Goal: Task Accomplishment & Management: Use online tool/utility

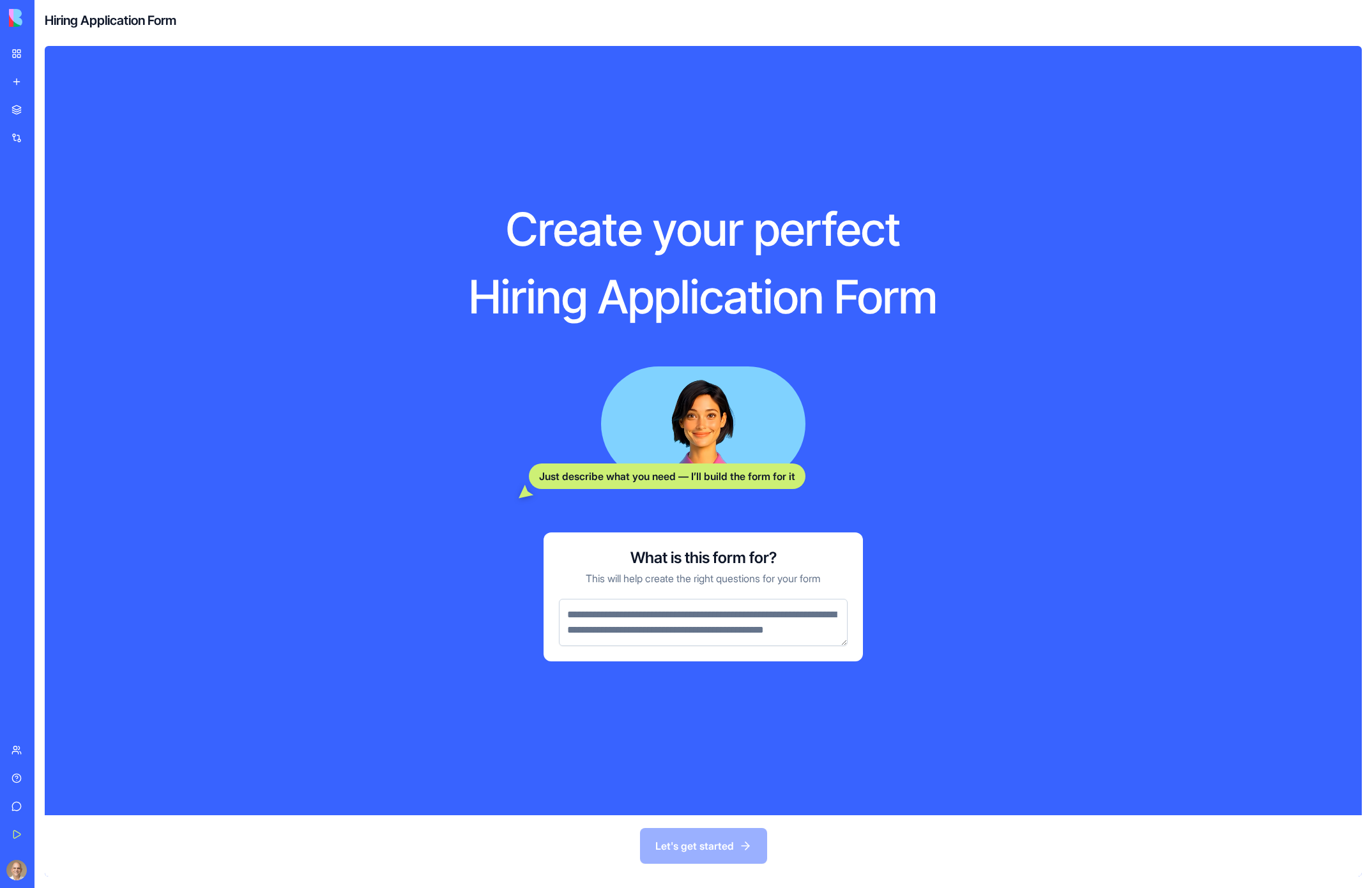
click at [19, 56] on link "My Workspace" at bounding box center [29, 54] width 51 height 26
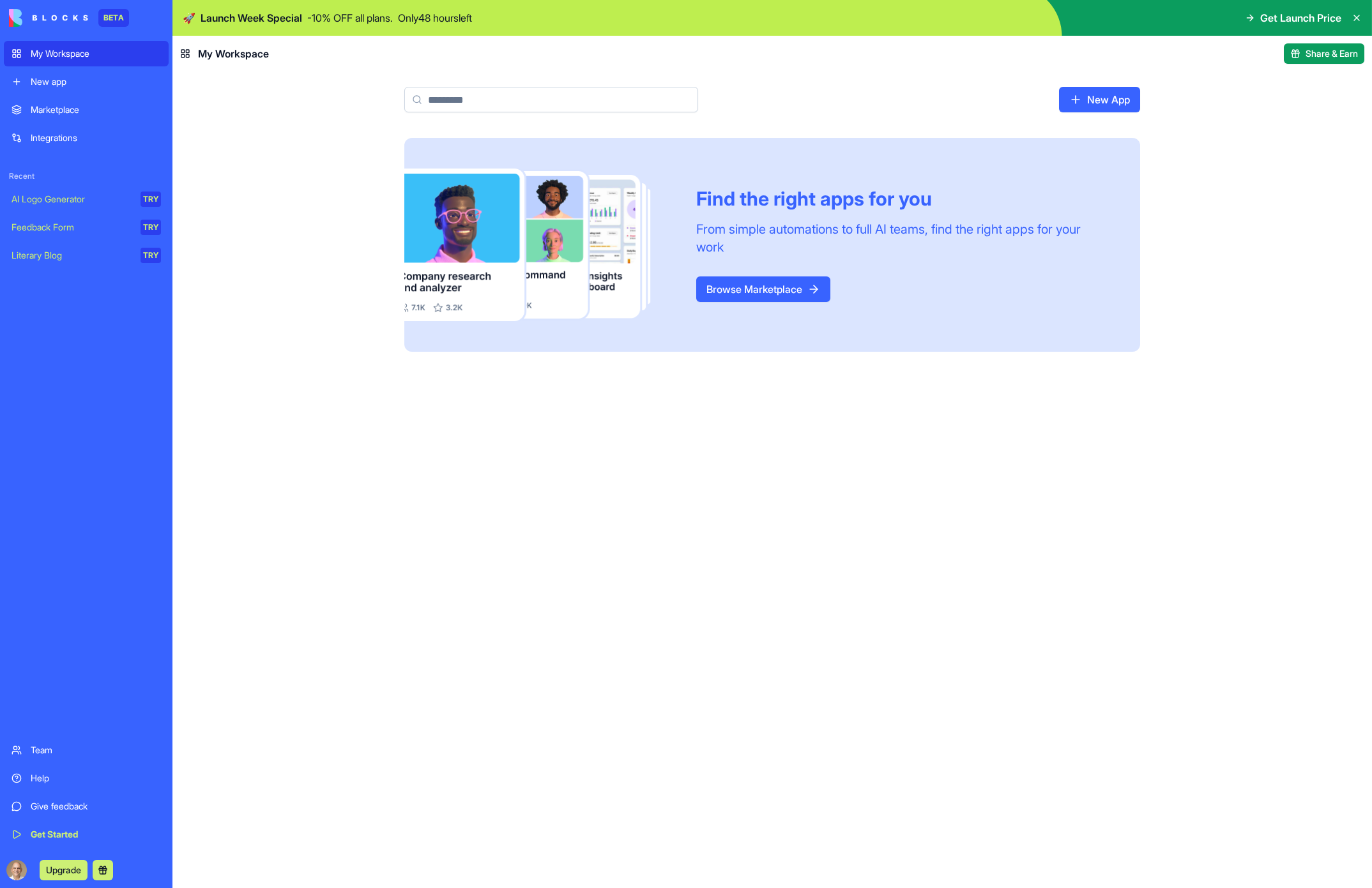
click at [76, 78] on div "New app" at bounding box center [96, 82] width 130 height 13
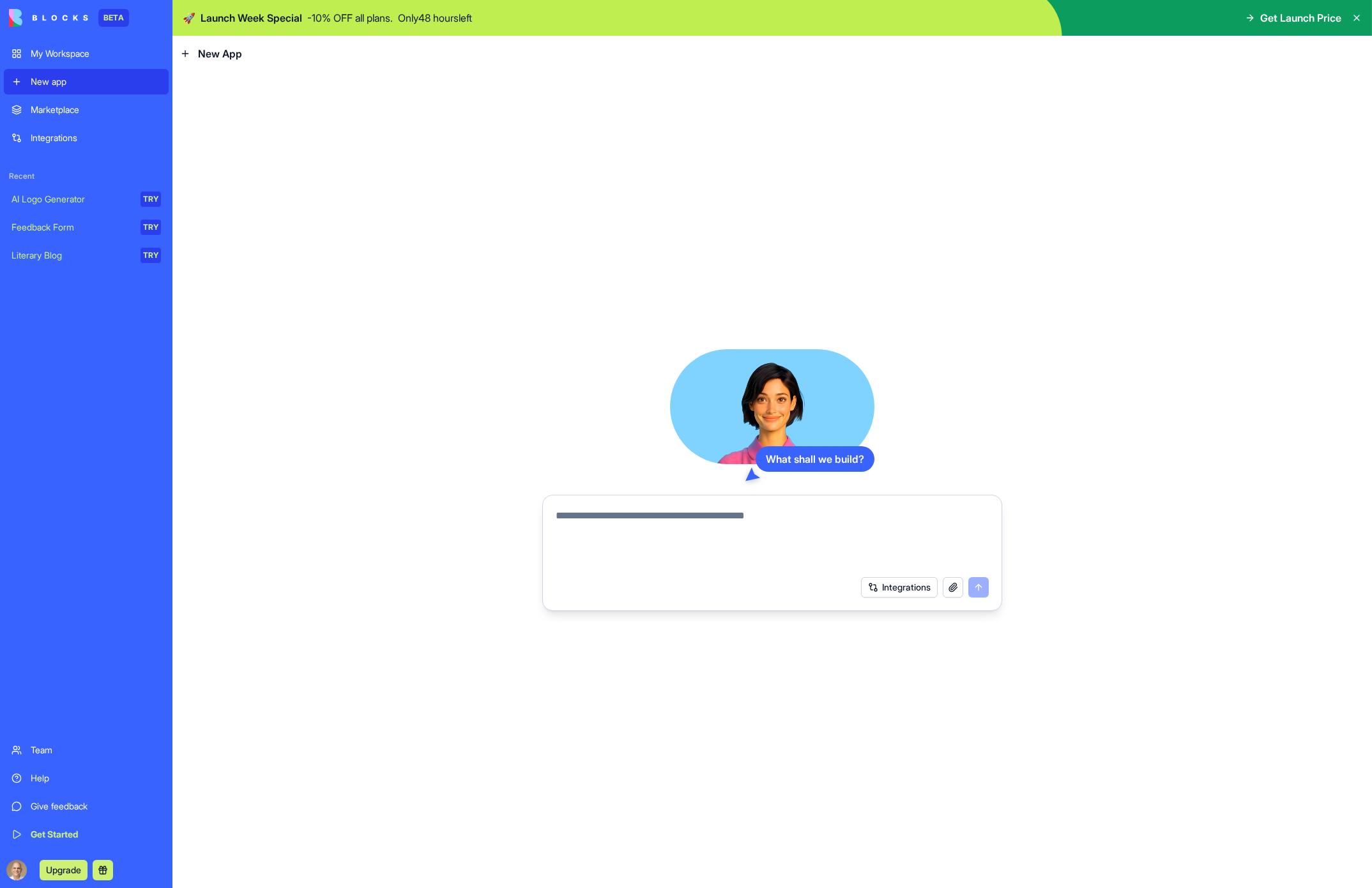
click at [626, 551] on textarea at bounding box center [772, 539] width 433 height 61
type textarea "**********"
click at [912, 592] on button "Integrations" at bounding box center [899, 587] width 76 height 20
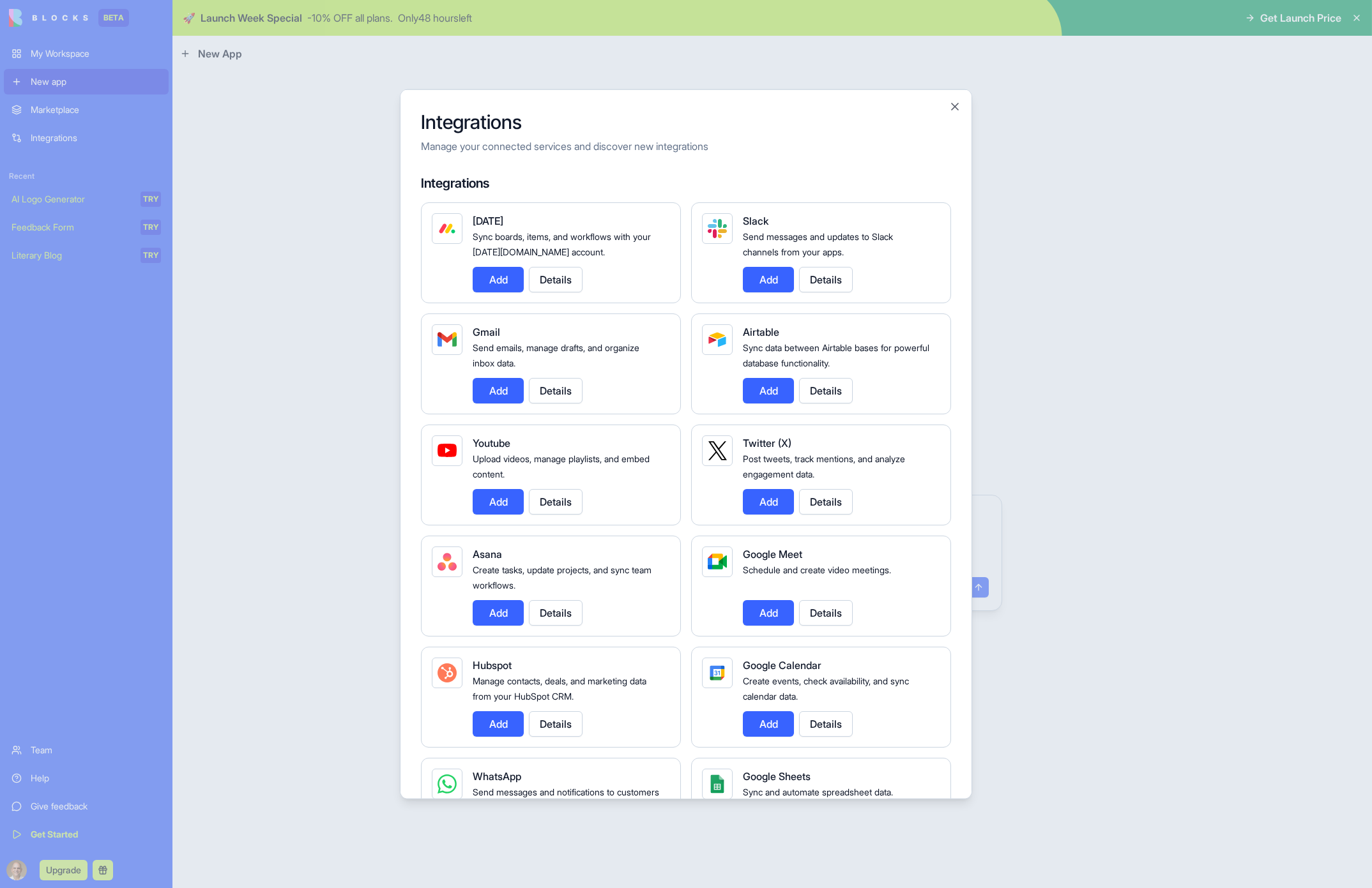
click at [491, 383] on button "Add" at bounding box center [498, 390] width 51 height 26
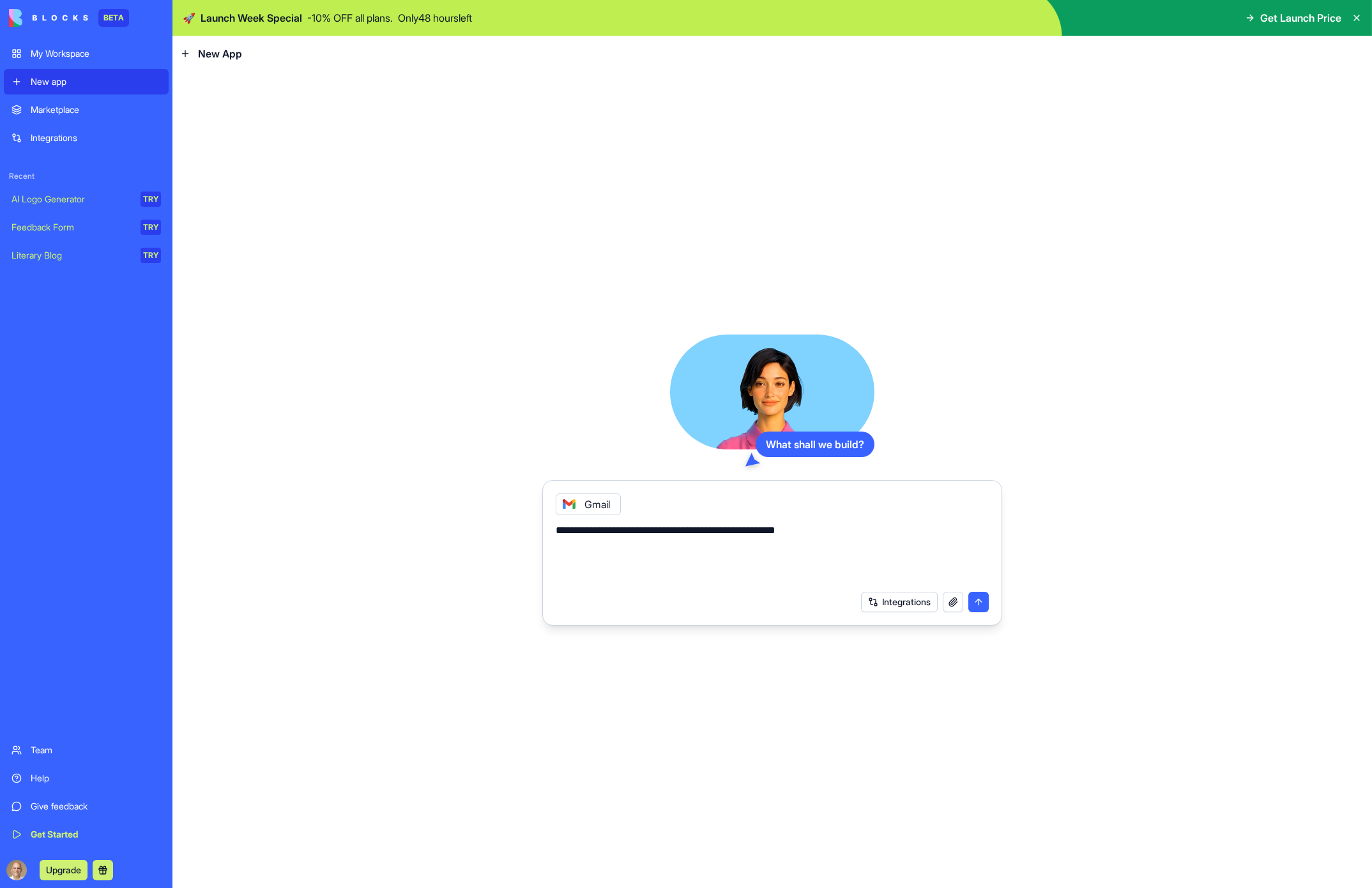
click at [930, 598] on button "Integrations" at bounding box center [899, 602] width 76 height 20
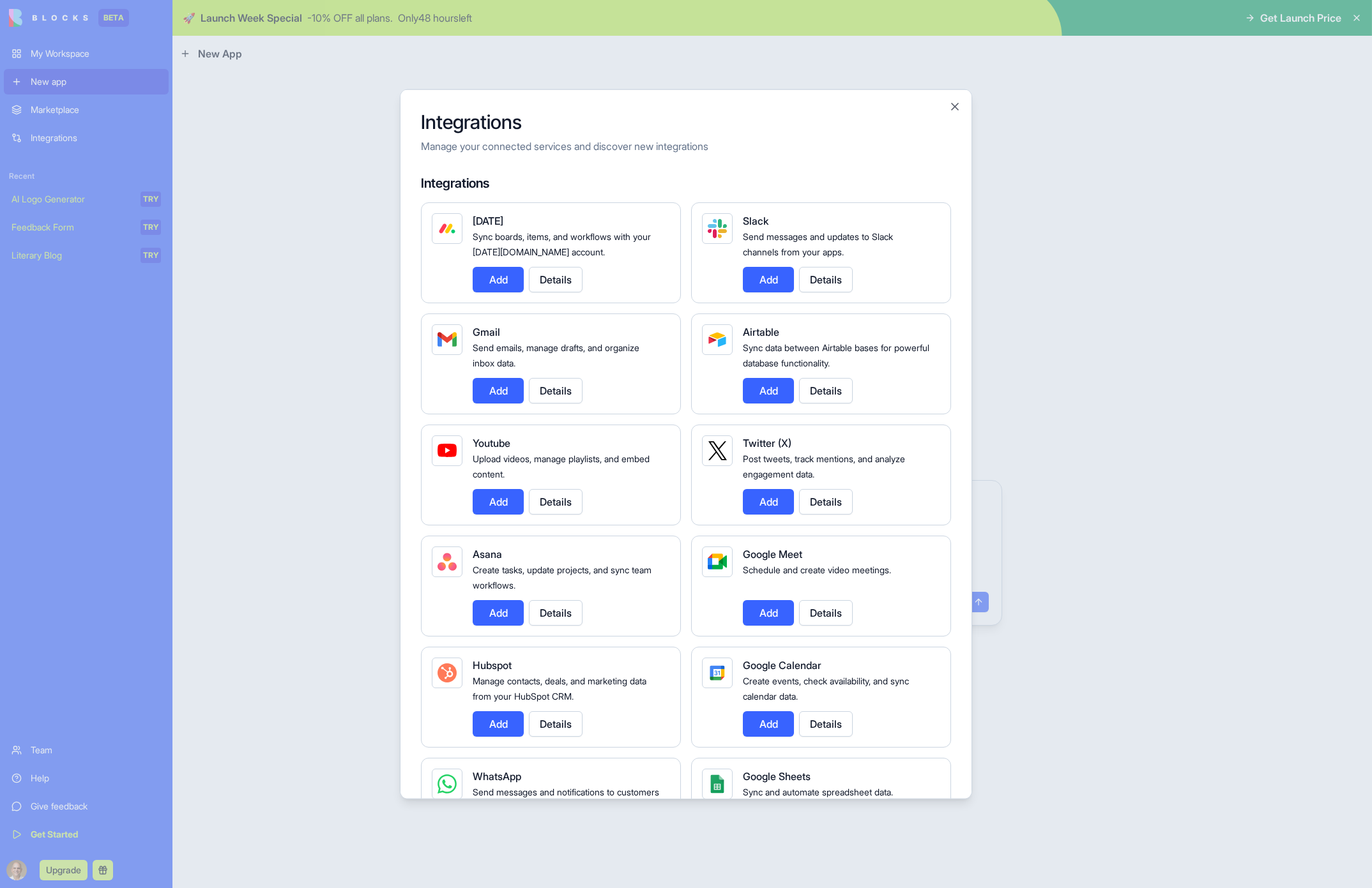
drag, startPoint x: 962, startPoint y: 103, endPoint x: 955, endPoint y: 105, distance: 7.3
click at [962, 104] on div "Integrations Manage your connected services and discover new integrations Integ…" at bounding box center [686, 444] width 572 height 711
click at [954, 106] on button "Close" at bounding box center [955, 106] width 13 height 13
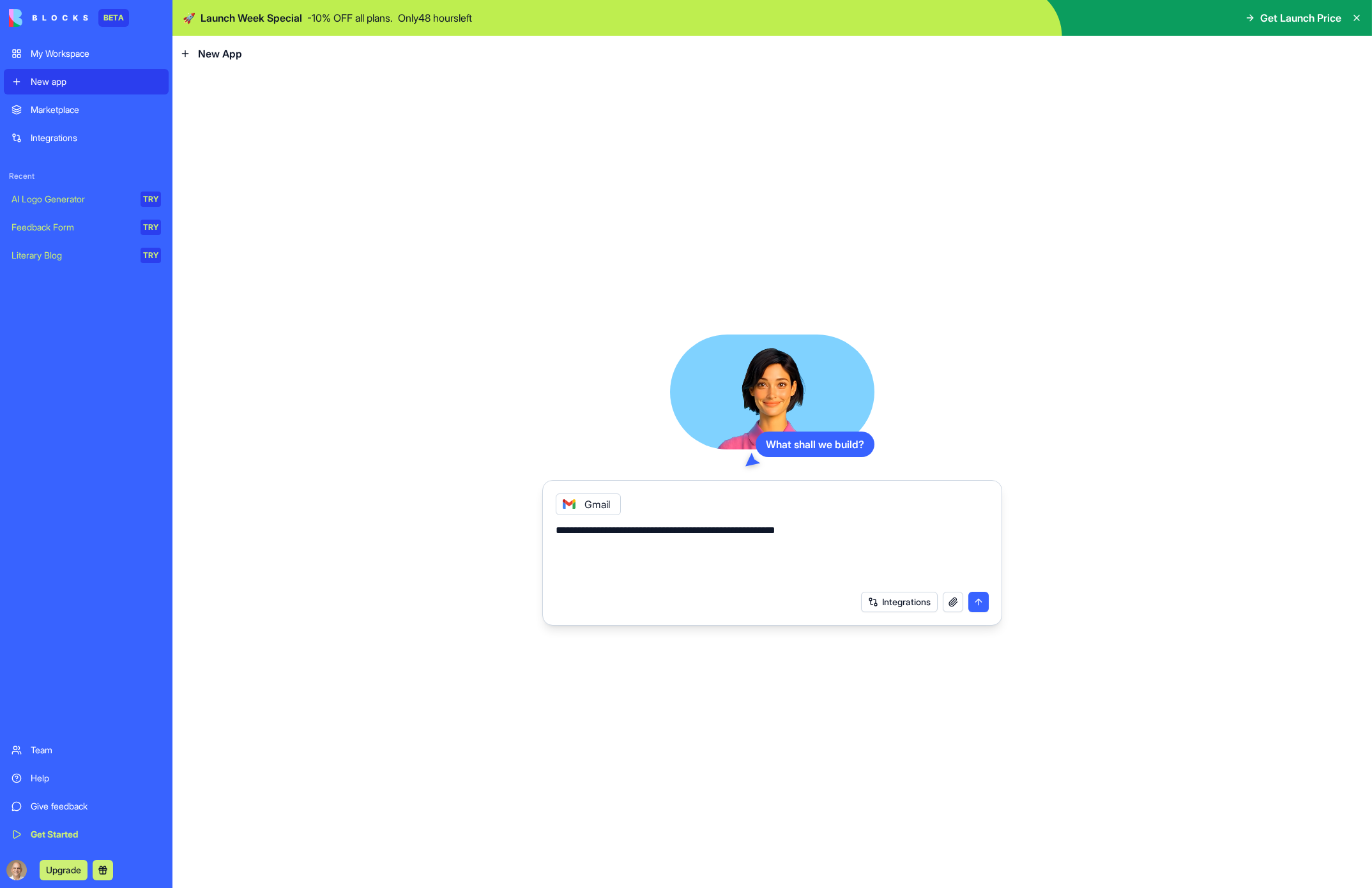
click at [979, 605] on button "submit" at bounding box center [978, 602] width 20 height 20
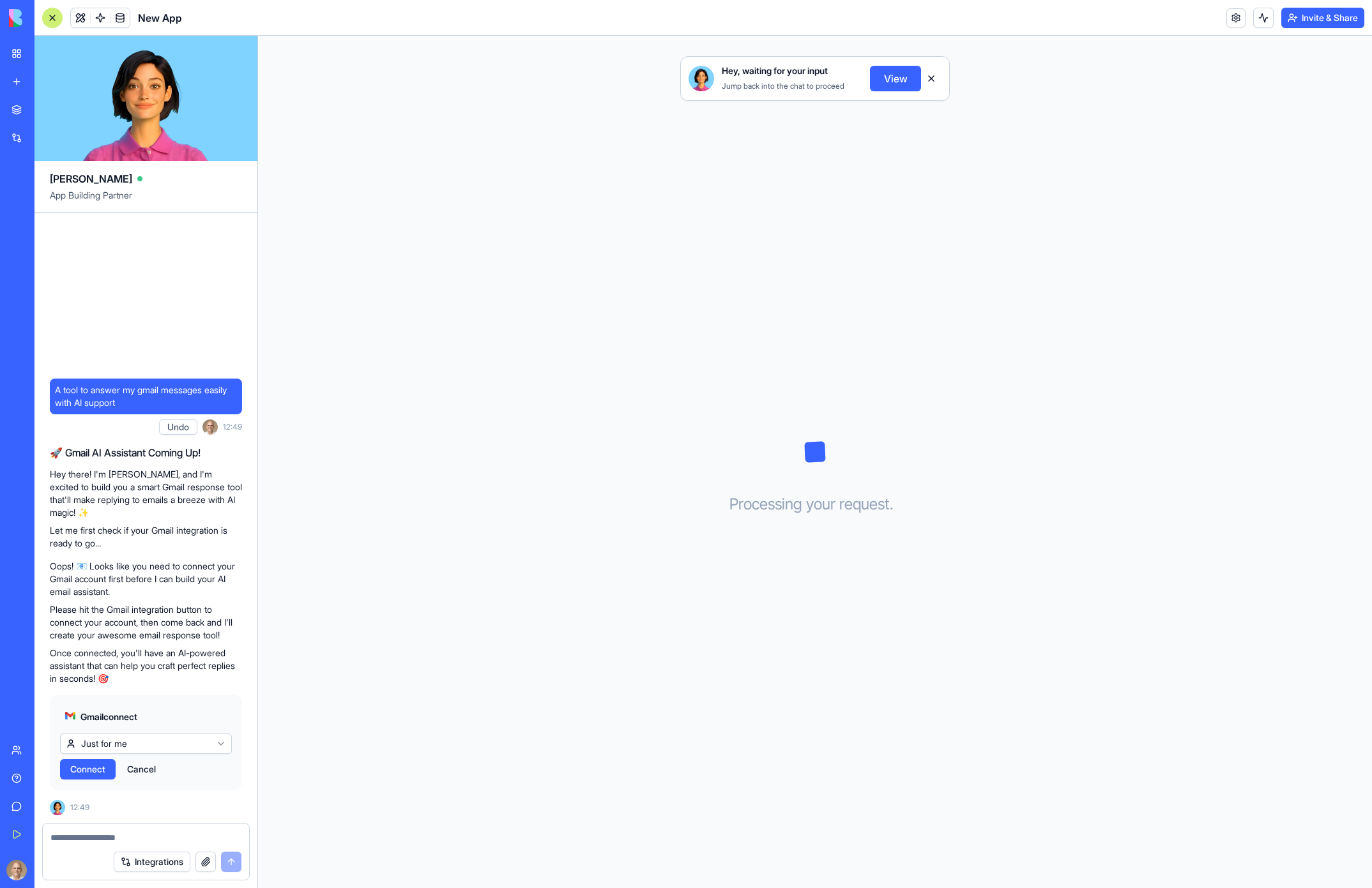
click at [124, 748] on html "BETA My Workspace New app Marketplace Integrations Recent New App AI Logo Gener…" at bounding box center [686, 444] width 1372 height 888
click at [125, 742] on html "BETA My Workspace New app Marketplace Integrations Recent New App AI Logo Gener…" at bounding box center [686, 444] width 1372 height 888
click at [99, 767] on span "Connect" at bounding box center [88, 769] width 35 height 13
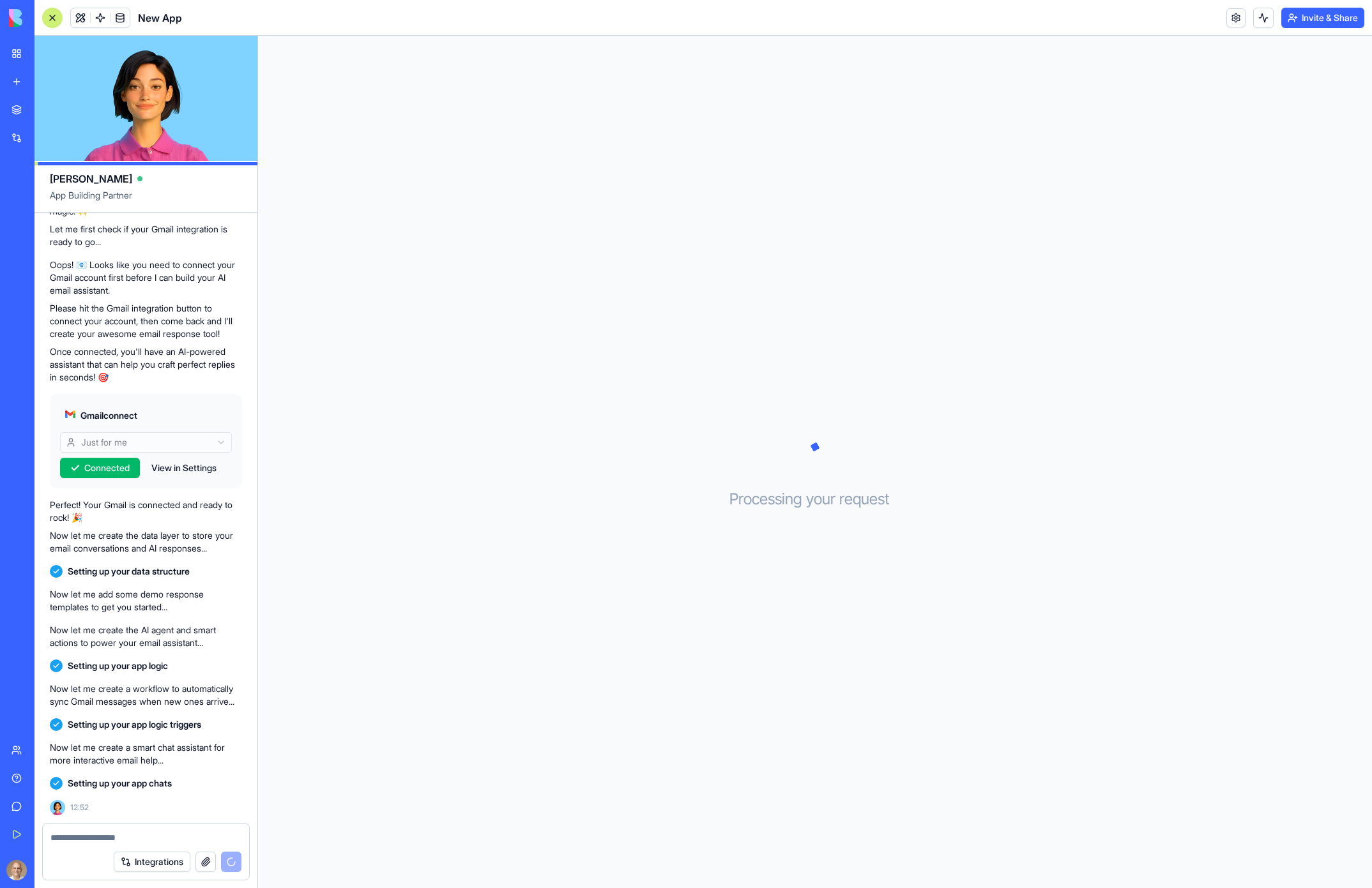
scroll to position [192, 0]
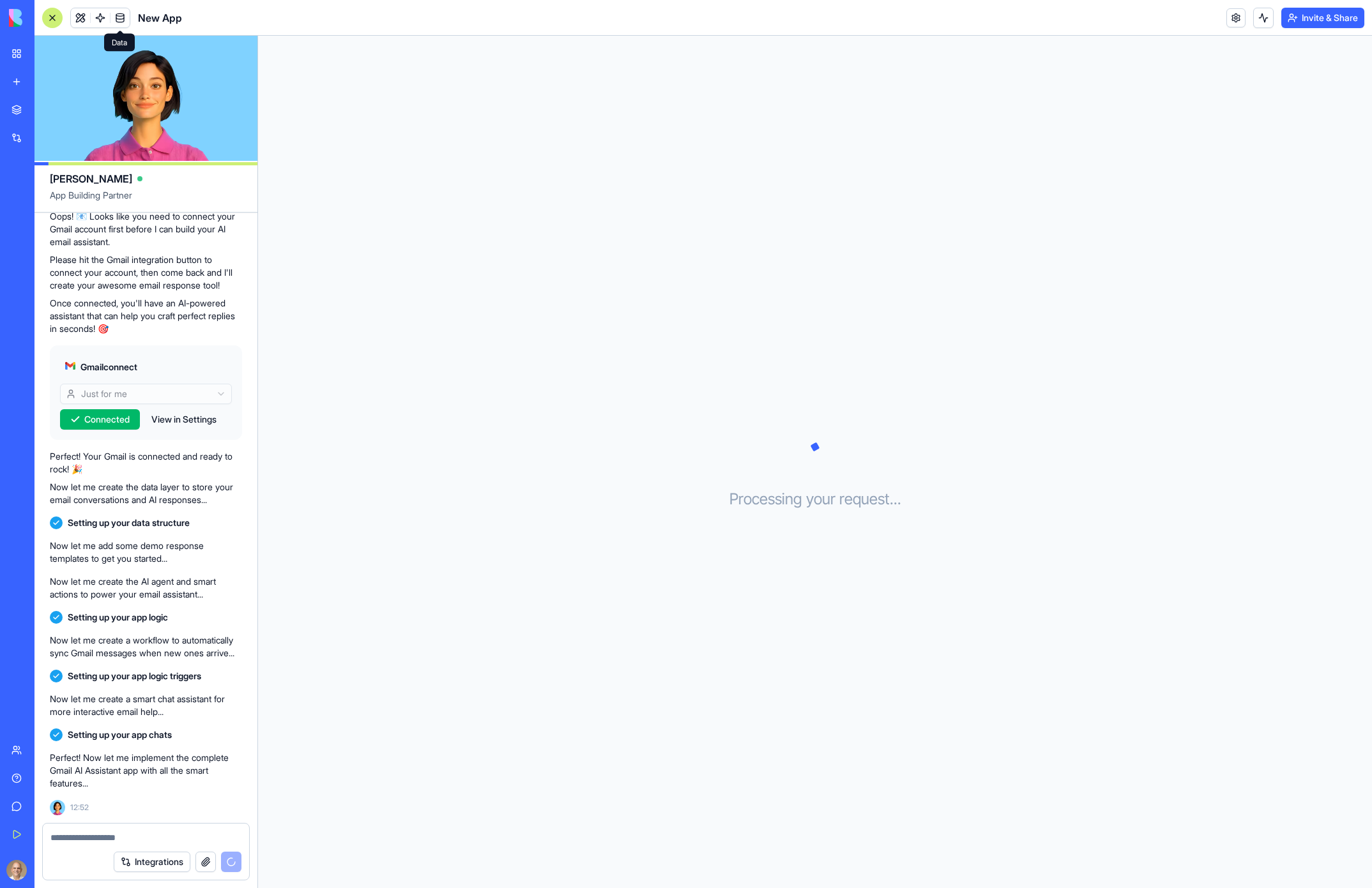
click at [123, 15] on span at bounding box center [119, 17] width 36 height 36
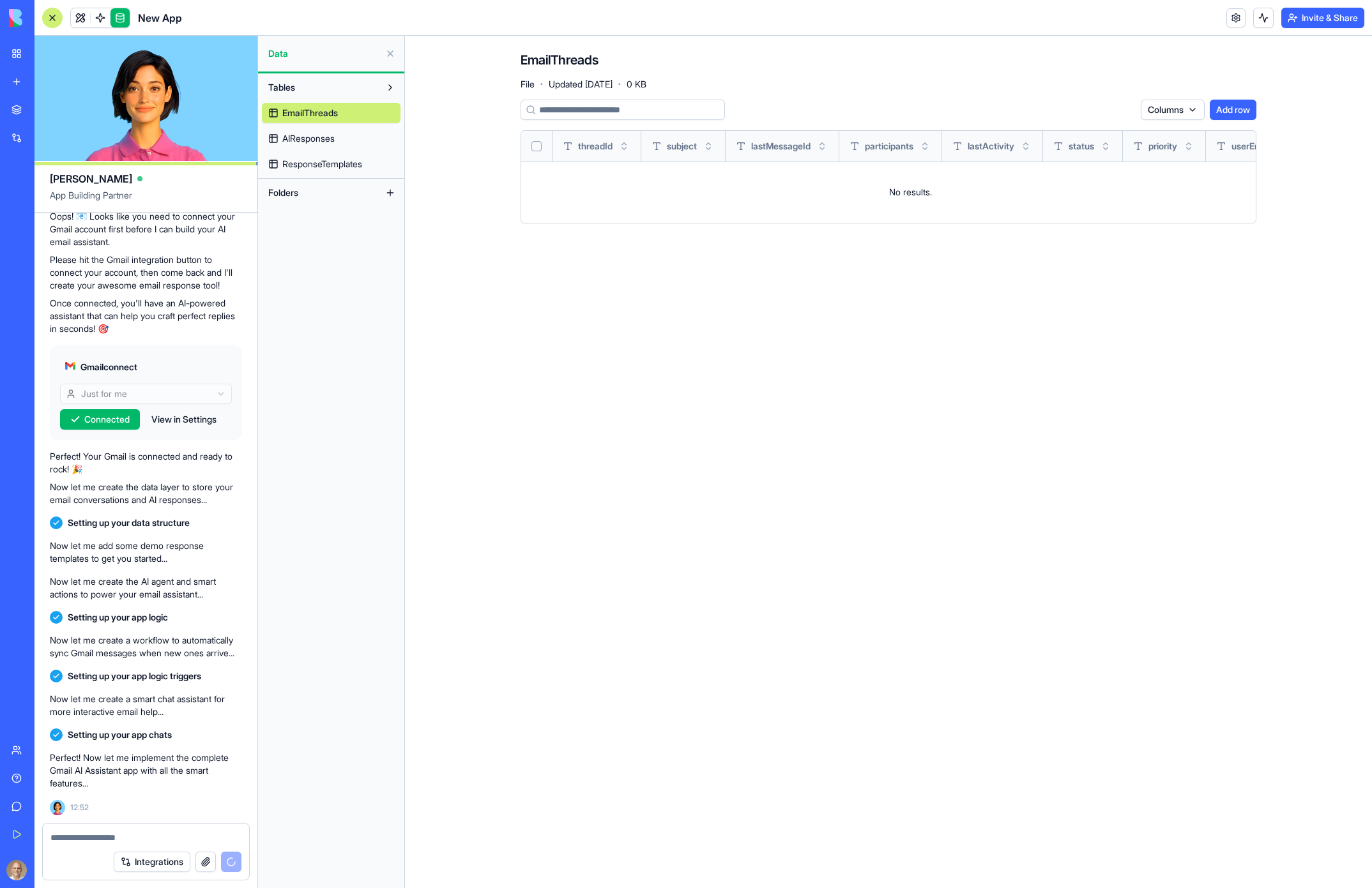
click at [288, 125] on div "EmailThreads AIResponses ResponseTemplates" at bounding box center [330, 135] width 138 height 76
drag, startPoint x: 296, startPoint y: 134, endPoint x: 310, endPoint y: 147, distance: 19.1
click at [296, 134] on span "AIResponses" at bounding box center [308, 138] width 52 height 13
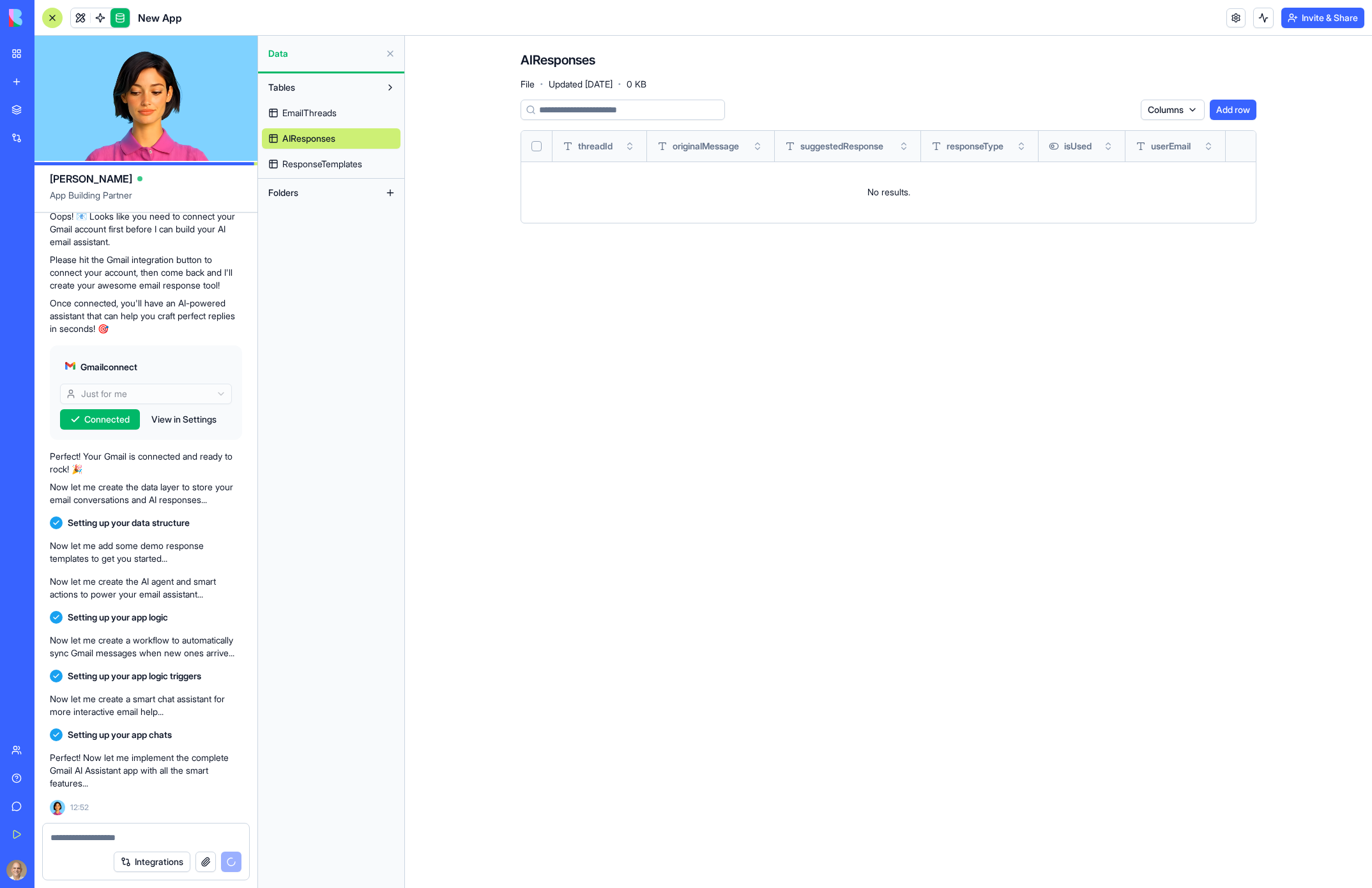
click at [339, 156] on link "ResponseTemplates" at bounding box center [330, 164] width 138 height 20
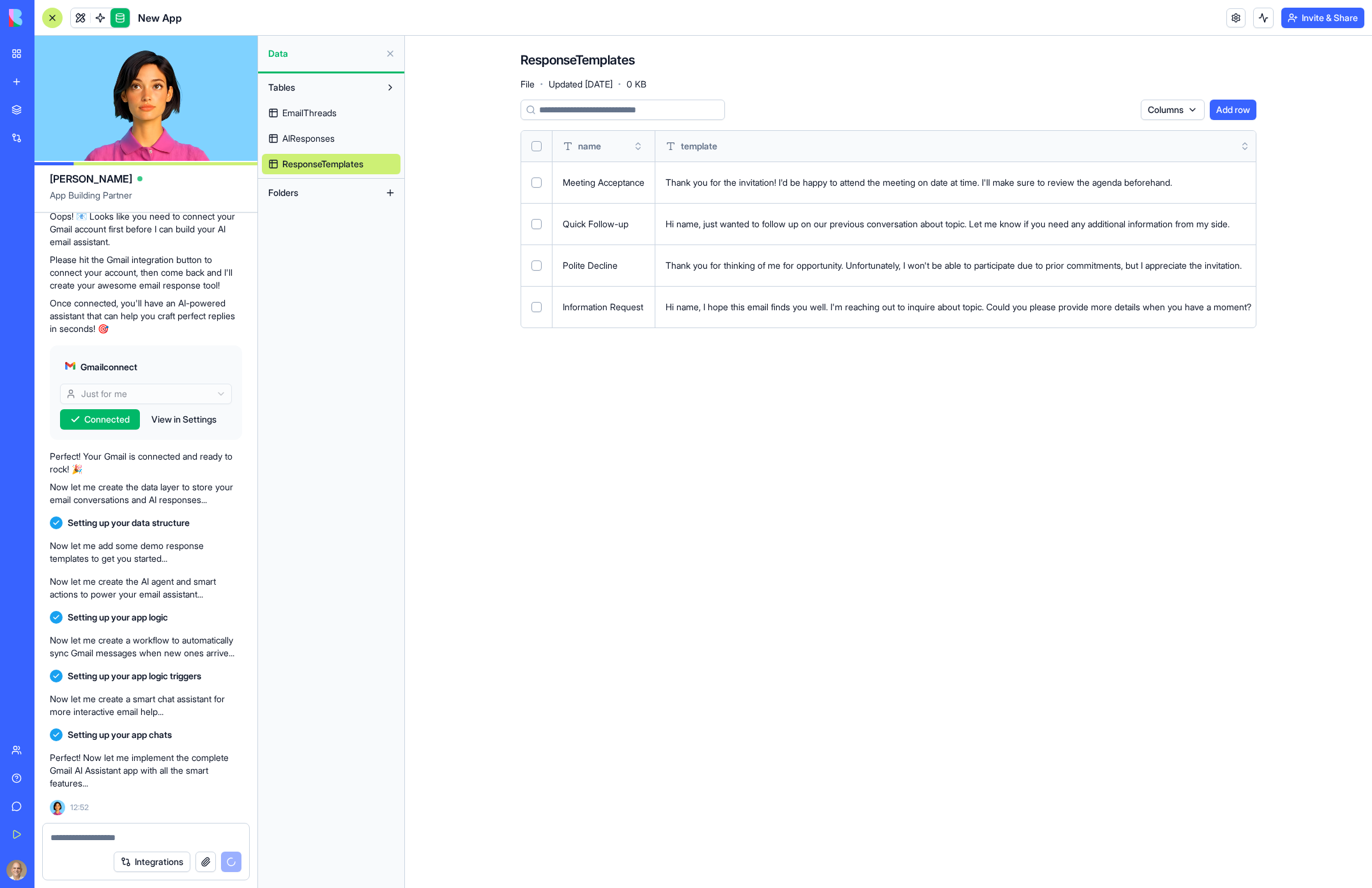
click at [331, 113] on span "EmailThreads" at bounding box center [310, 113] width 54 height 13
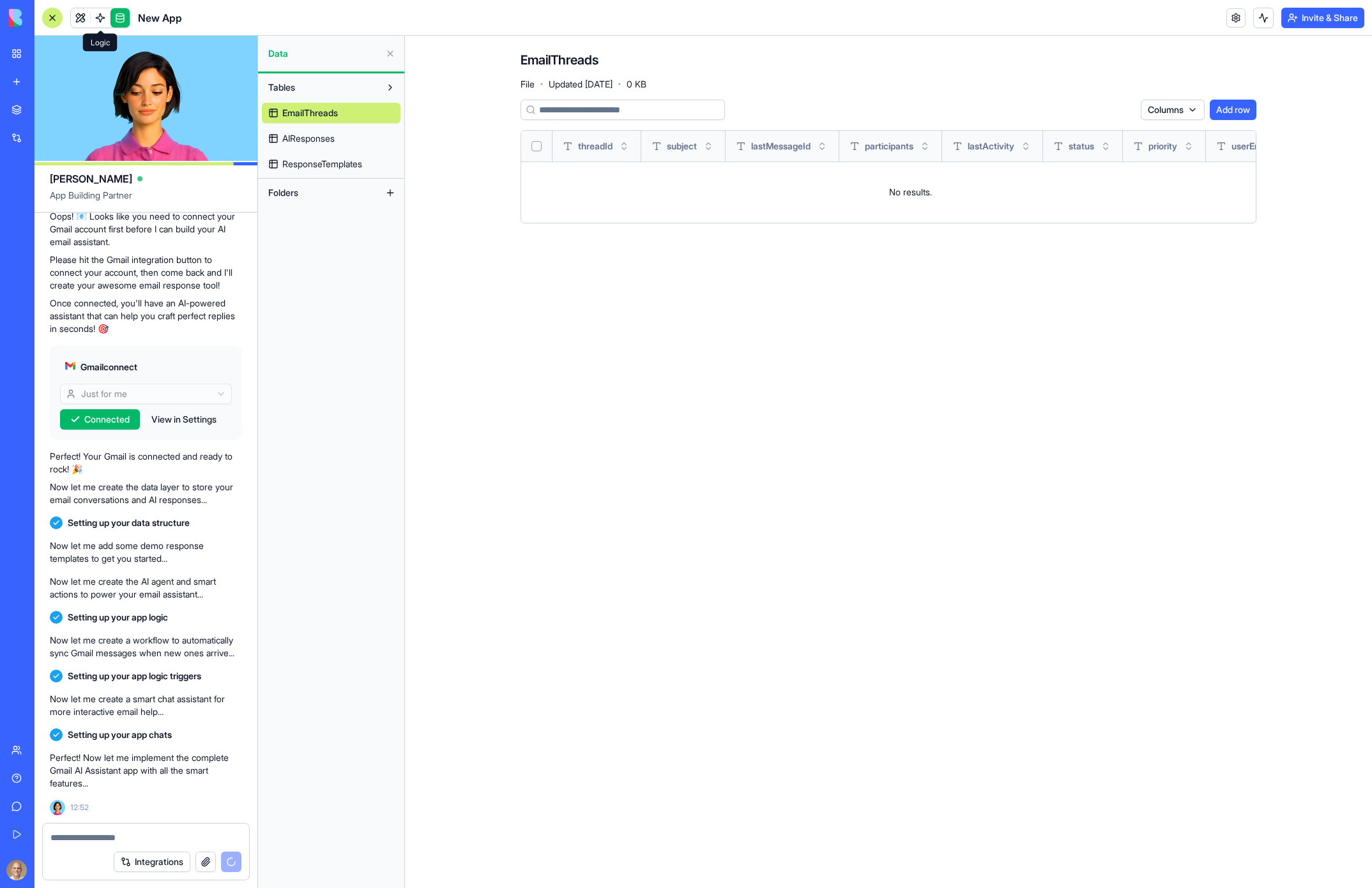
click at [101, 19] on span at bounding box center [100, 17] width 36 height 36
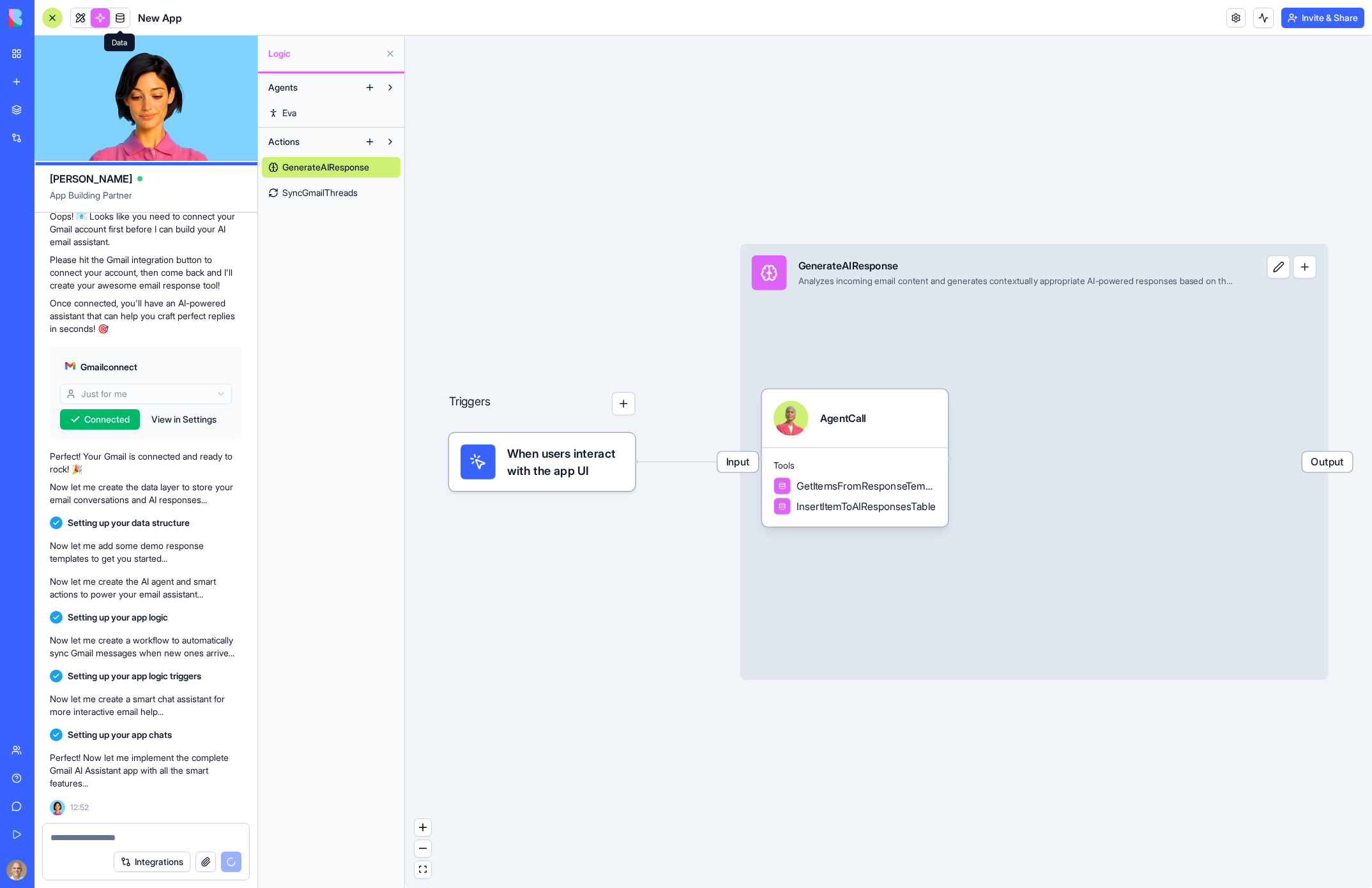
click at [306, 194] on span "SyncGmailThreads" at bounding box center [321, 193] width 76 height 13
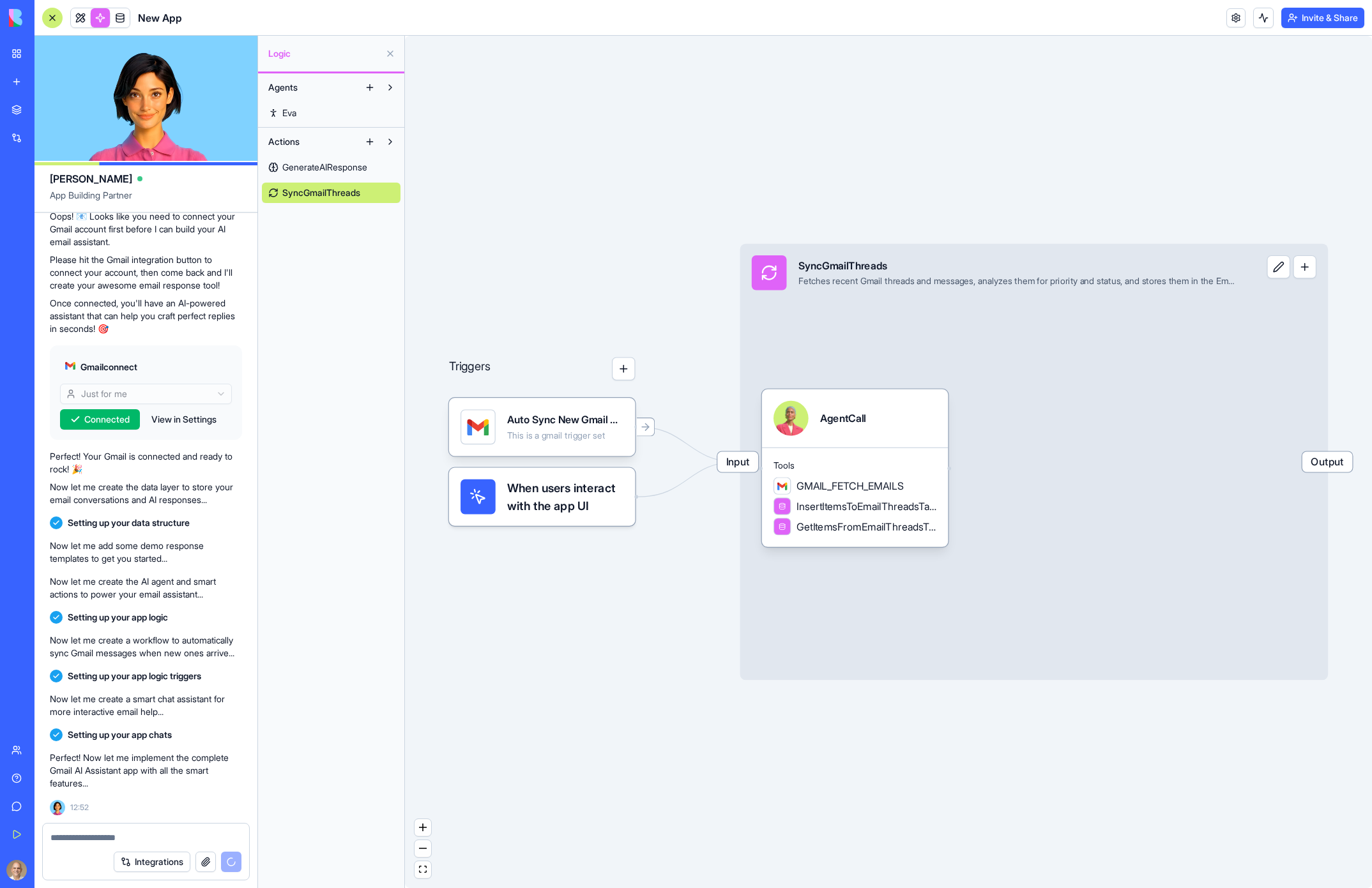
click at [311, 113] on link "Eva" at bounding box center [330, 113] width 138 height 20
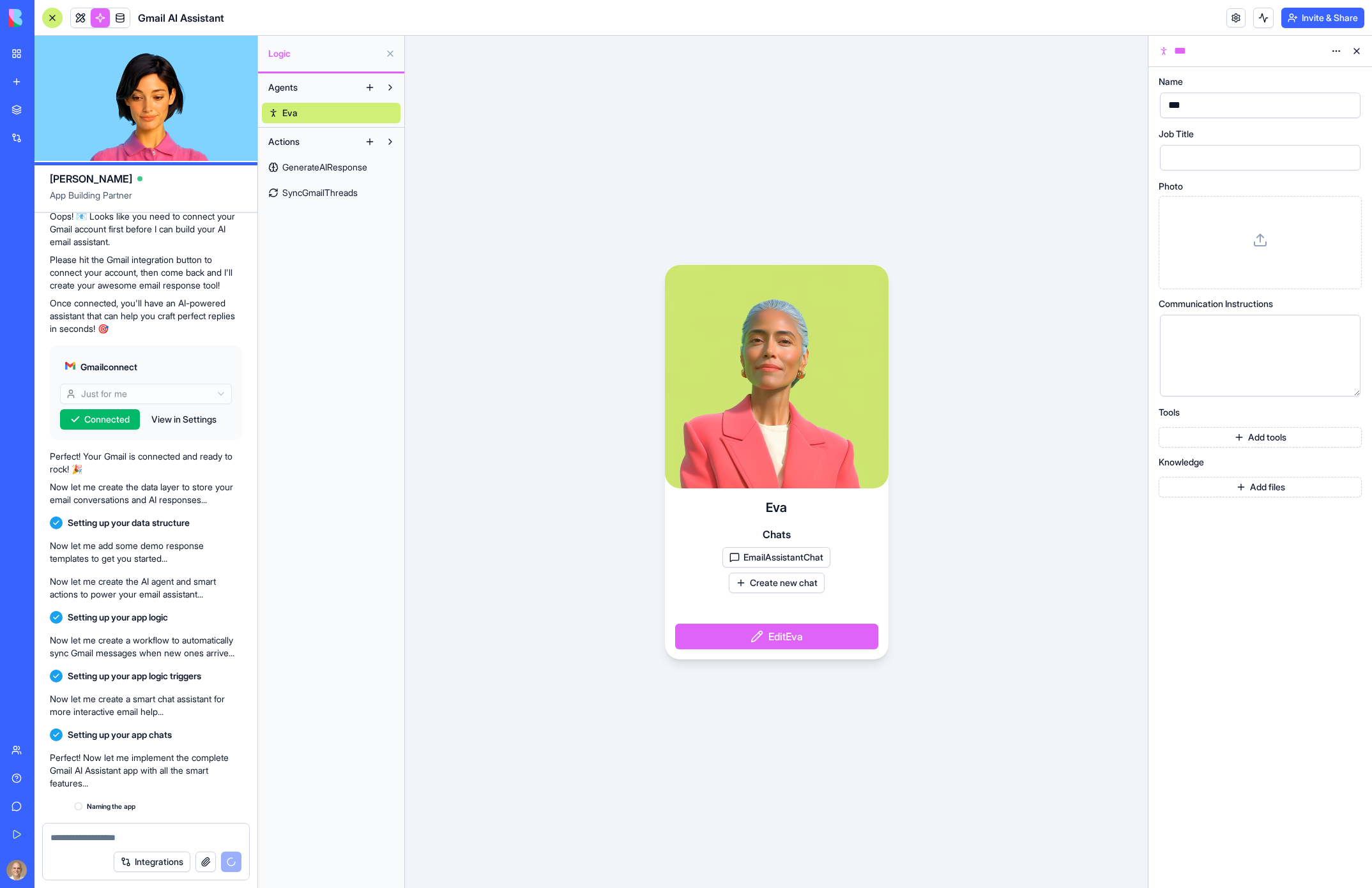
scroll to position [215, 0]
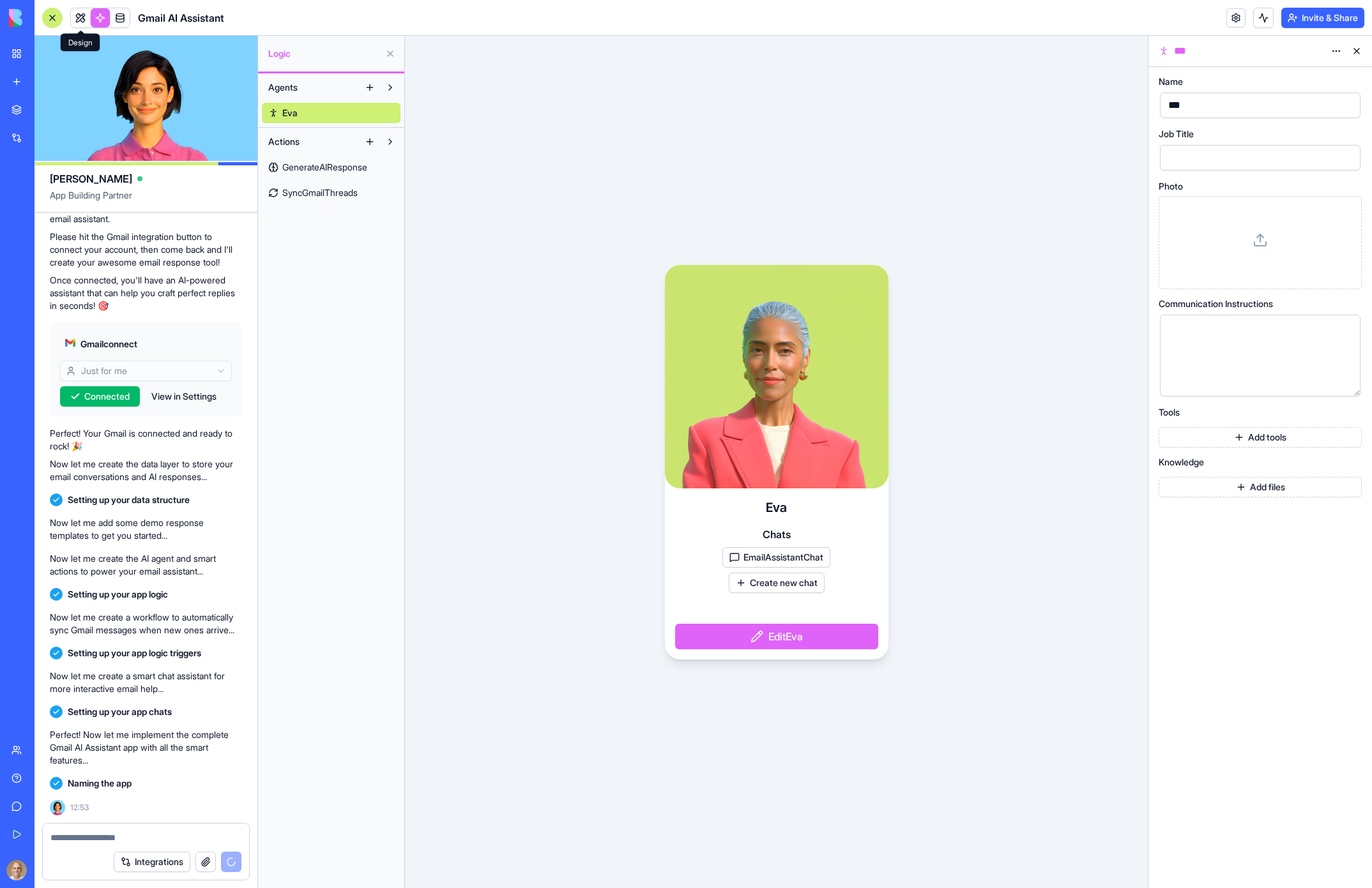
click at [82, 16] on link at bounding box center [80, 17] width 19 height 19
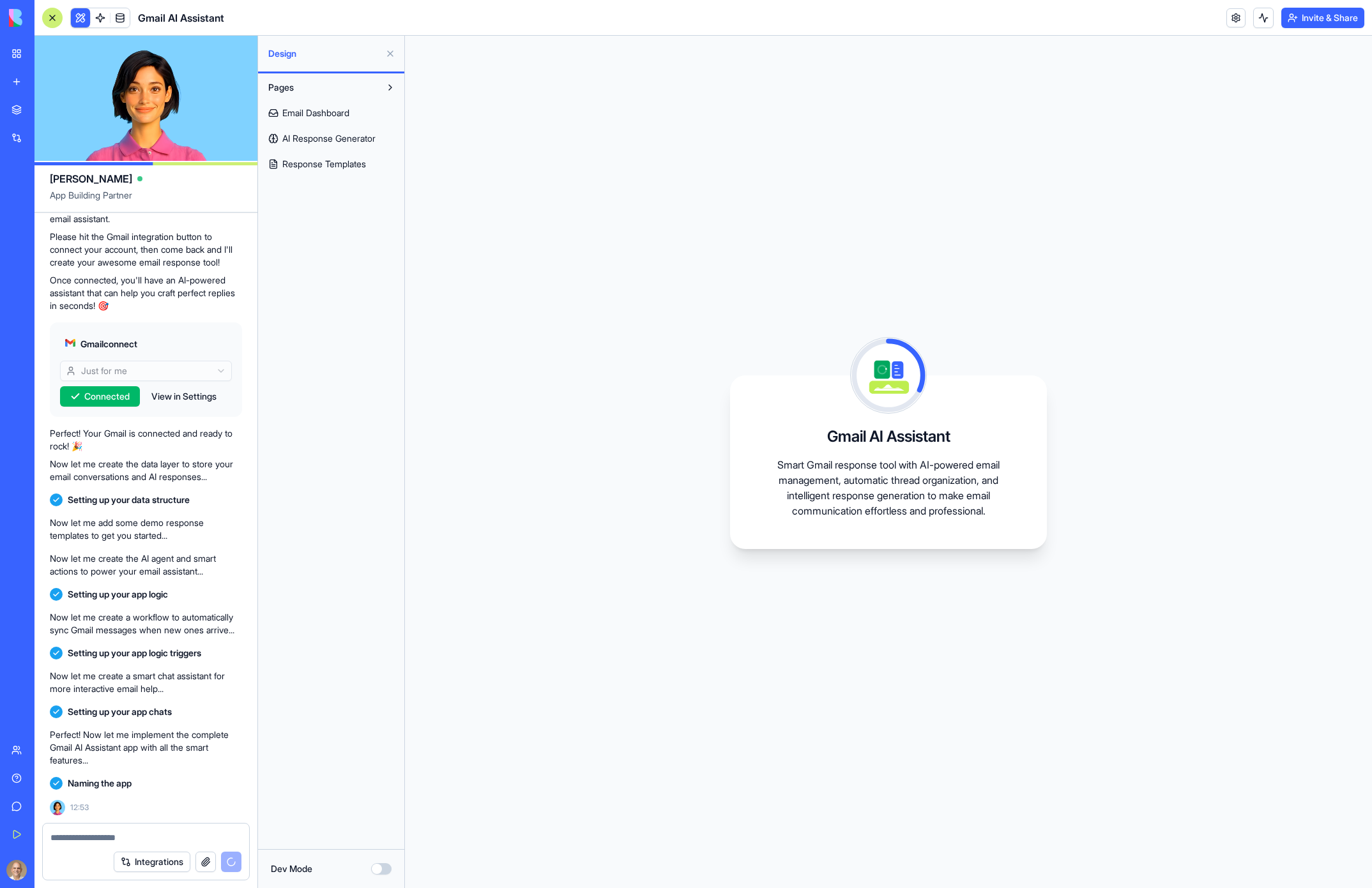
scroll to position [332, 0]
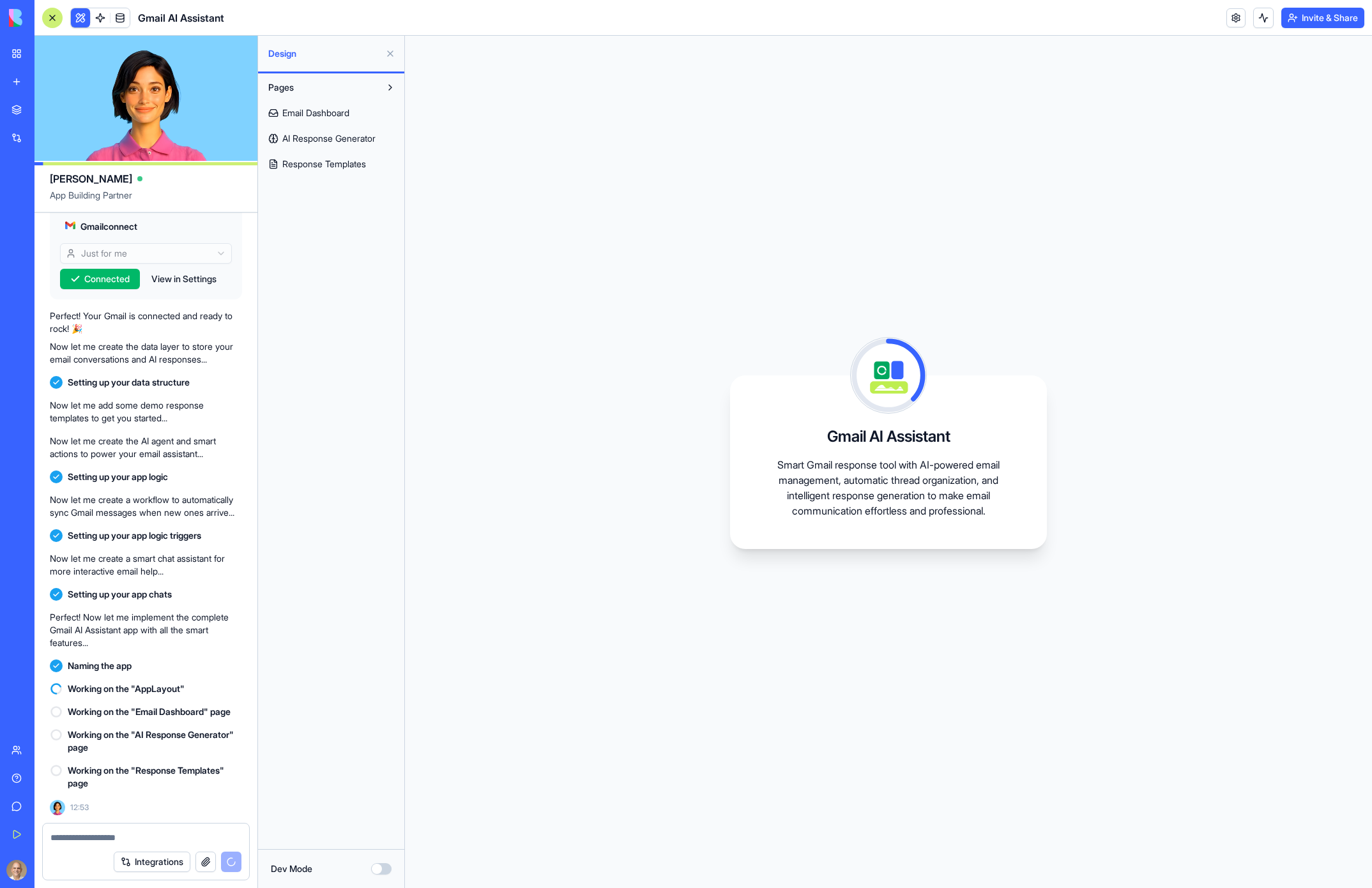
click at [344, 112] on span "Email Dashboard" at bounding box center [316, 113] width 67 height 13
click at [345, 141] on span "AI Response Generator" at bounding box center [329, 138] width 93 height 13
click at [348, 165] on span "Response Templates" at bounding box center [324, 164] width 84 height 13
click at [336, 120] on link "Email Dashboard" at bounding box center [330, 113] width 138 height 20
click at [354, 136] on span "AI Response Generator" at bounding box center [329, 138] width 93 height 13
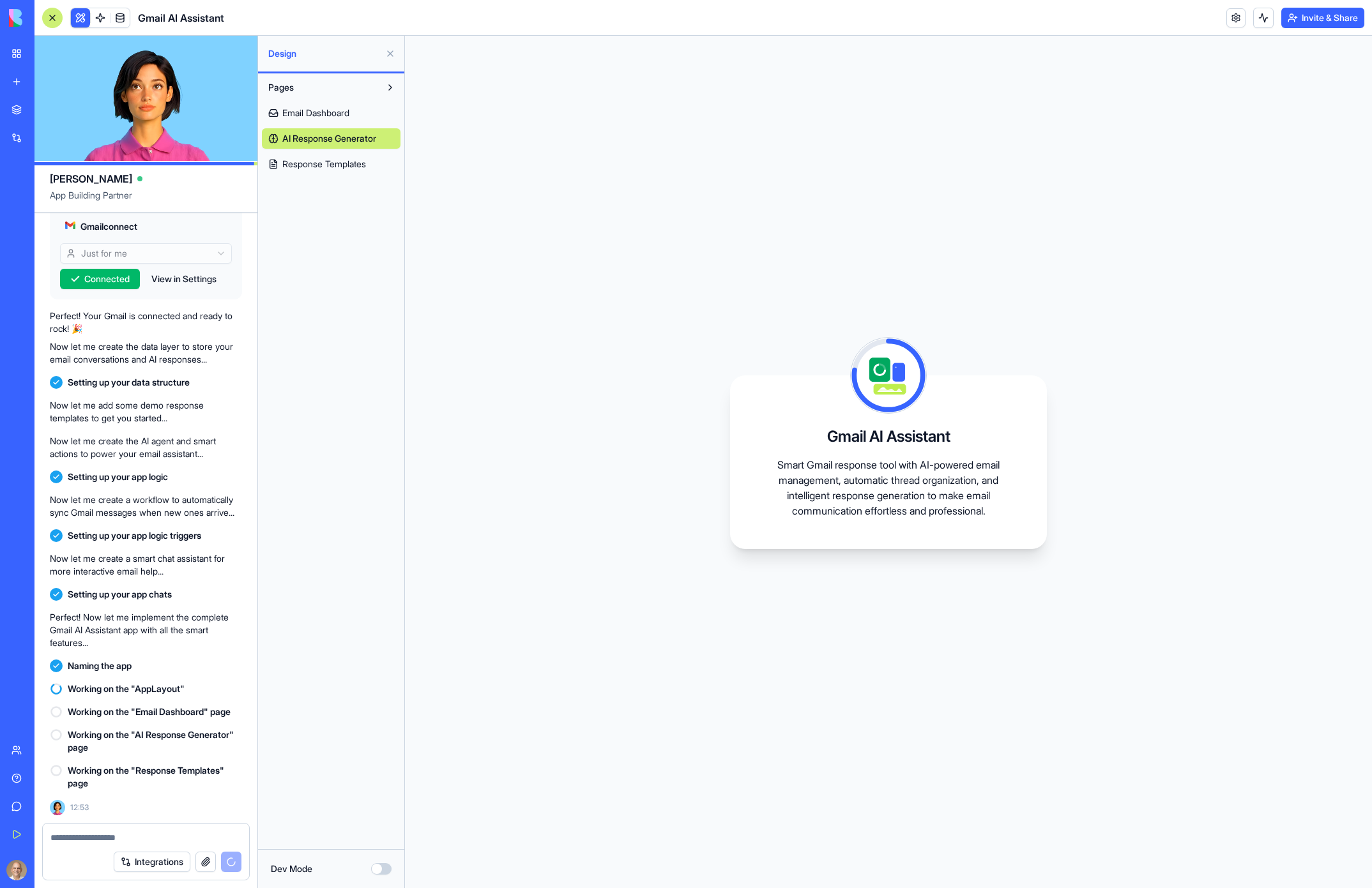
click at [326, 159] on span "Response Templates" at bounding box center [324, 164] width 84 height 13
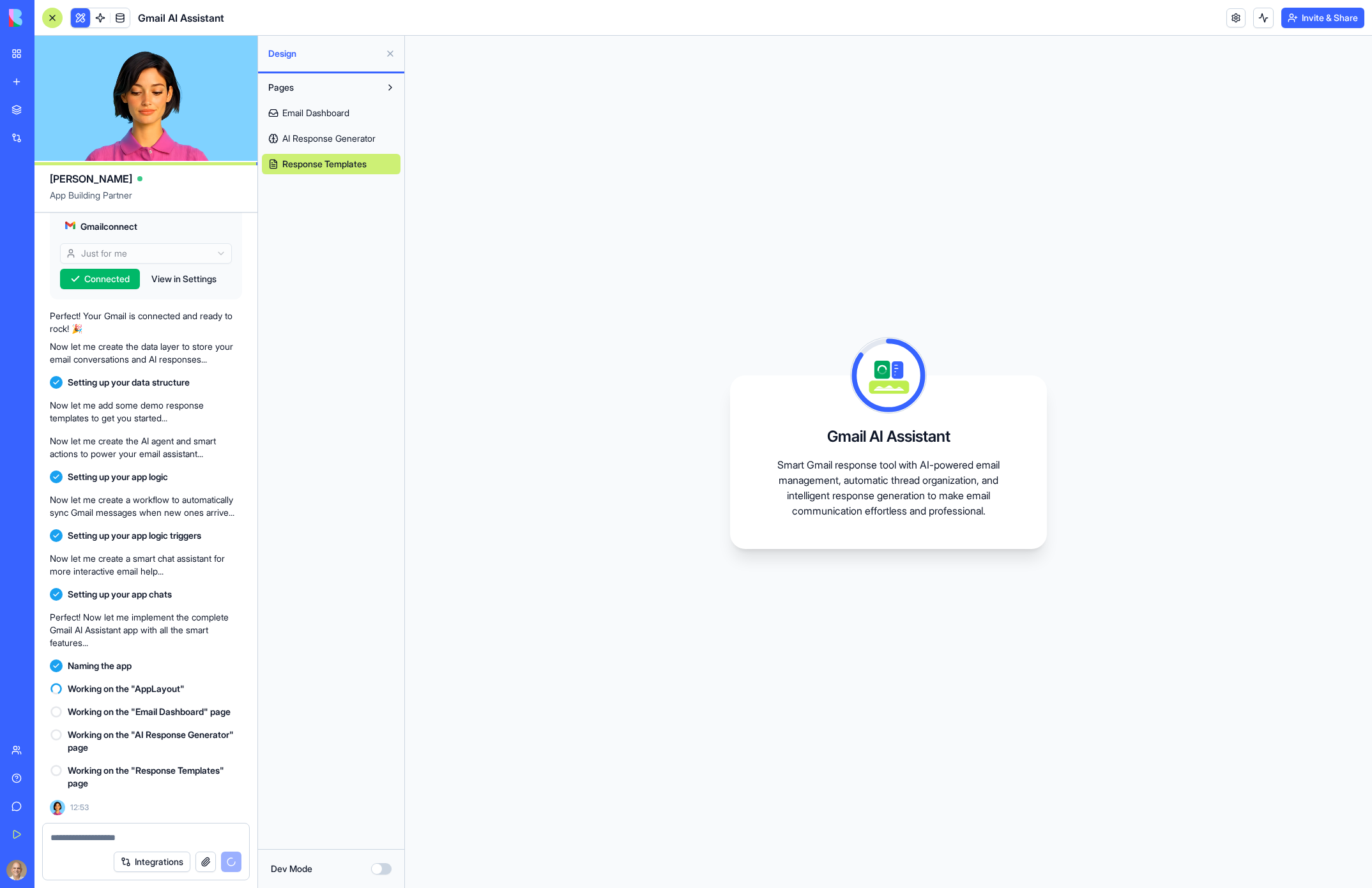
click at [337, 105] on link "Email Dashboard" at bounding box center [330, 113] width 138 height 20
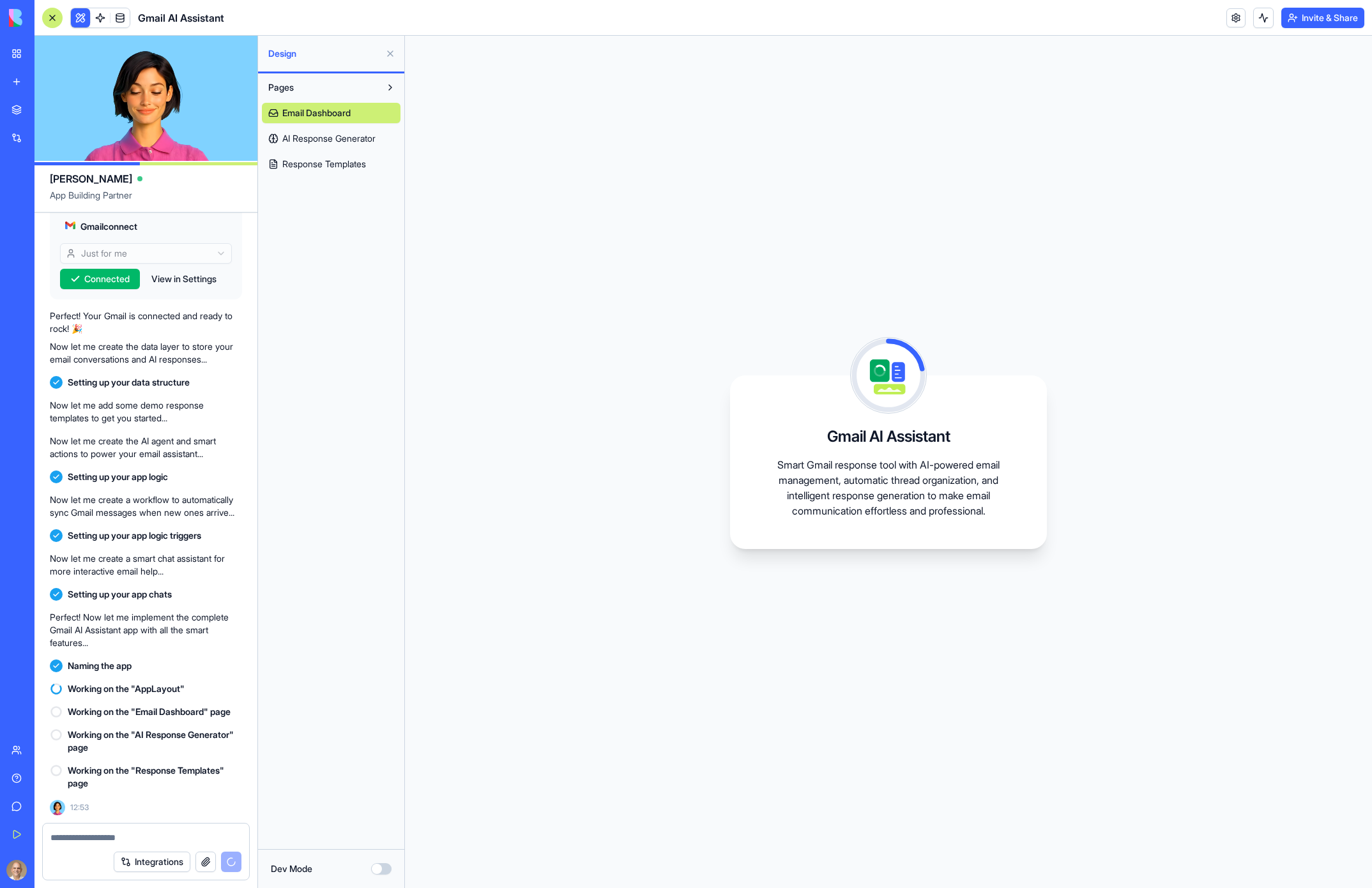
click at [367, 88] on button "Pages" at bounding box center [321, 87] width 118 height 20
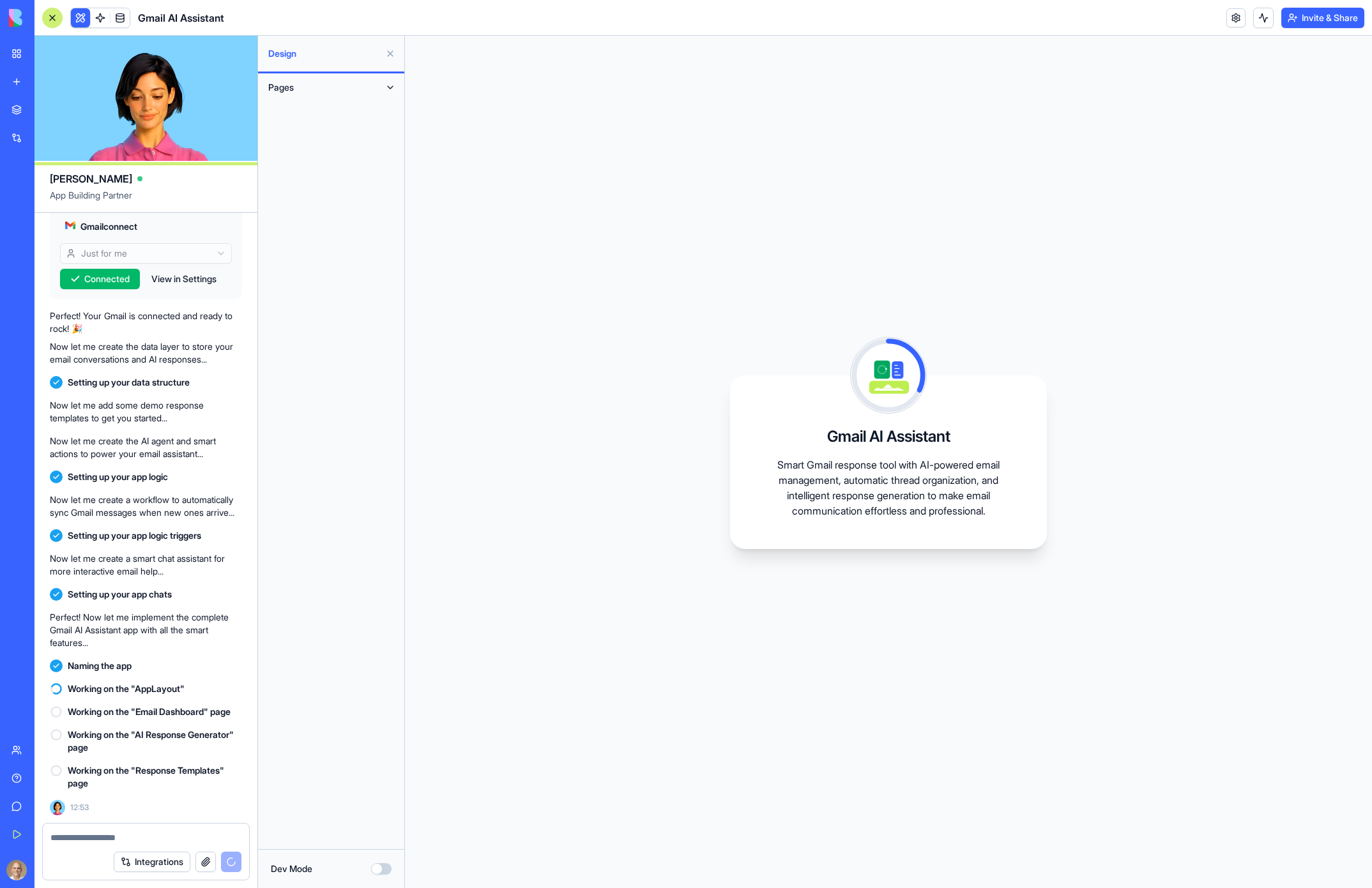
click at [367, 88] on button "Pages" at bounding box center [321, 87] width 118 height 20
click at [339, 142] on span "AI Response Generator" at bounding box center [329, 138] width 93 height 13
click at [337, 164] on span "Response Templates" at bounding box center [324, 164] width 84 height 13
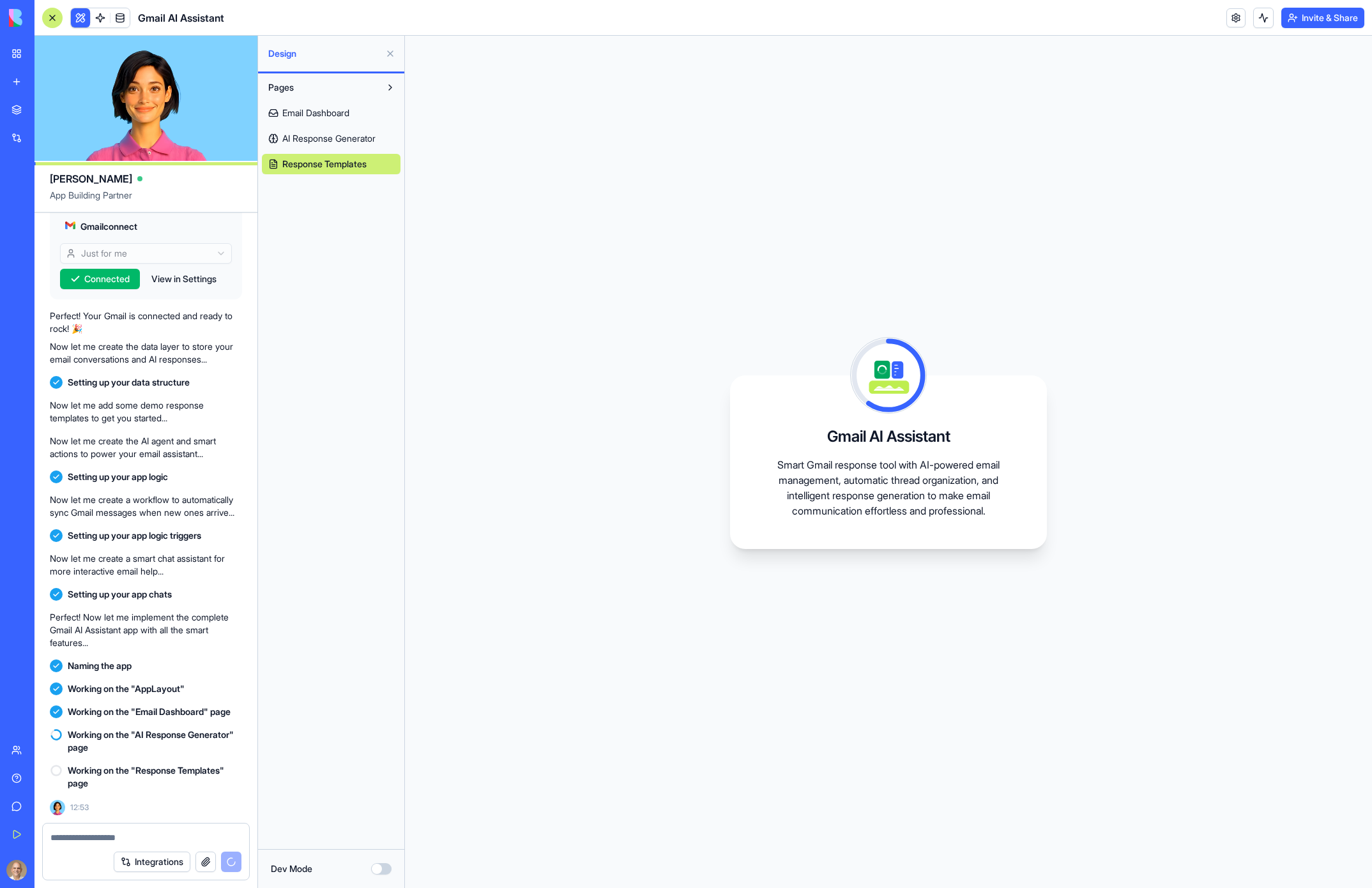
click at [357, 110] on link "Email Dashboard" at bounding box center [330, 113] width 138 height 20
click at [336, 144] on span "AI Response Generator" at bounding box center [329, 138] width 93 height 13
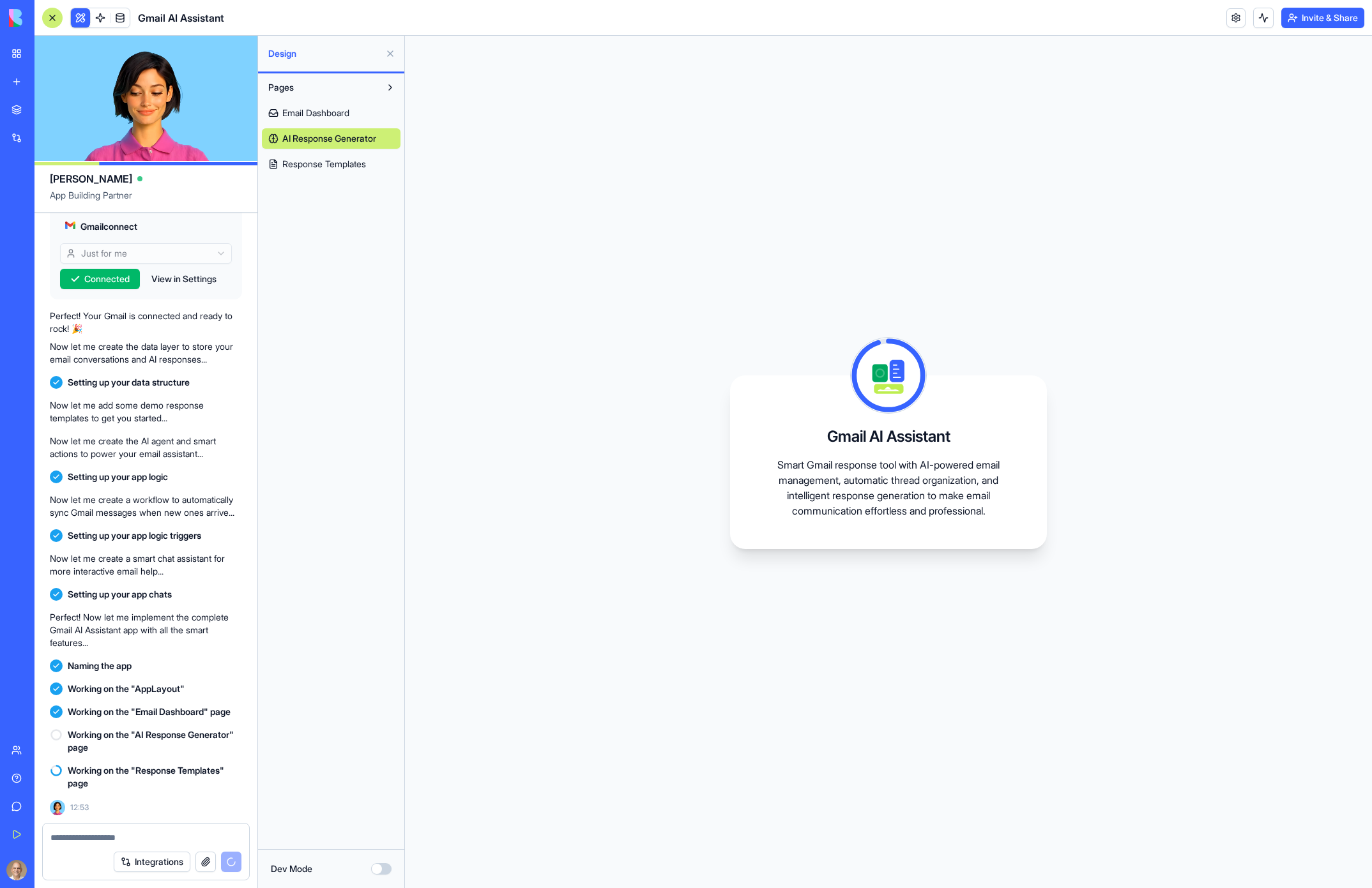
click at [336, 116] on span "Email Dashboard" at bounding box center [316, 113] width 67 height 13
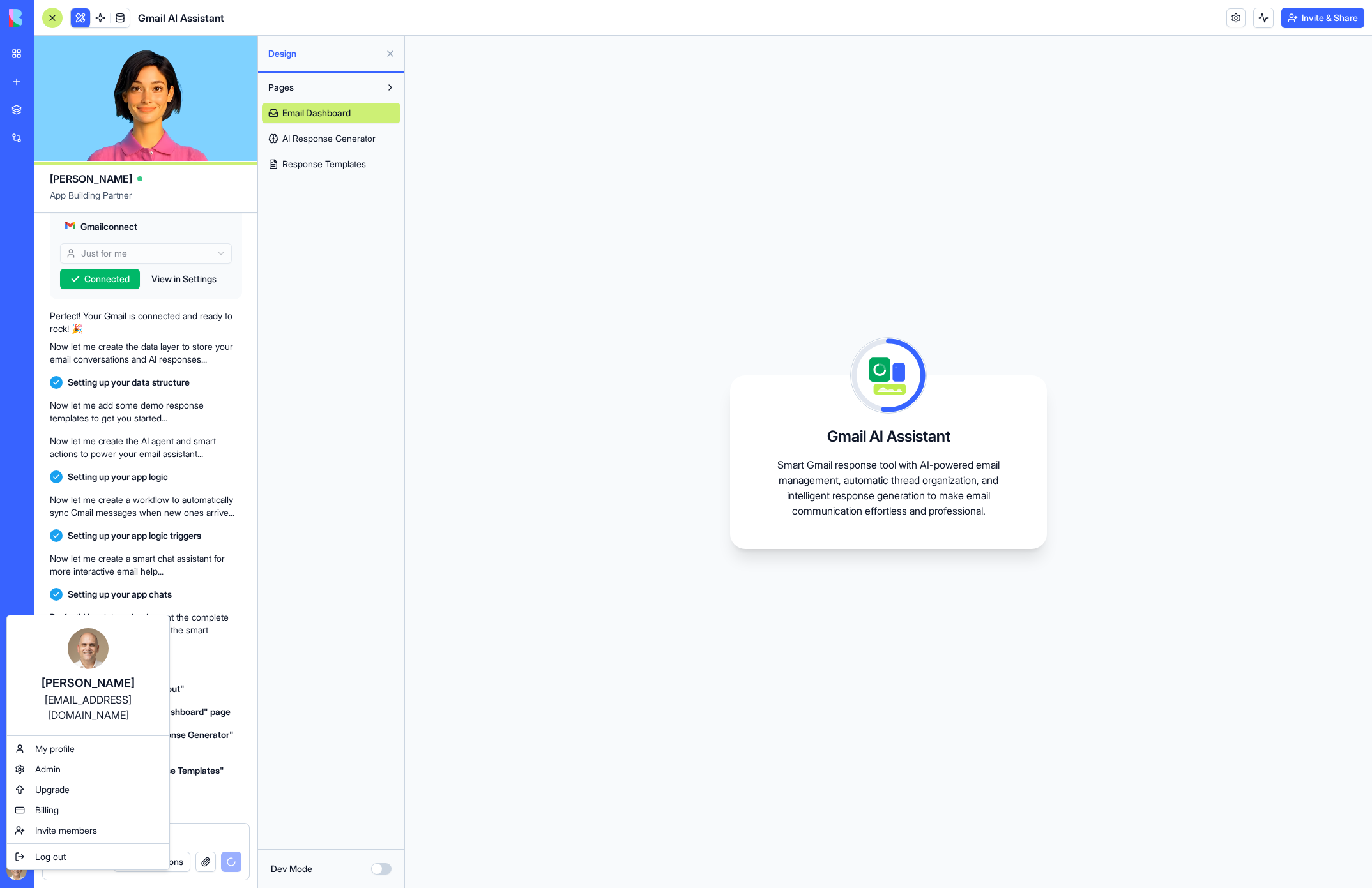
click at [19, 872] on html "BETA My Workspace New app Marketplace Integrations Recent New App AI Logo Gener…" at bounding box center [686, 444] width 1372 height 888
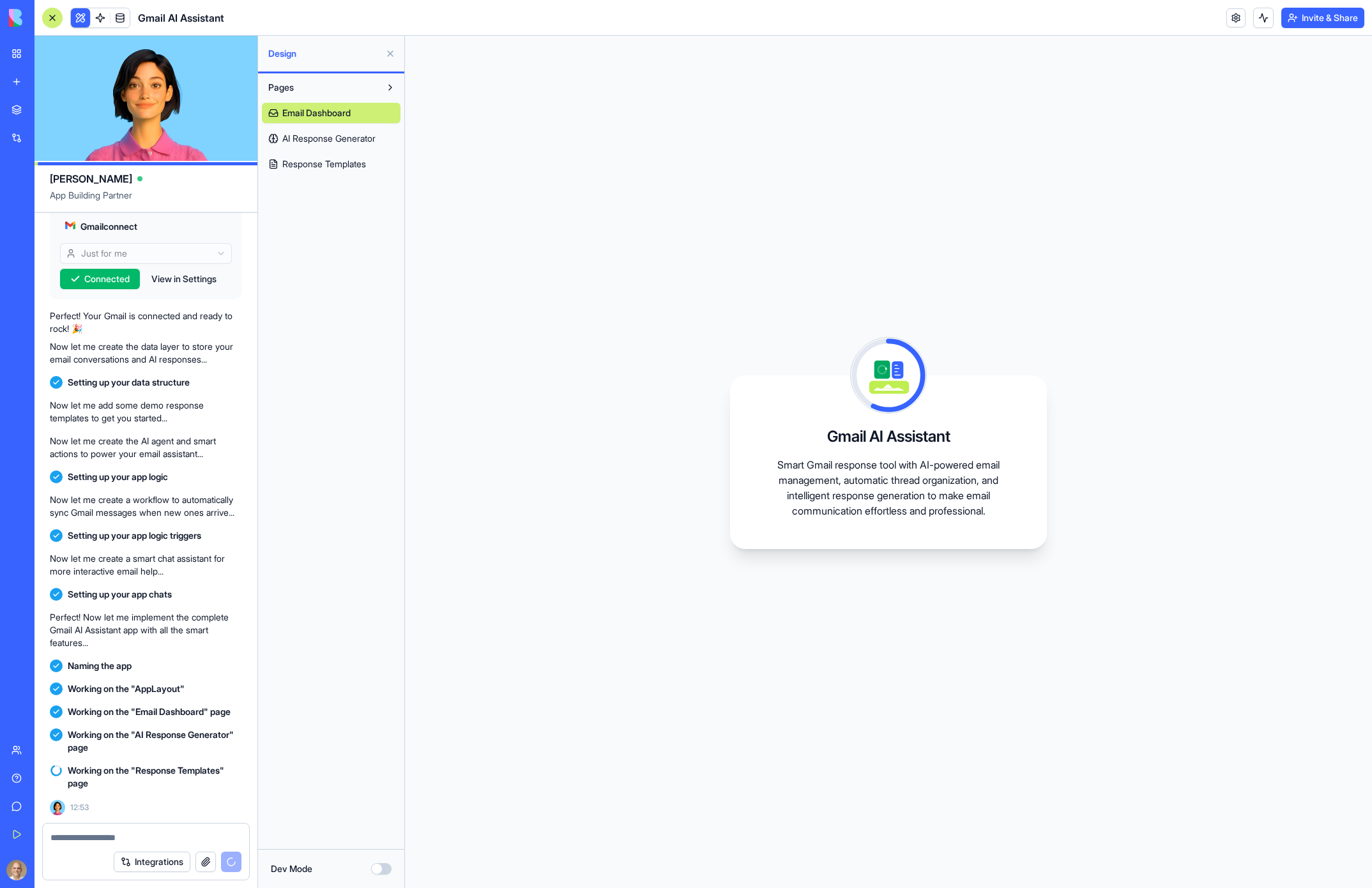
click at [348, 142] on span "AI Response Generator" at bounding box center [329, 138] width 93 height 13
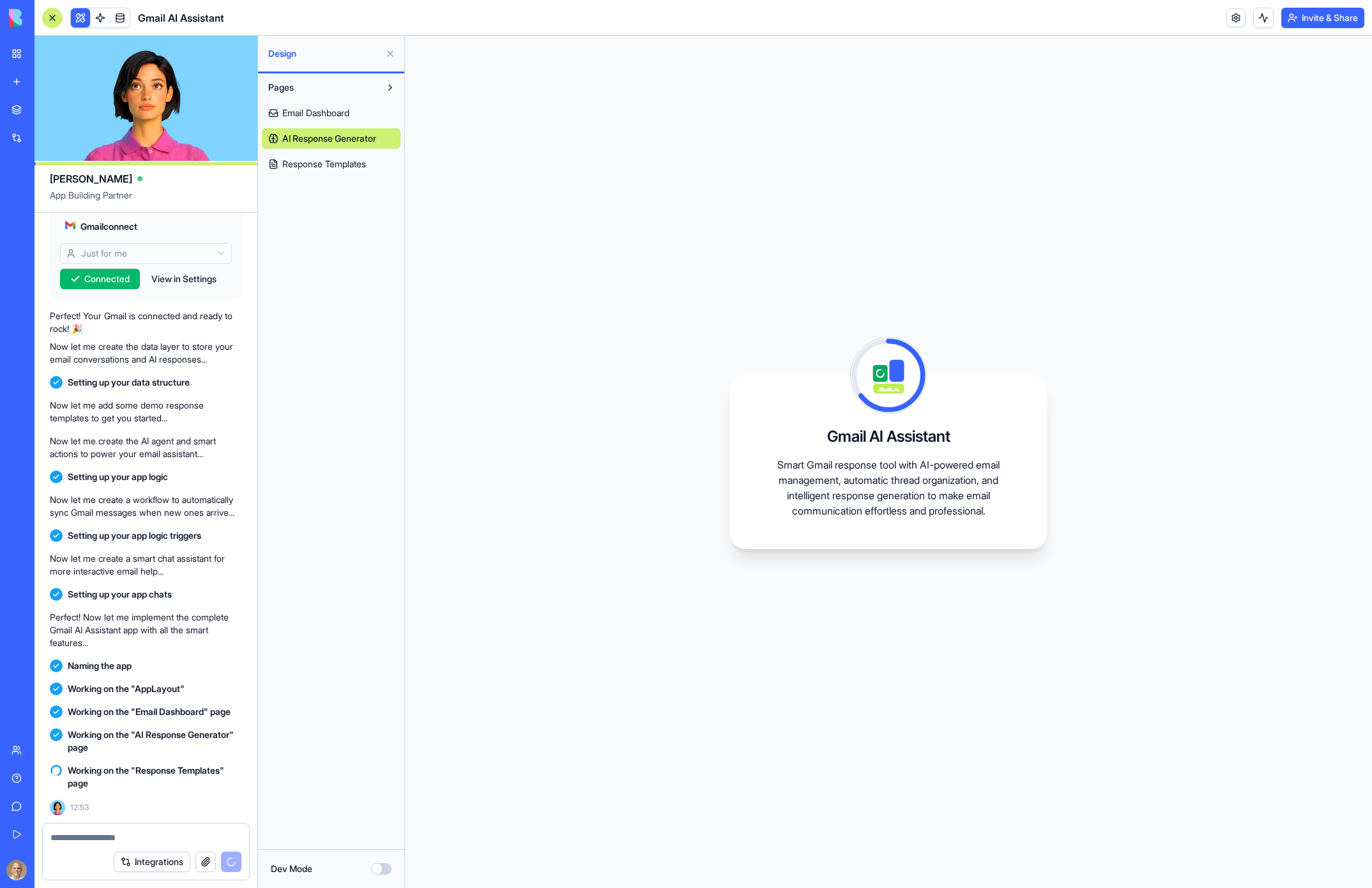
click at [349, 111] on span "Email Dashboard" at bounding box center [316, 113] width 67 height 13
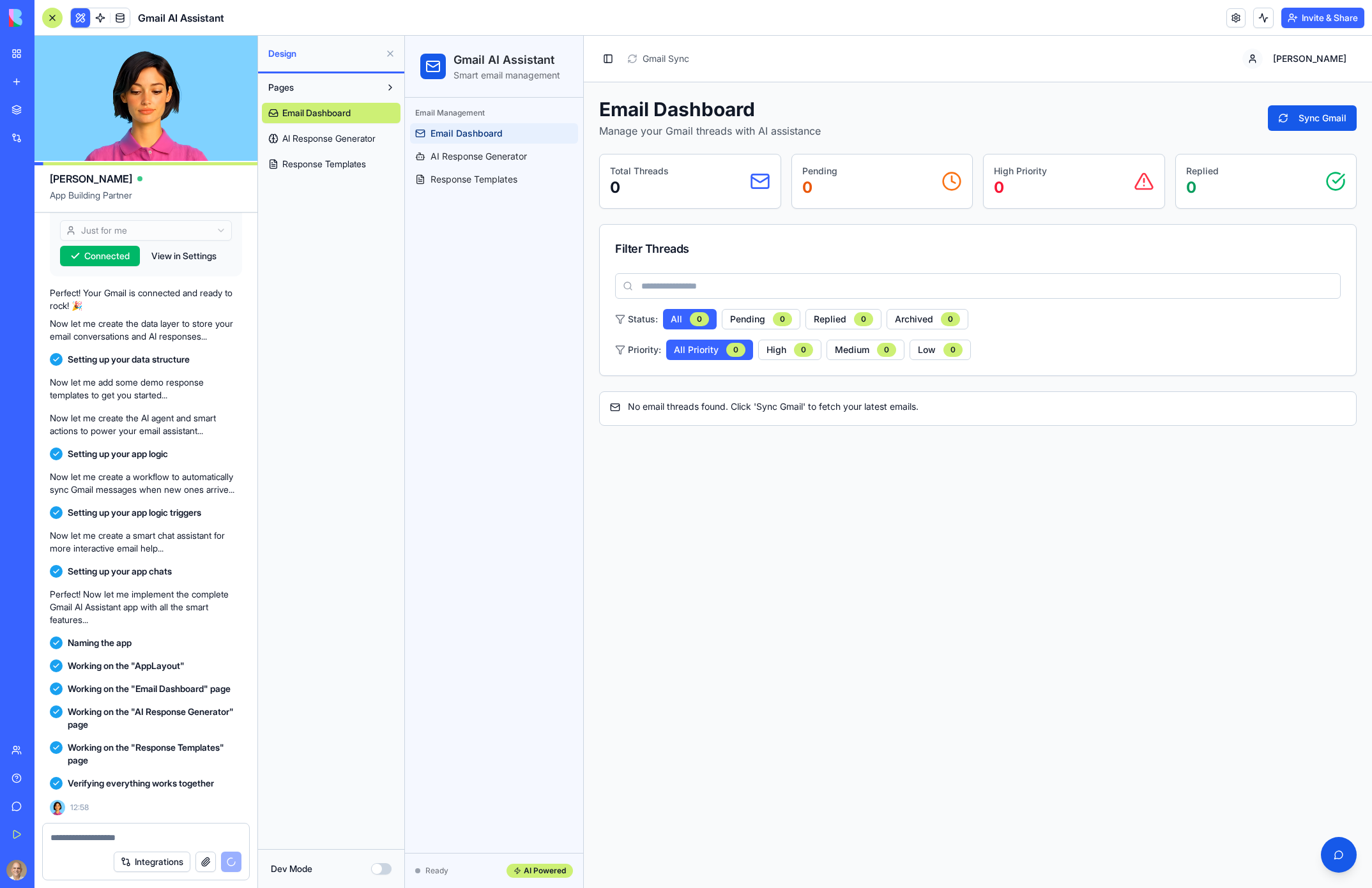
scroll to position [521, 0]
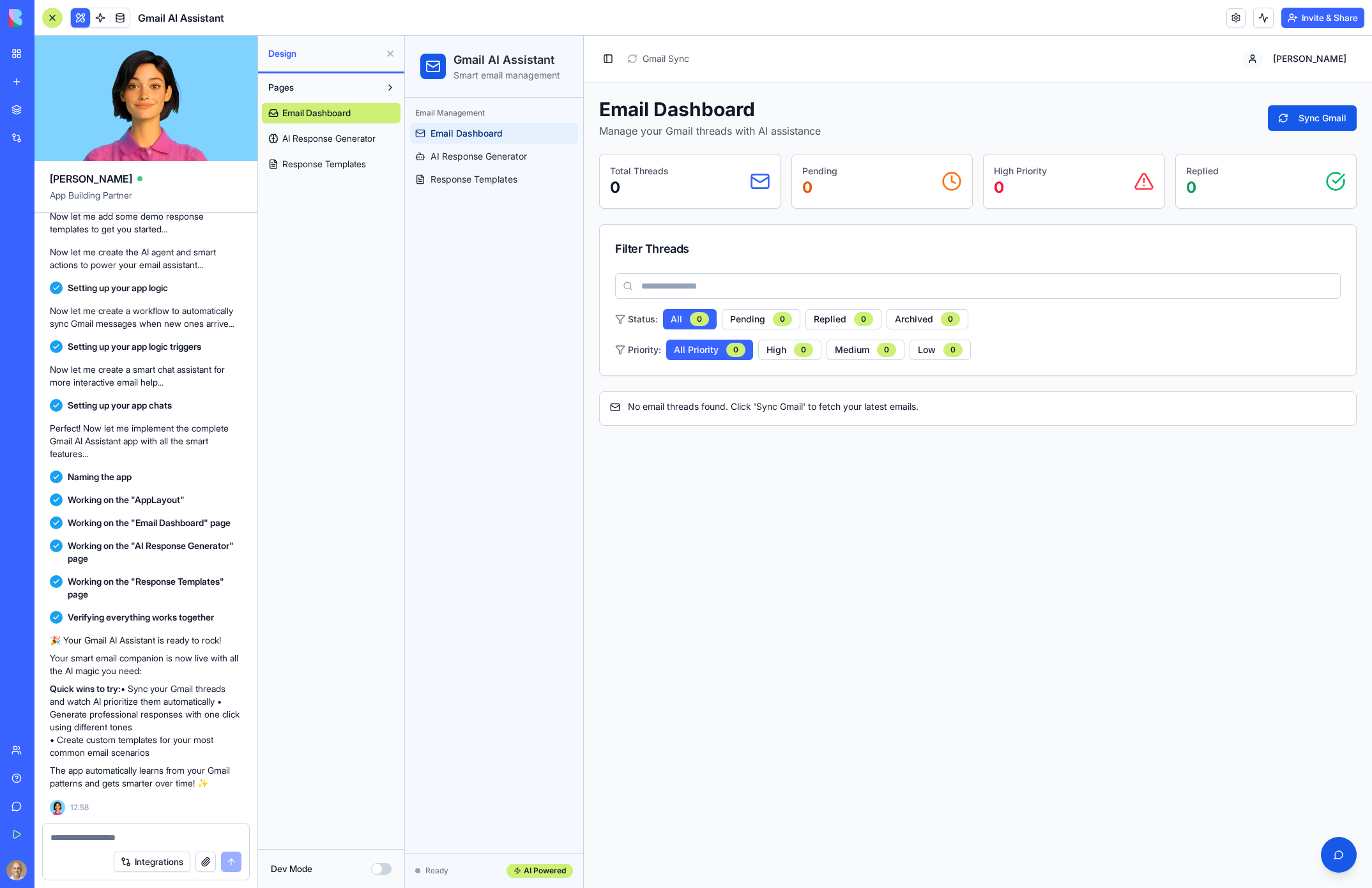
drag, startPoint x: 1318, startPoint y: 110, endPoint x: 1309, endPoint y: 116, distance: 10.8
click at [1317, 112] on button "Sync Gmail" at bounding box center [1312, 118] width 88 height 26
click at [531, 159] on link "AI Response Generator" at bounding box center [494, 156] width 168 height 20
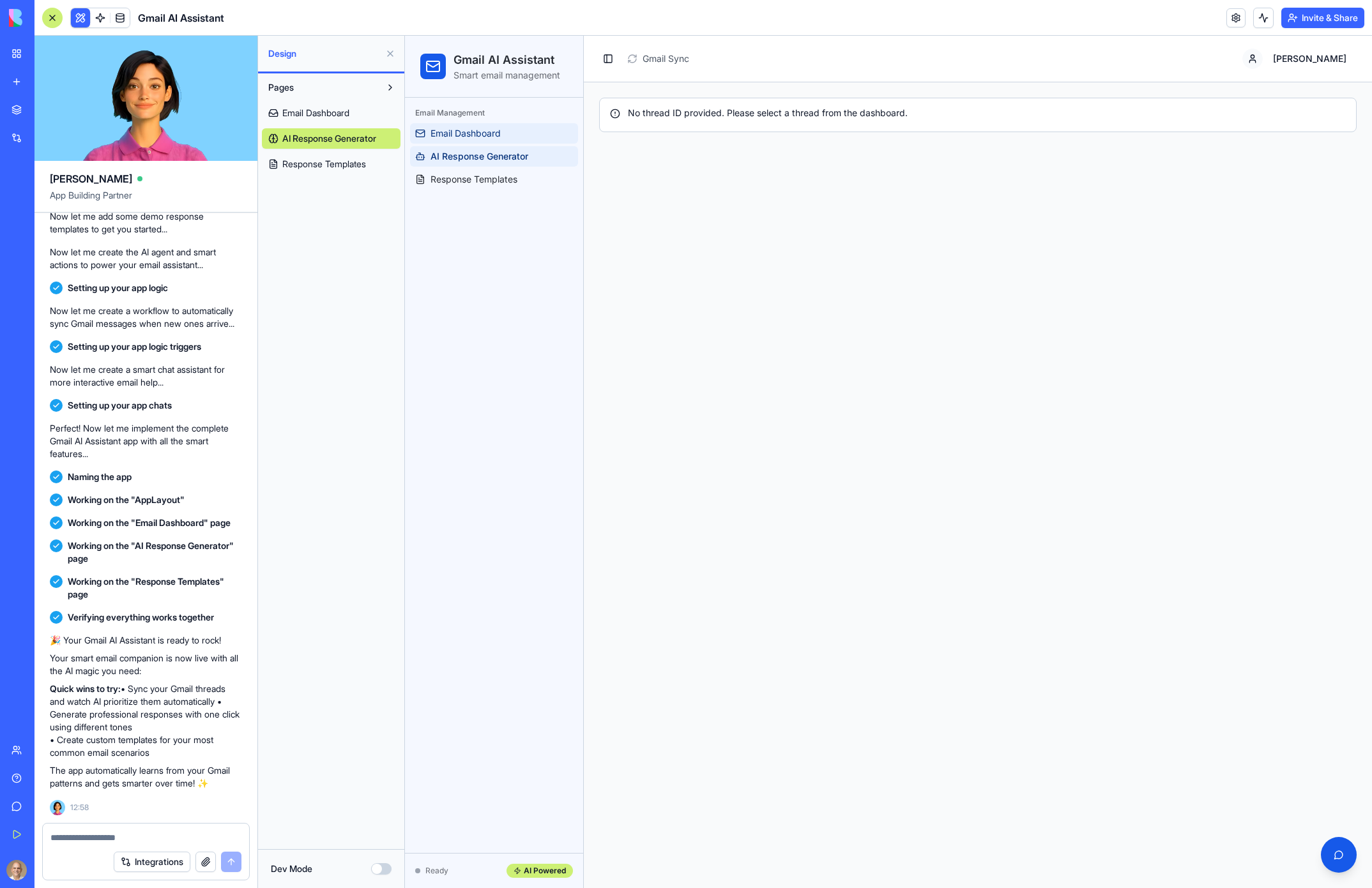
click at [534, 140] on link "Email Dashboard" at bounding box center [494, 133] width 168 height 20
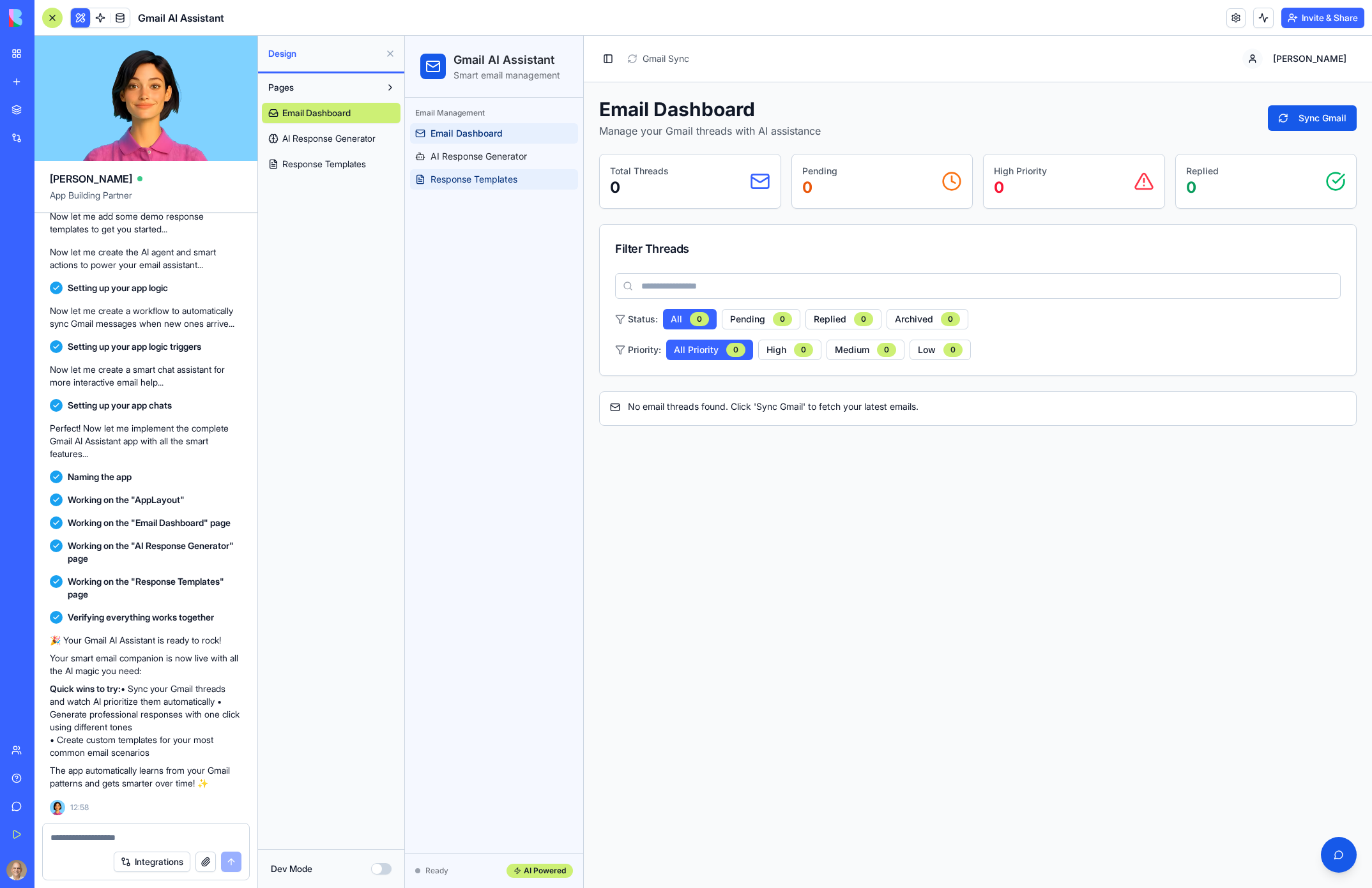
click at [516, 184] on span "Response Templates" at bounding box center [474, 179] width 87 height 13
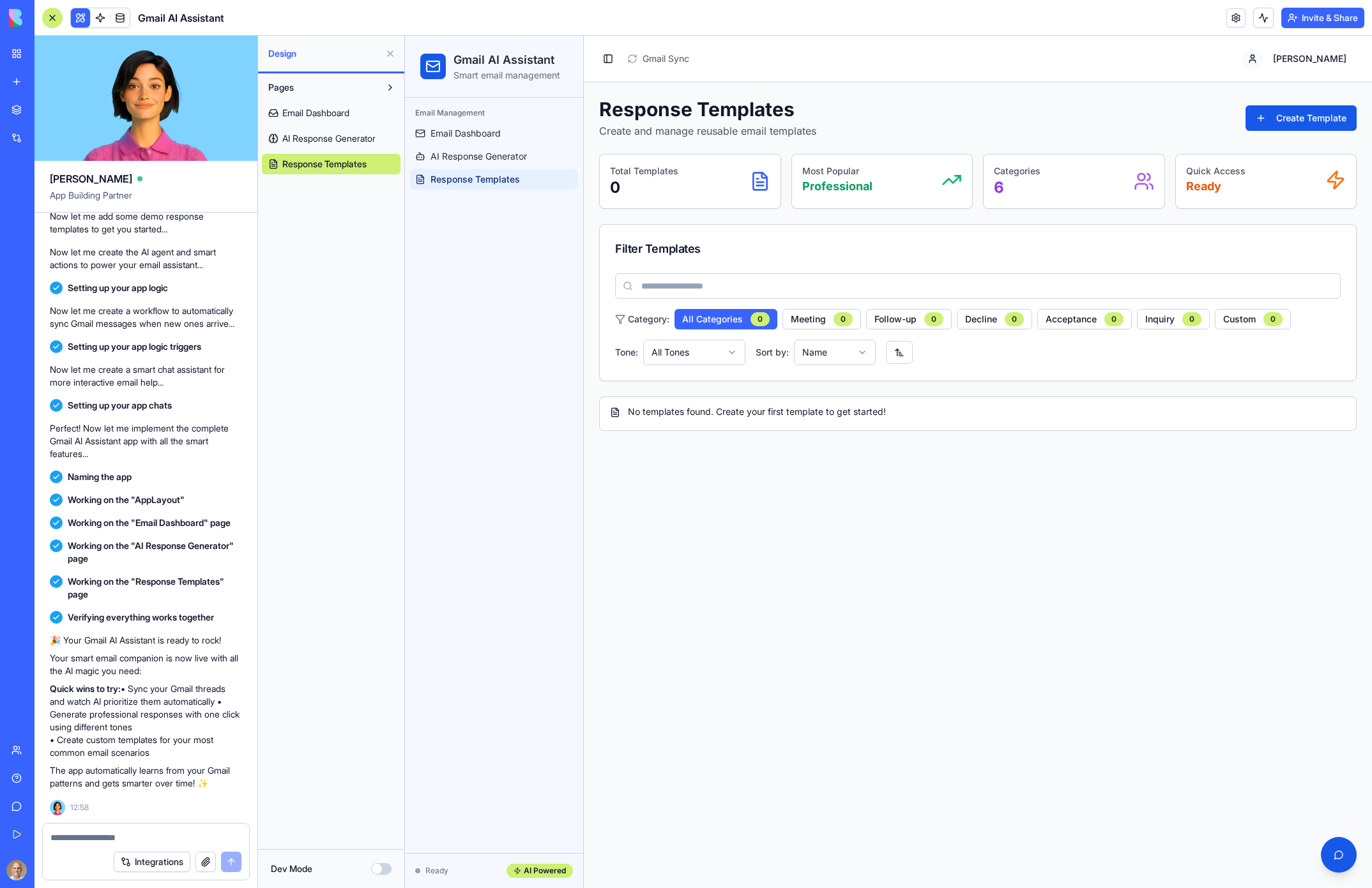
click at [785, 419] on div "No templates found. Create your first template to get started!" at bounding box center [978, 414] width 757 height 35
click at [1294, 126] on button "Create Template" at bounding box center [1301, 118] width 111 height 26
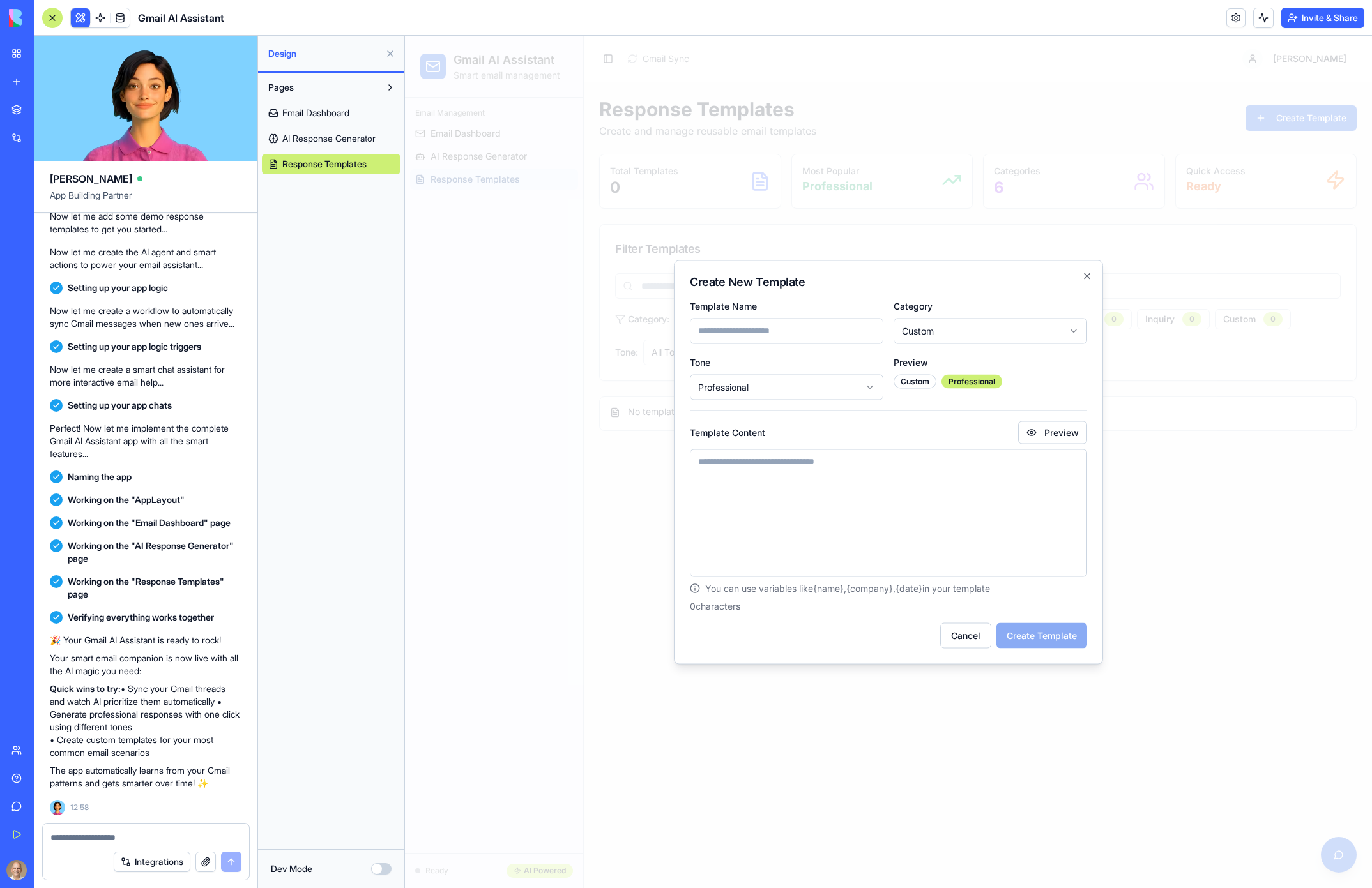
drag, startPoint x: 964, startPoint y: 634, endPoint x: 963, endPoint y: 343, distance: 291.0
click at [963, 344] on div "Create New Template Template Name Category Custom Tone Professional Preview cus…" at bounding box center [889, 462] width 429 height 404
click at [964, 342] on body "Gmail AI Assistant Smart email management Email Management Email Dashboard AI R…" at bounding box center [888, 462] width 967 height 852
click at [965, 332] on body "Gmail AI Assistant Smart email management Email Management Email Dashboard AI R…" at bounding box center [888, 462] width 967 height 852
click at [959, 639] on button "Cancel" at bounding box center [966, 636] width 51 height 26
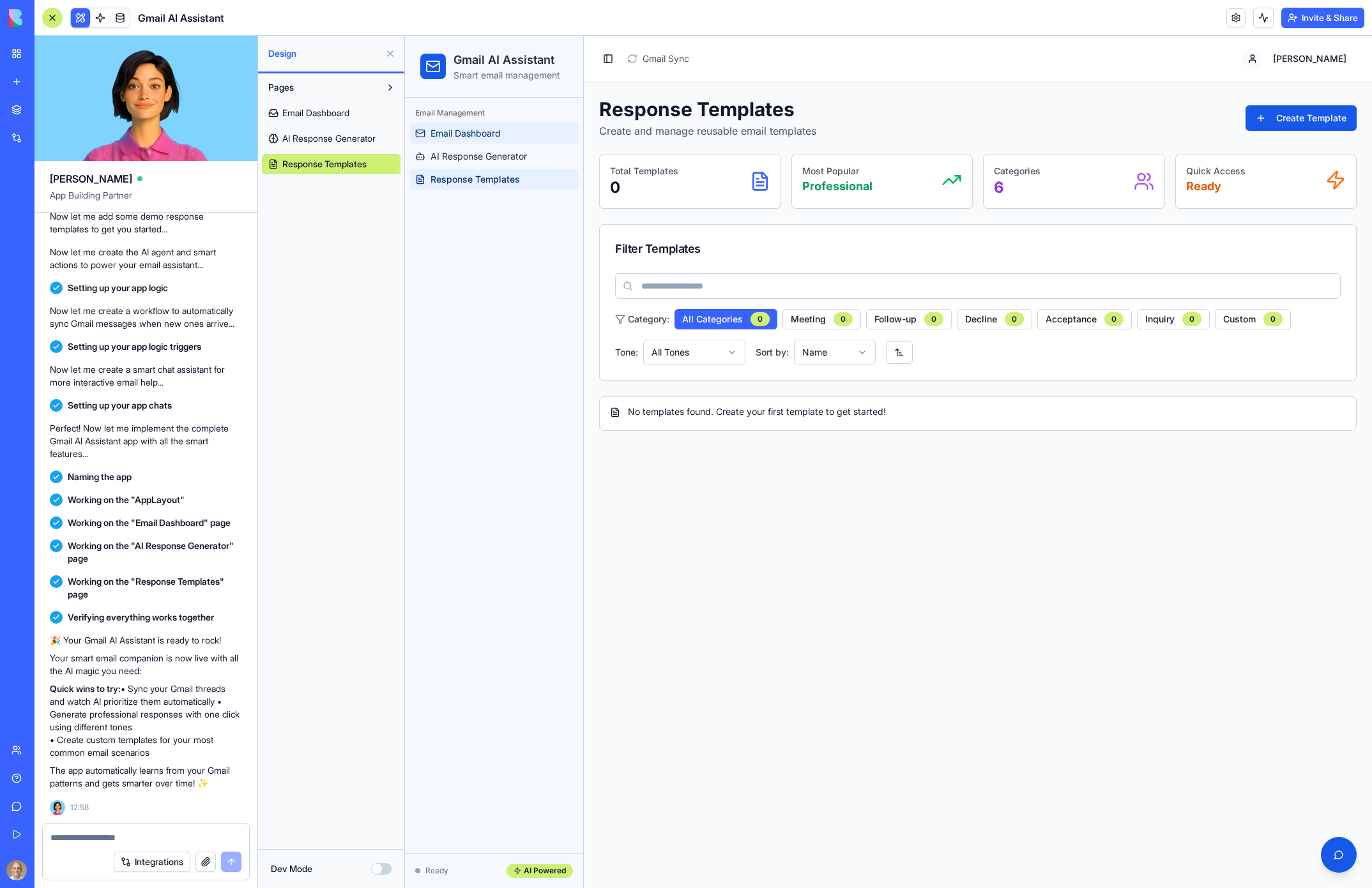
click at [487, 140] on link "Email Dashboard" at bounding box center [494, 133] width 168 height 20
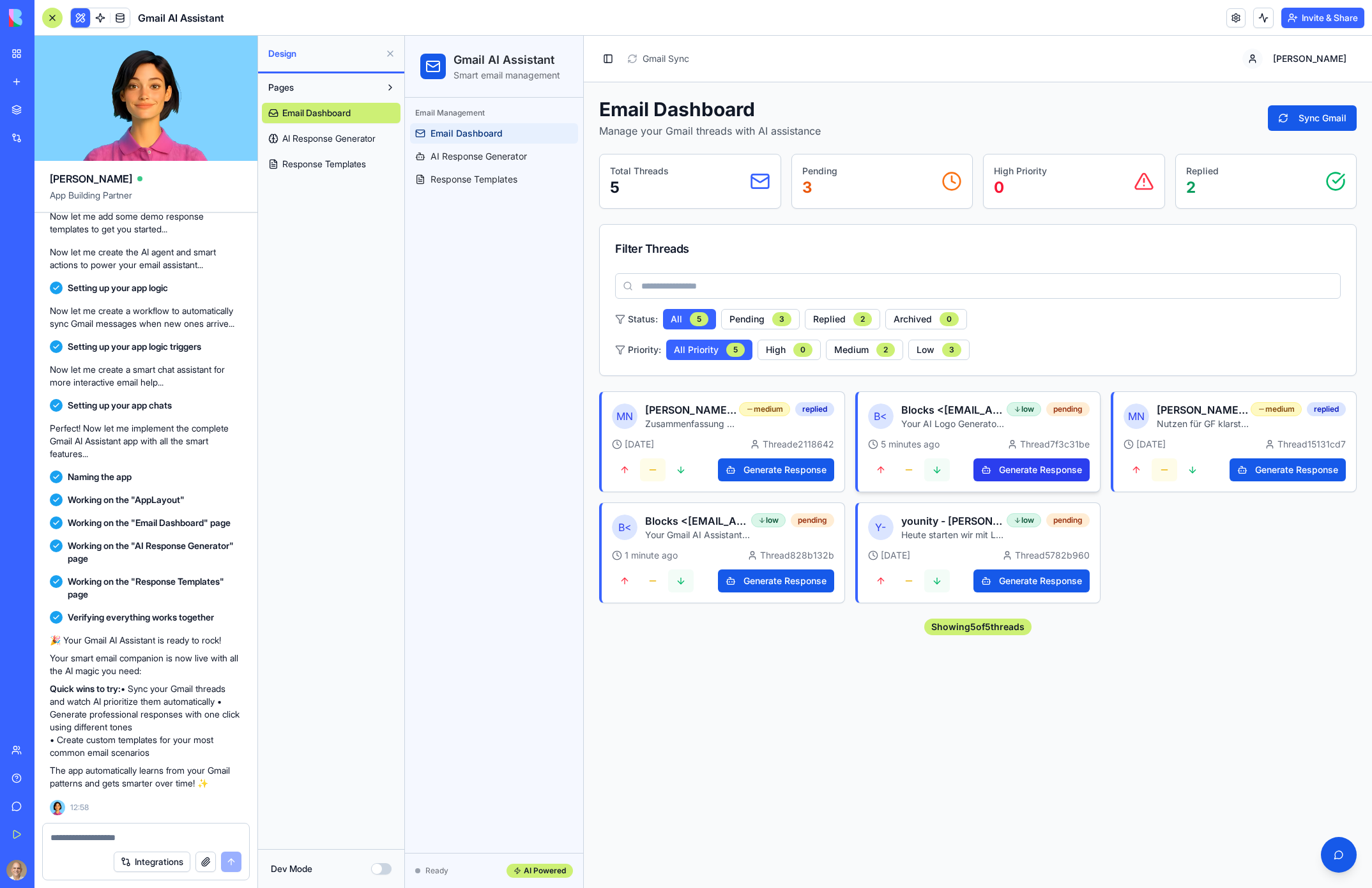
click at [1015, 466] on button "Generate Response" at bounding box center [1032, 470] width 116 height 23
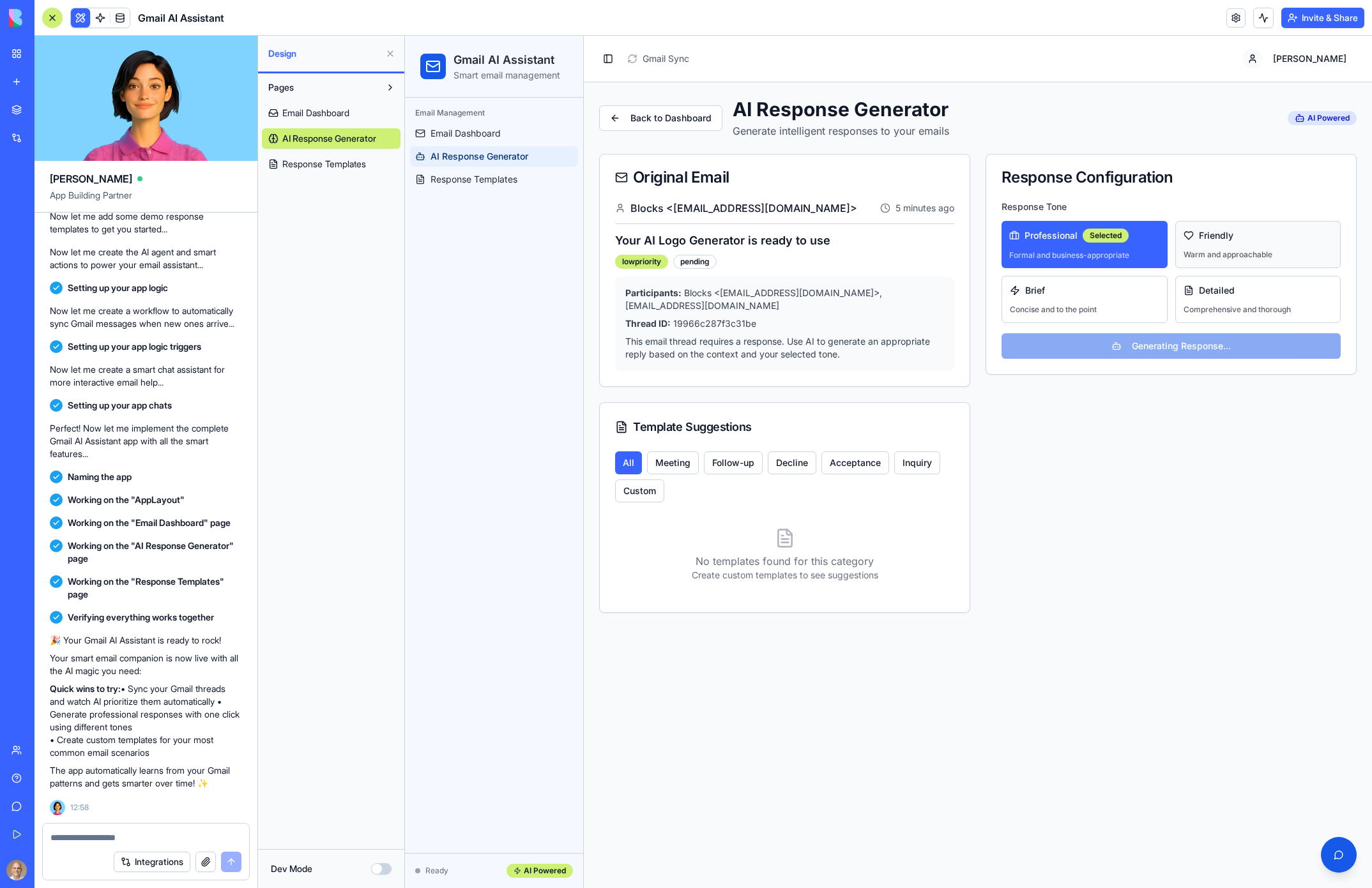
click at [1224, 237] on span "Friendly" at bounding box center [1216, 235] width 35 height 13
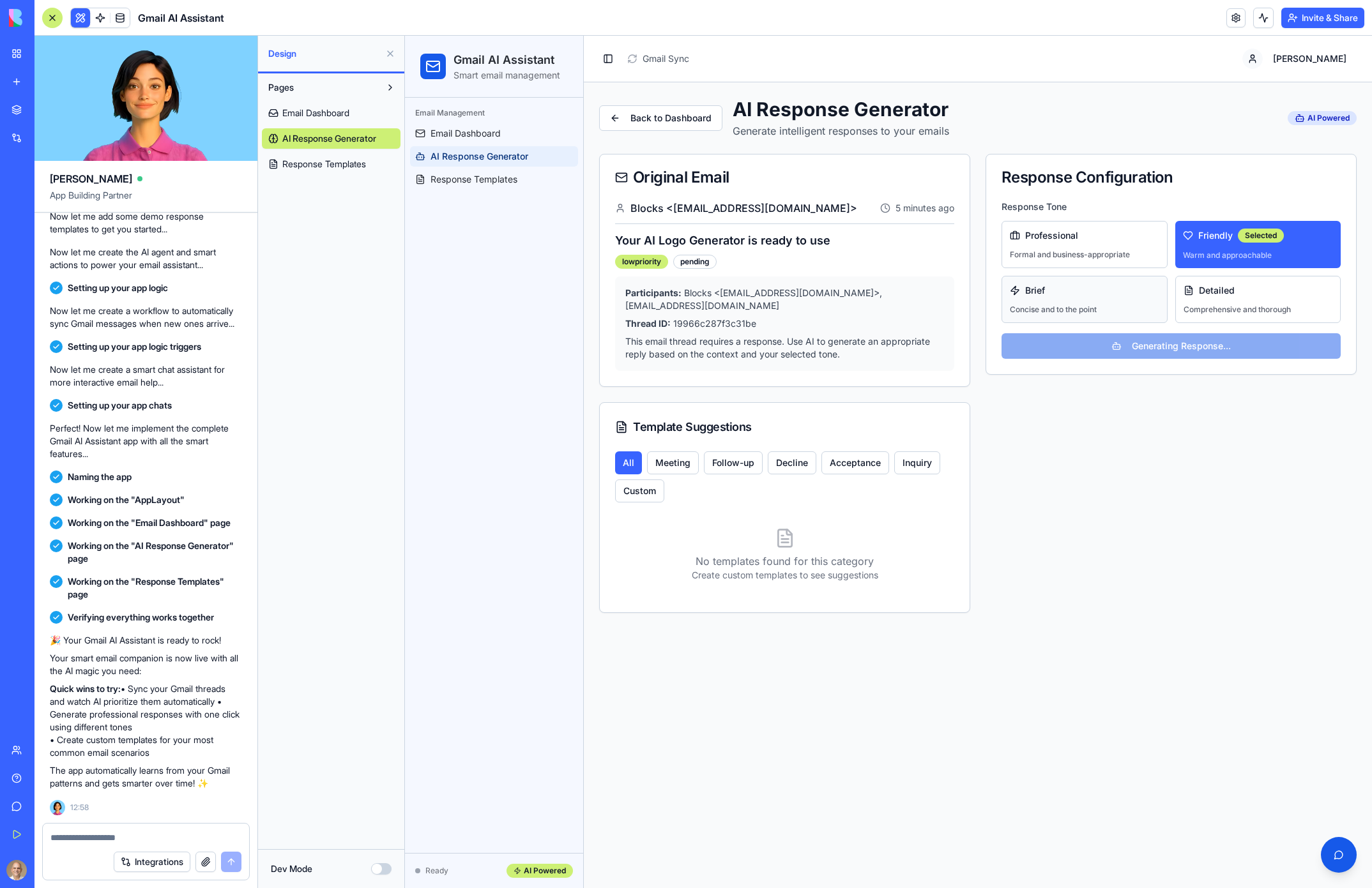
click at [1115, 292] on div "Brief" at bounding box center [1085, 290] width 150 height 13
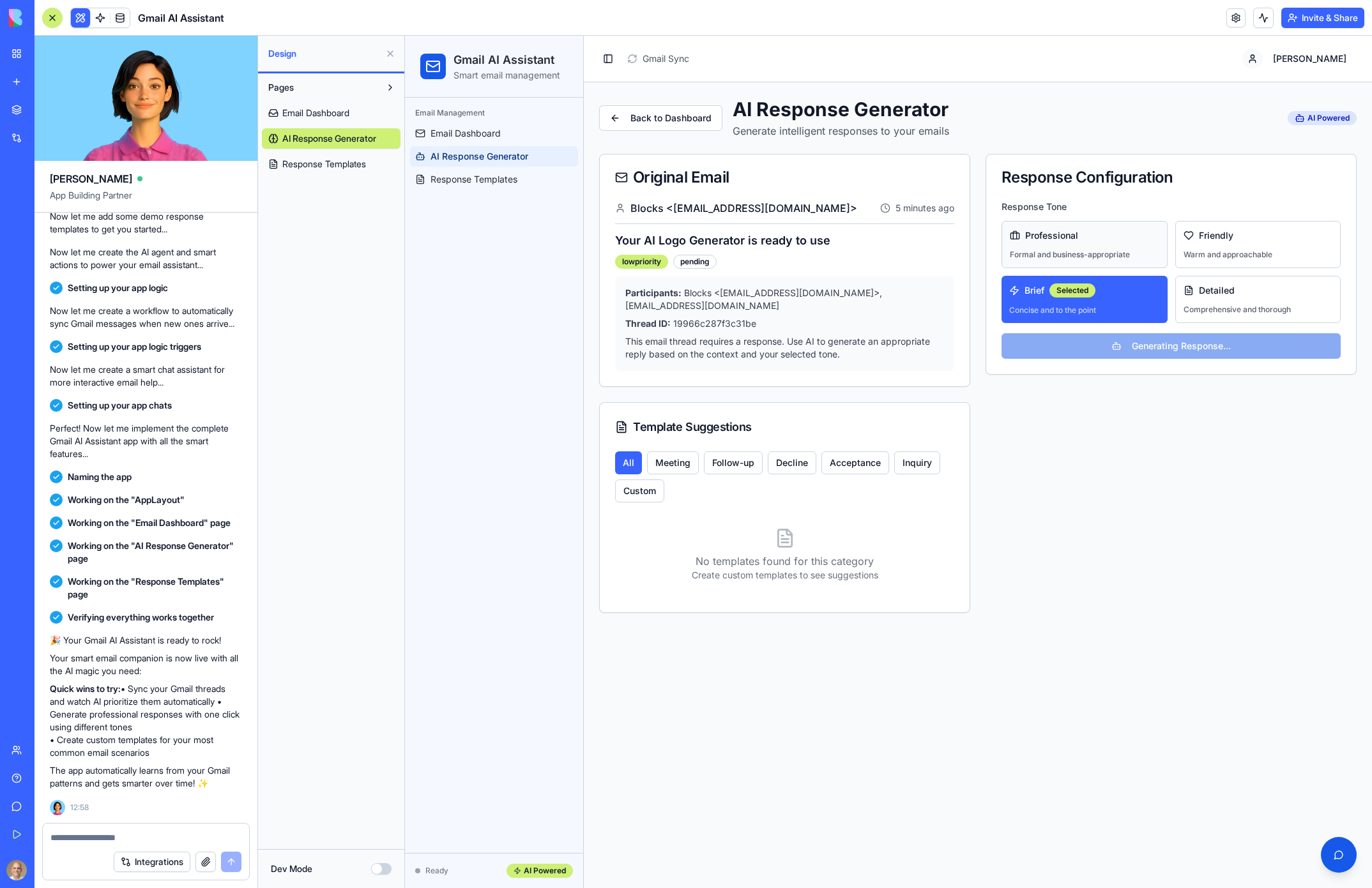
click at [1093, 250] on p "Formal and business-appropriate" at bounding box center [1070, 255] width 120 height 11
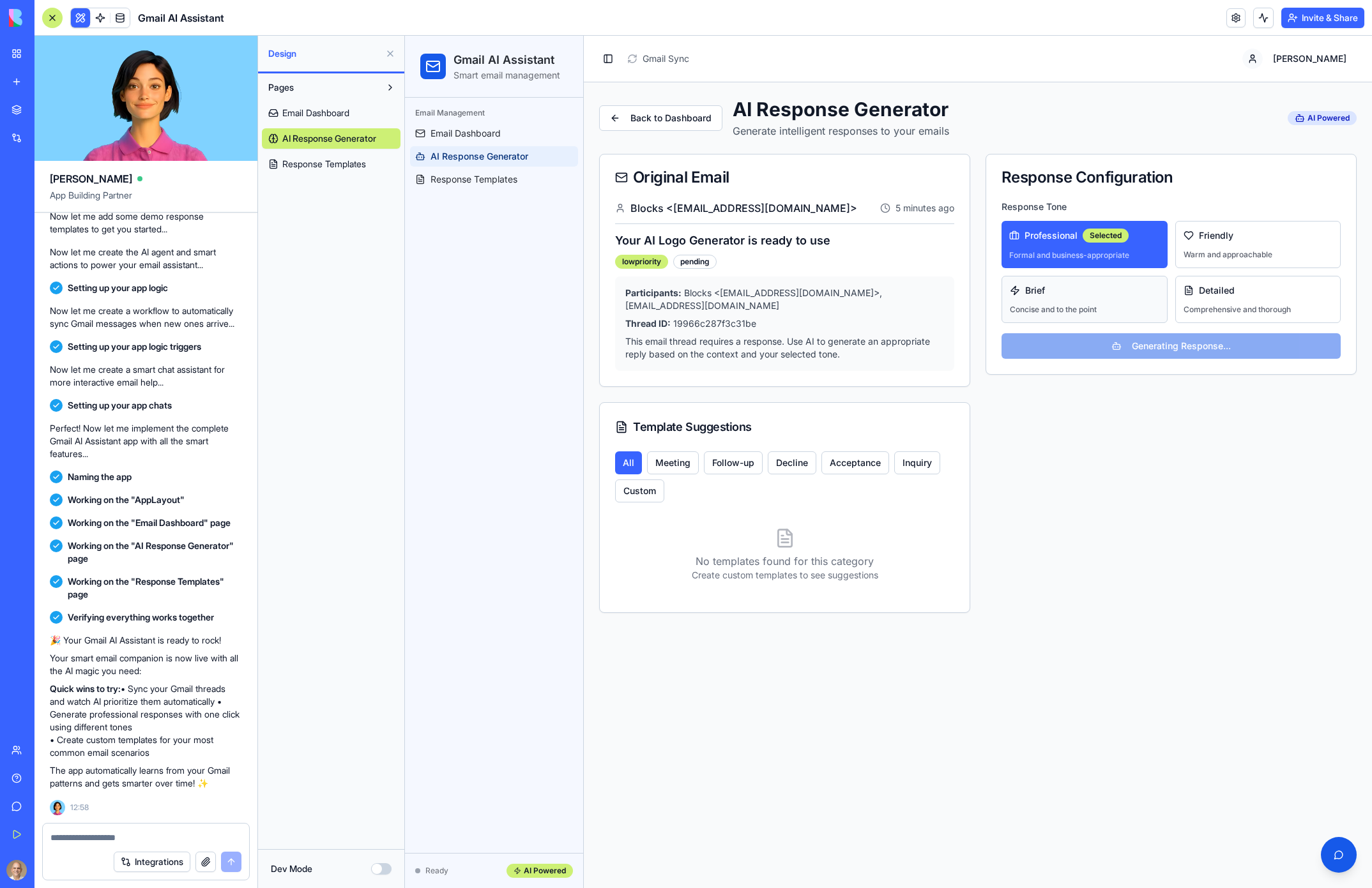
click at [1120, 297] on button "Brief Concise and to the point" at bounding box center [1085, 299] width 166 height 48
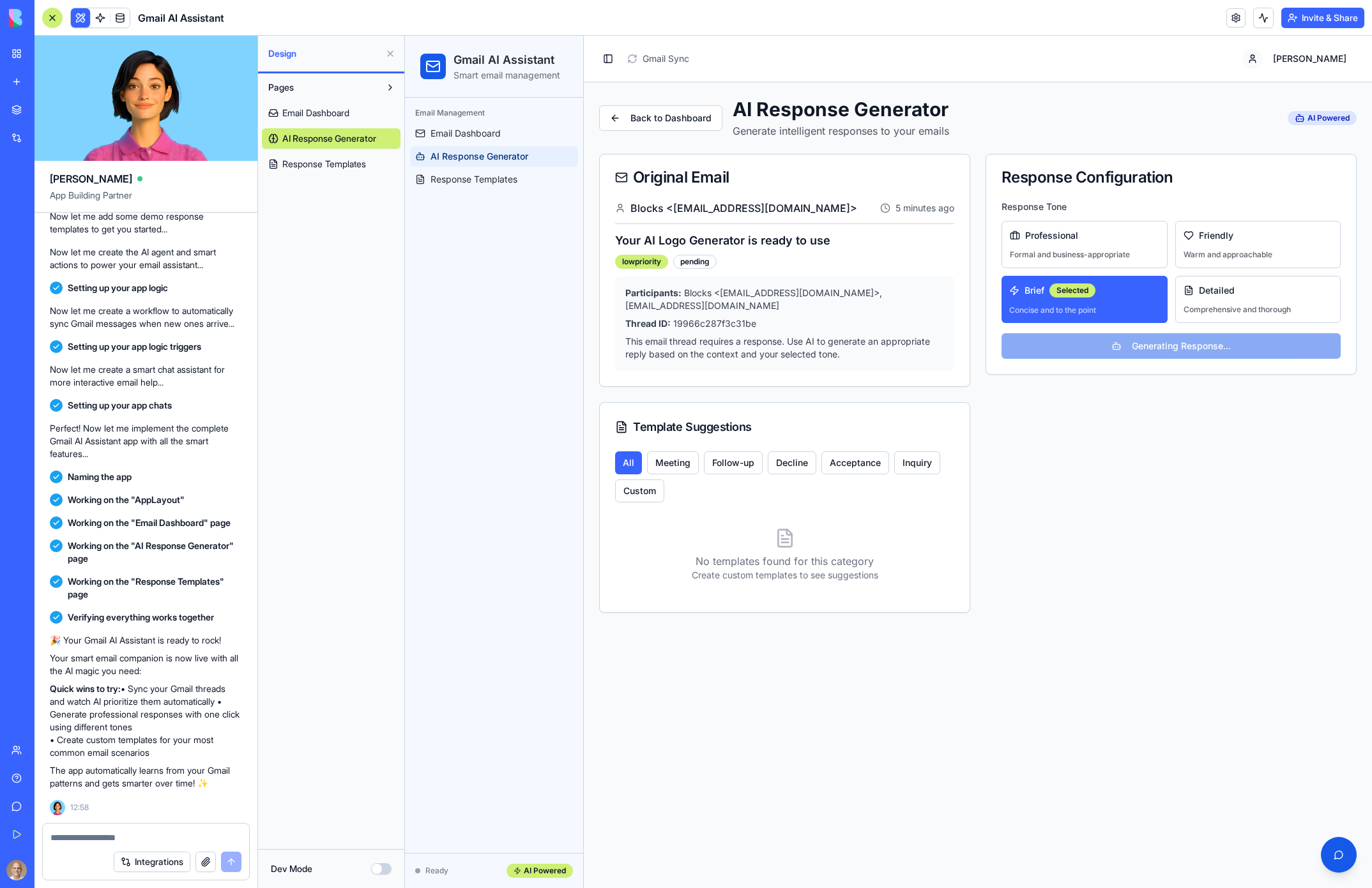
click at [1143, 346] on div "Generating Response..." at bounding box center [1171, 346] width 339 height 26
click at [773, 498] on div "All Meeting Follow-up Decline Acceptance Inquiry Custom No templates found for …" at bounding box center [785, 531] width 370 height 161
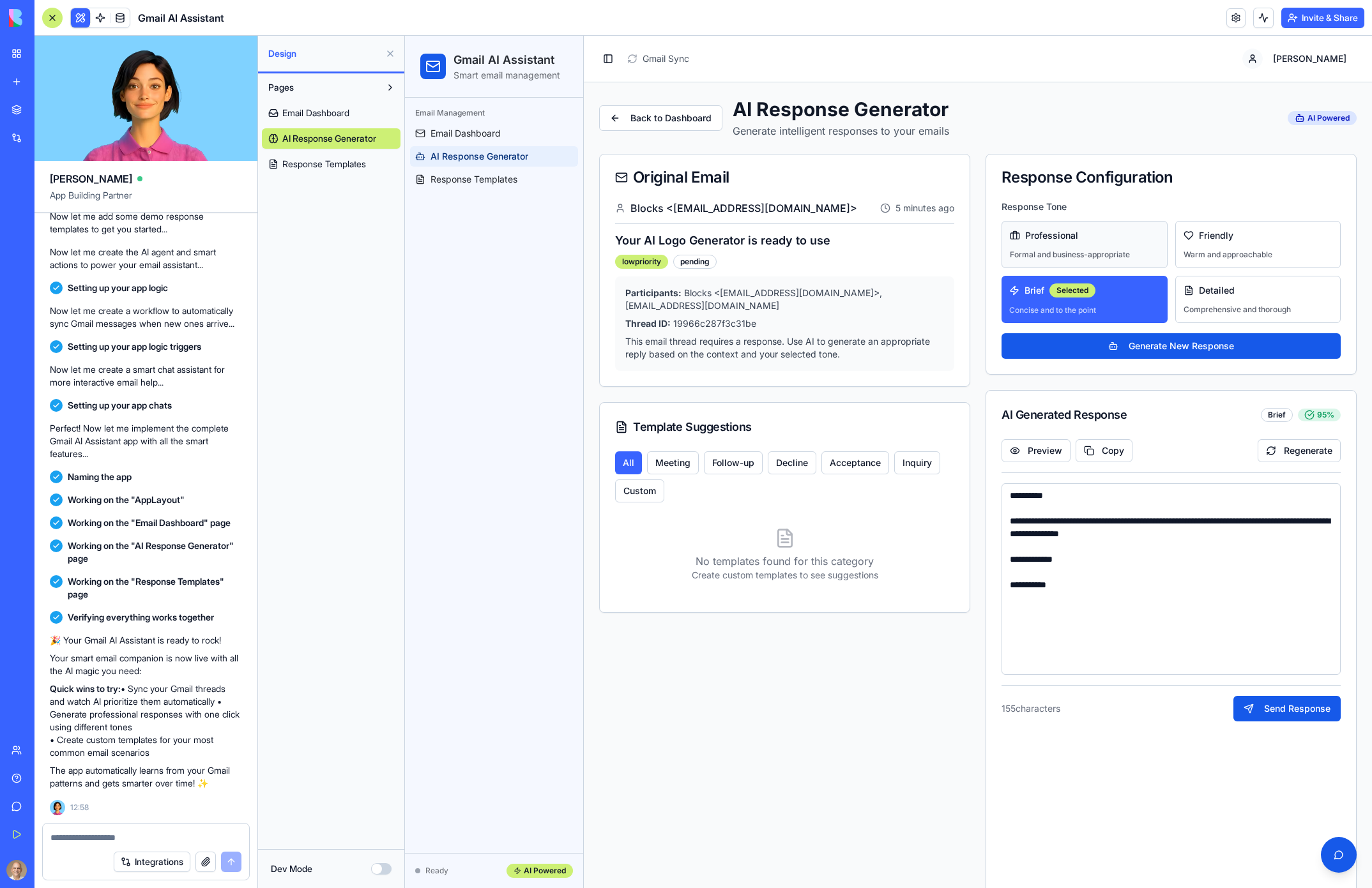
click at [1136, 249] on button "Professional Formal and business-appropriate" at bounding box center [1085, 244] width 166 height 48
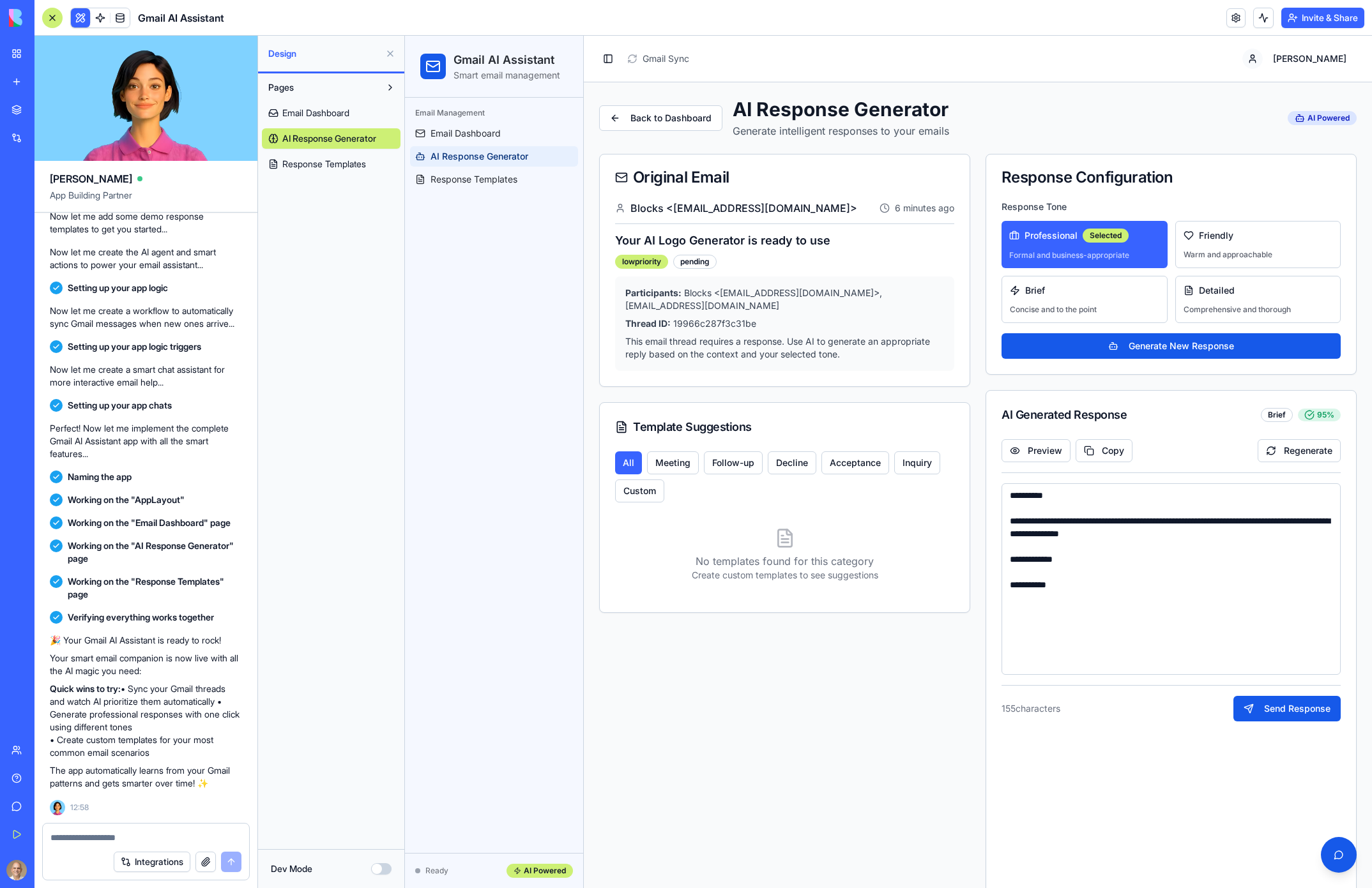
type textarea "**********"
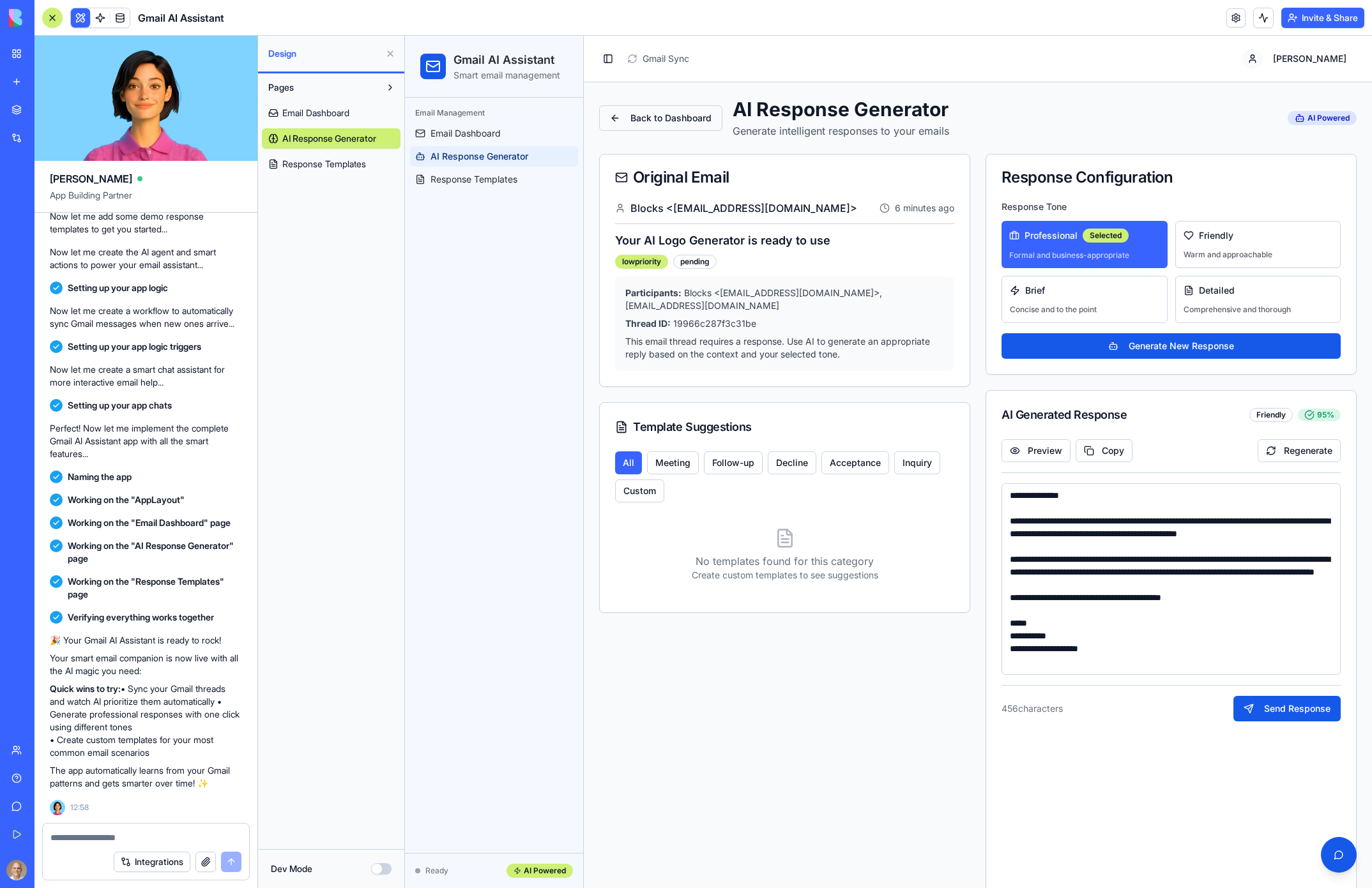
click at [621, 117] on button "Back to Dashboard" at bounding box center [661, 118] width 123 height 26
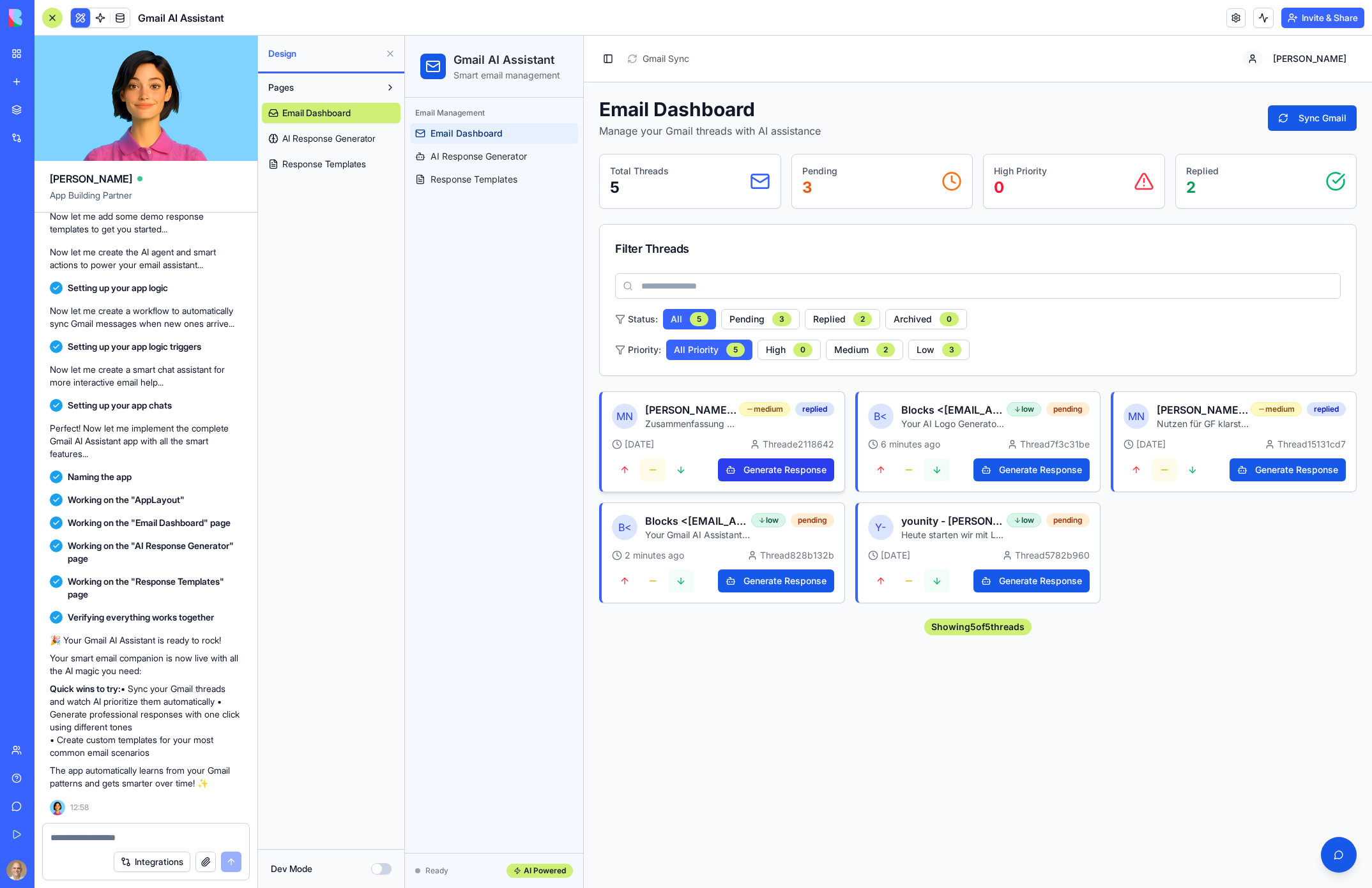
click at [785, 469] on button "Generate Response" at bounding box center [776, 470] width 116 height 23
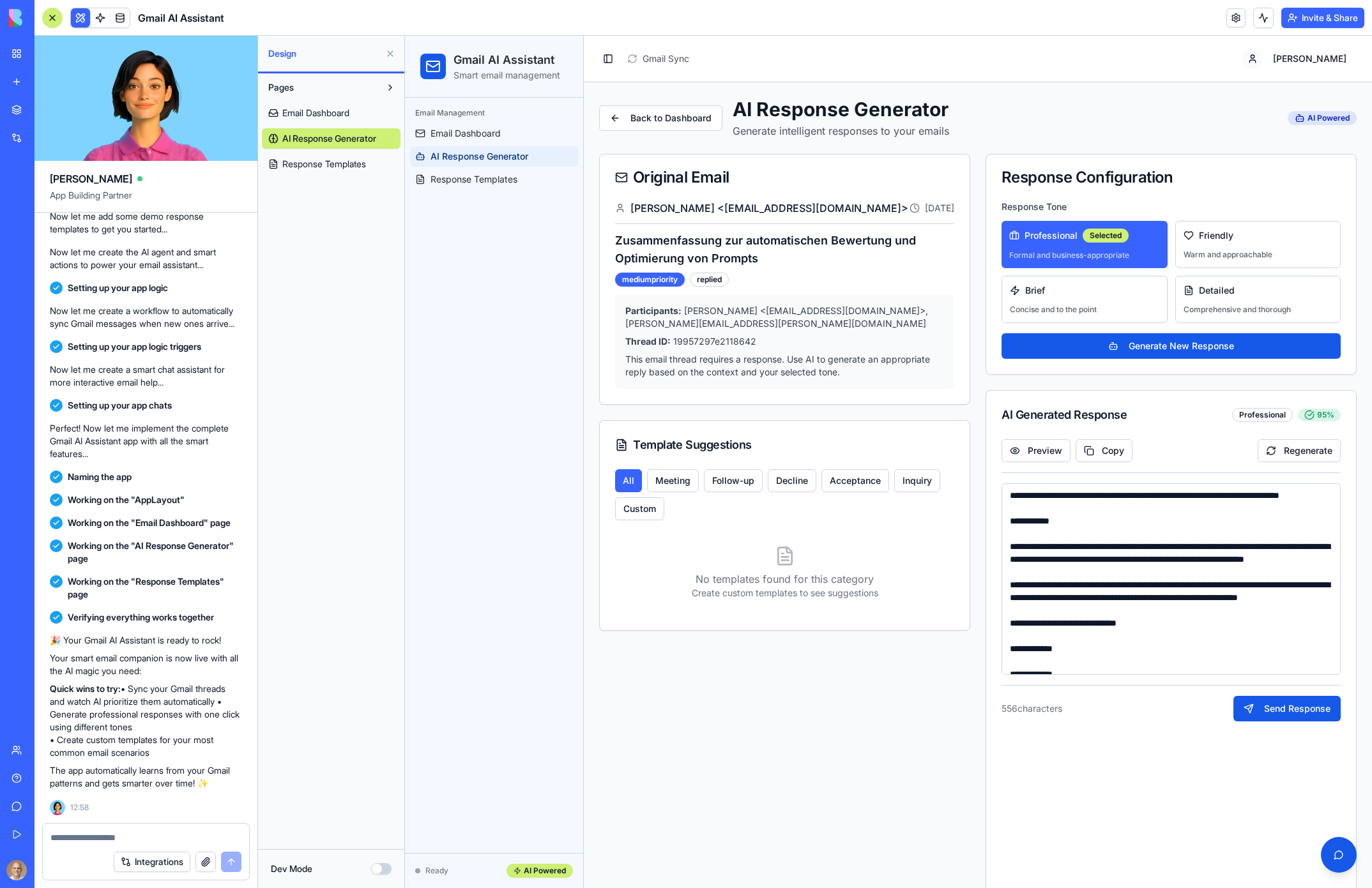
click at [200, 838] on textarea at bounding box center [146, 837] width 191 height 13
type textarea "***"
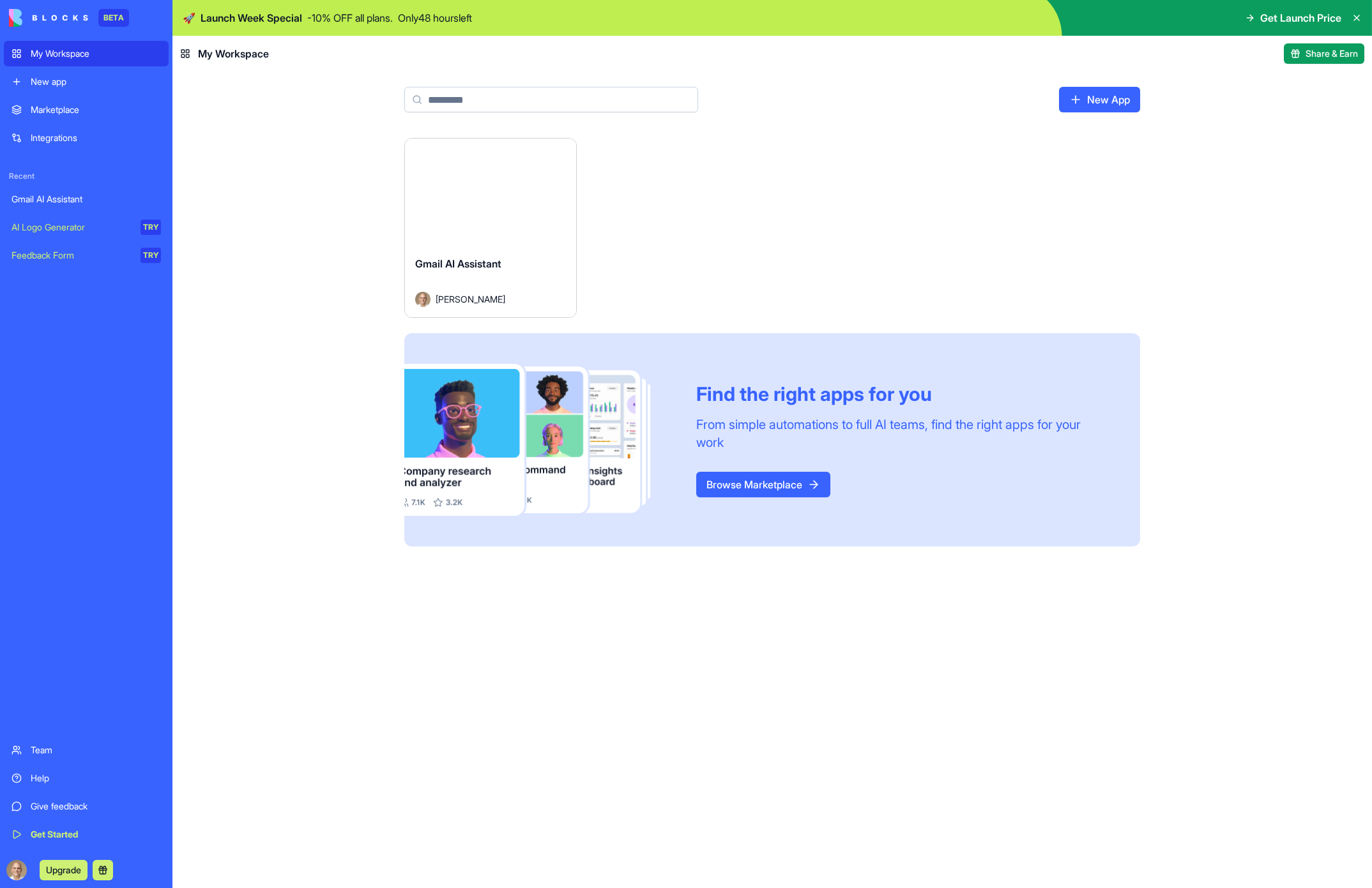
click at [91, 229] on div "AI Logo Generator" at bounding box center [71, 227] width 120 height 13
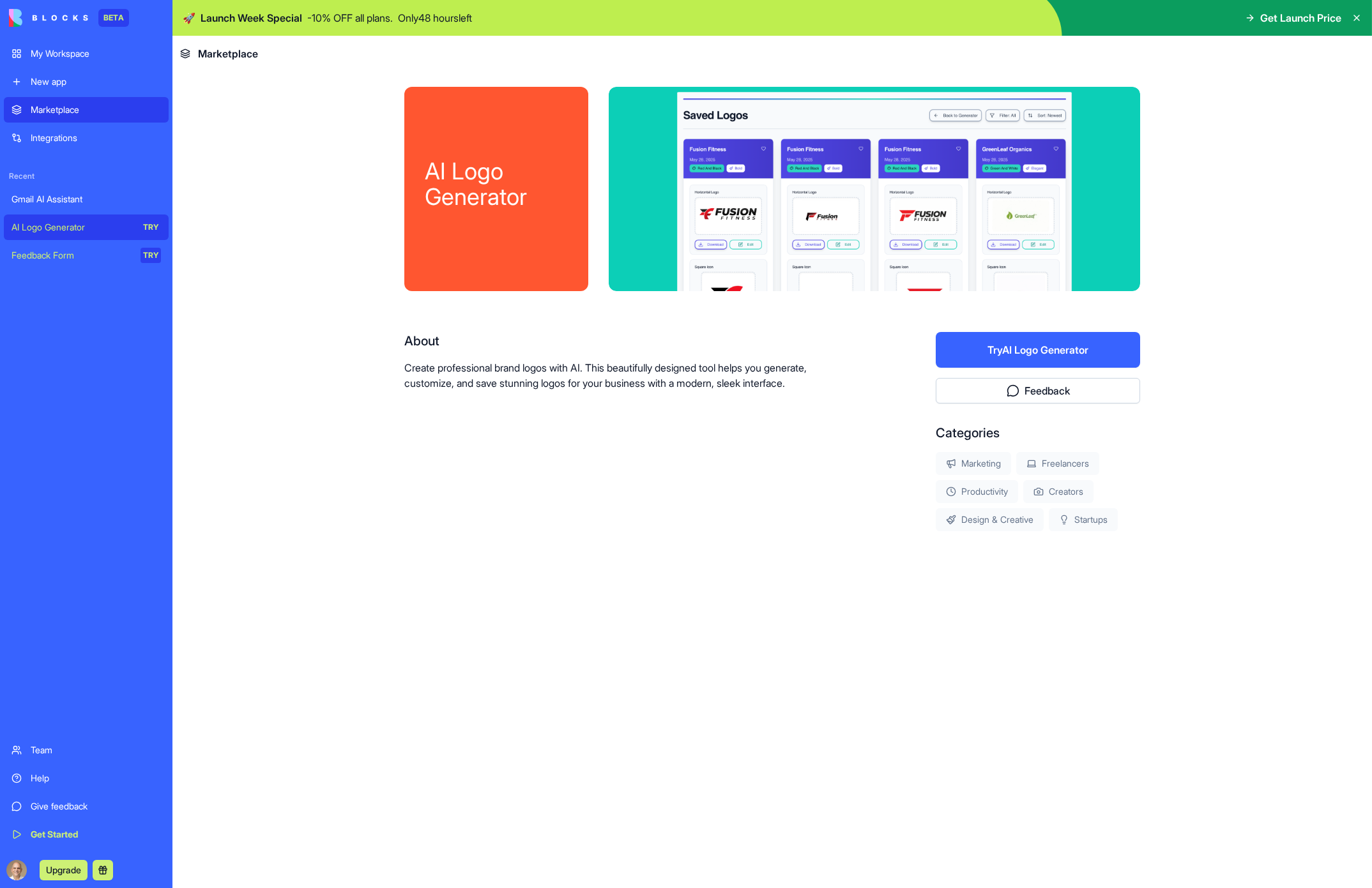
click at [1067, 341] on button "Try AI Logo Generator" at bounding box center [1038, 349] width 204 height 36
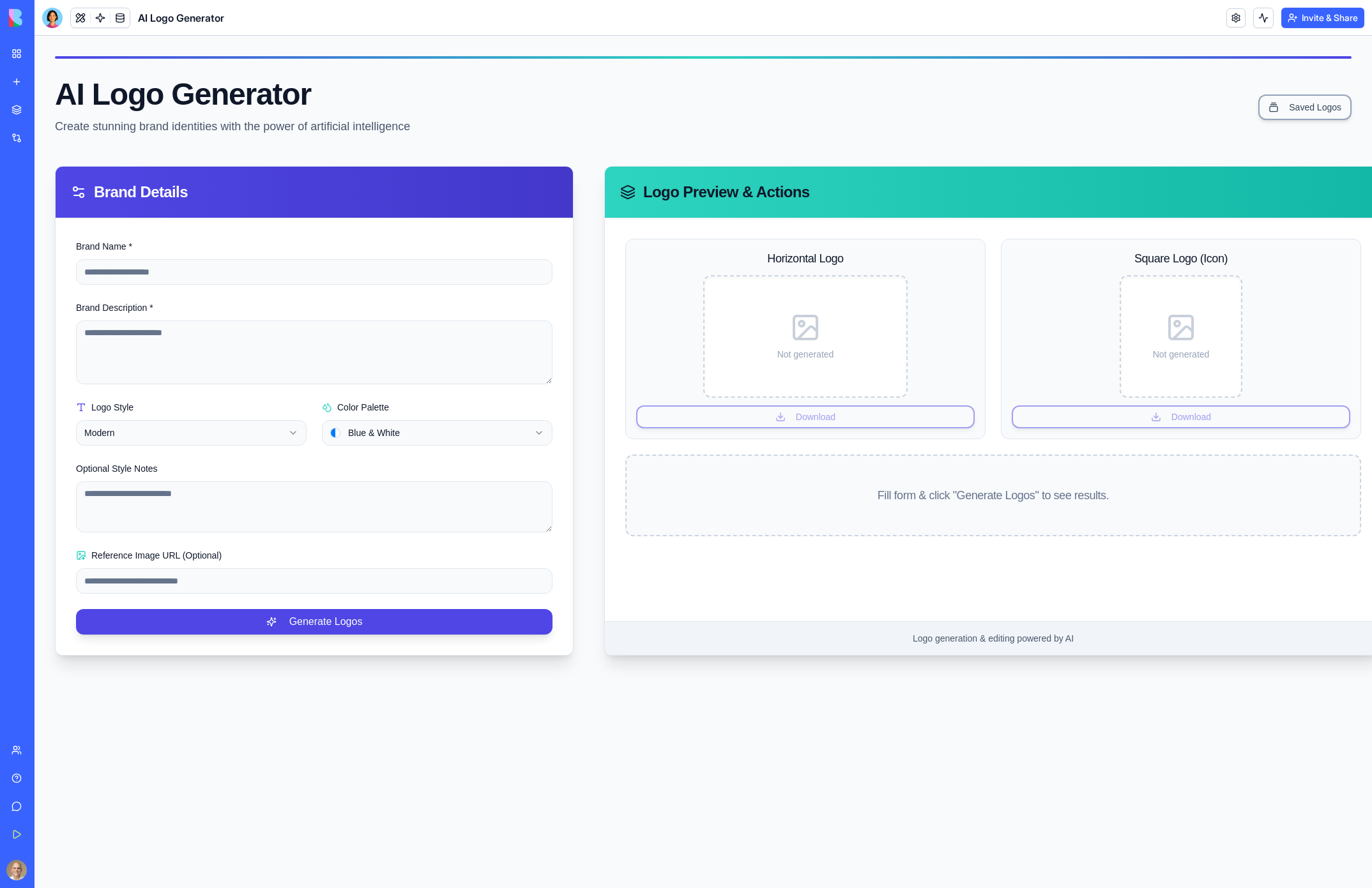
click at [55, 248] on link "Feedback Form TRY" at bounding box center [29, 255] width 51 height 26
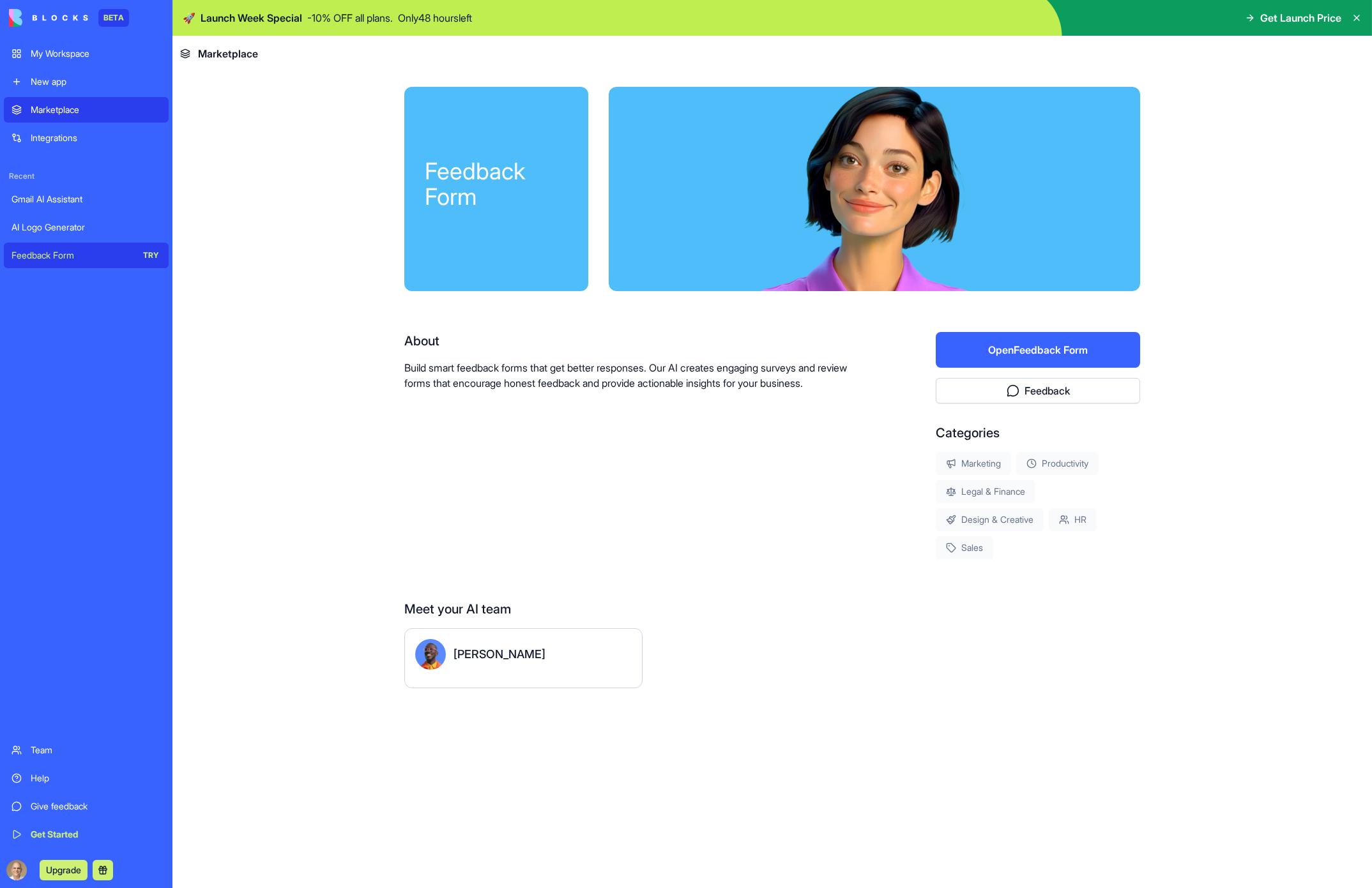
click at [1061, 342] on button "Open Feedback Form" at bounding box center [1038, 349] width 204 height 36
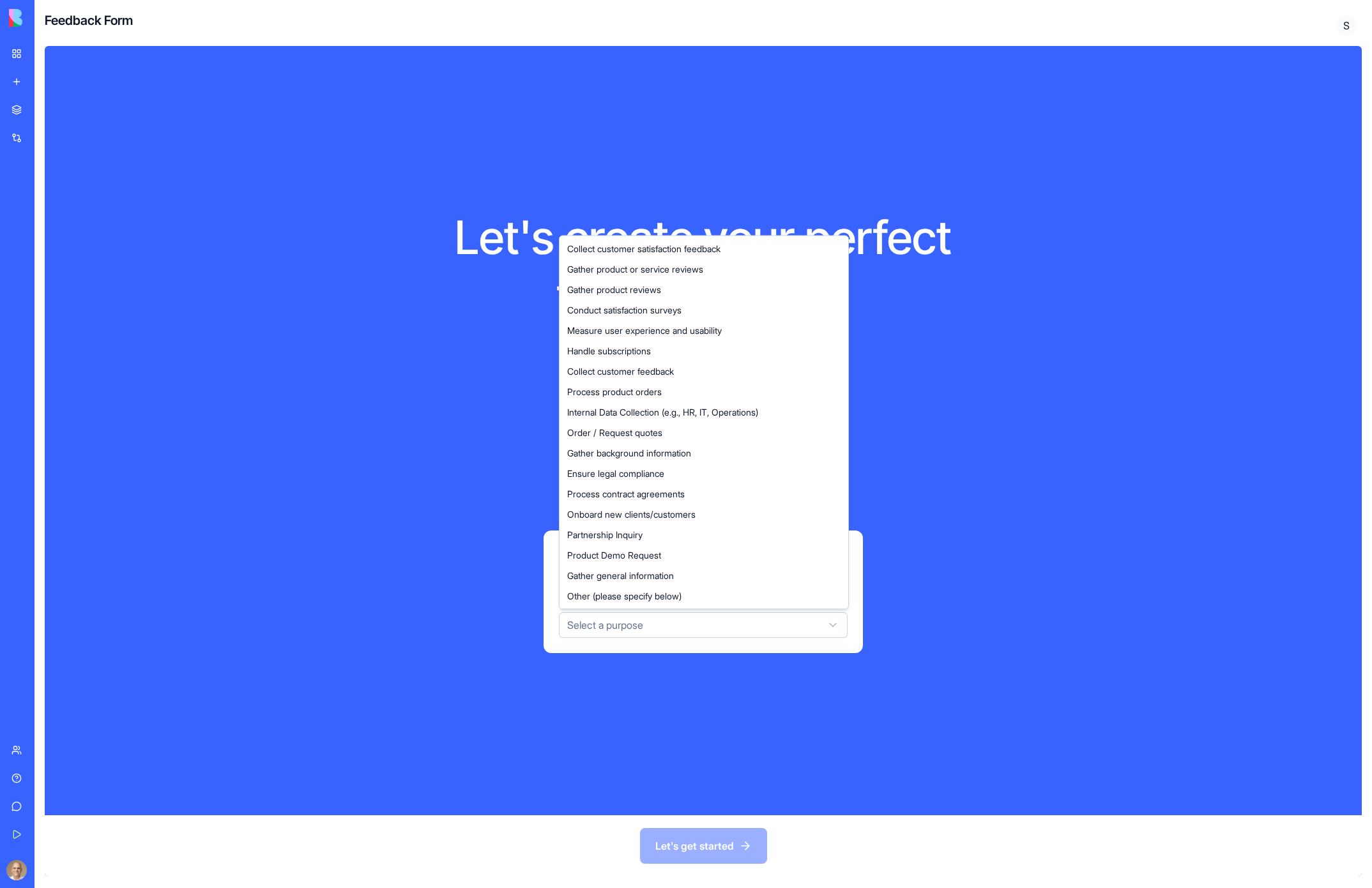
click at [682, 613] on html "BETA My Workspace New app Marketplace Integrations Recent Gmail AI Assistant AI…" at bounding box center [686, 444] width 1372 height 888
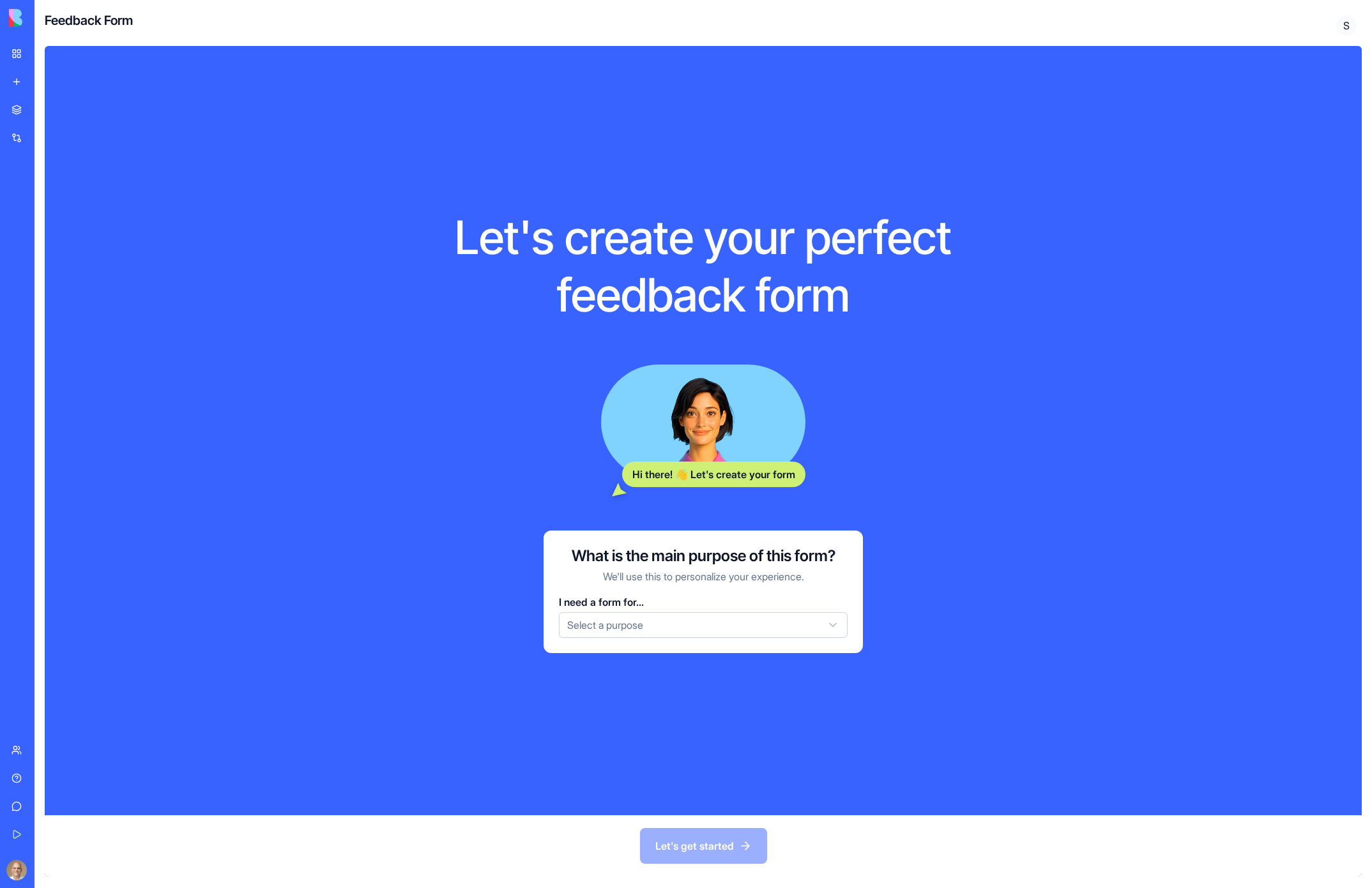
click at [702, 633] on html "BETA My Workspace New app Marketplace Integrations Recent Gmail AI Assistant AI…" at bounding box center [686, 444] width 1372 height 888
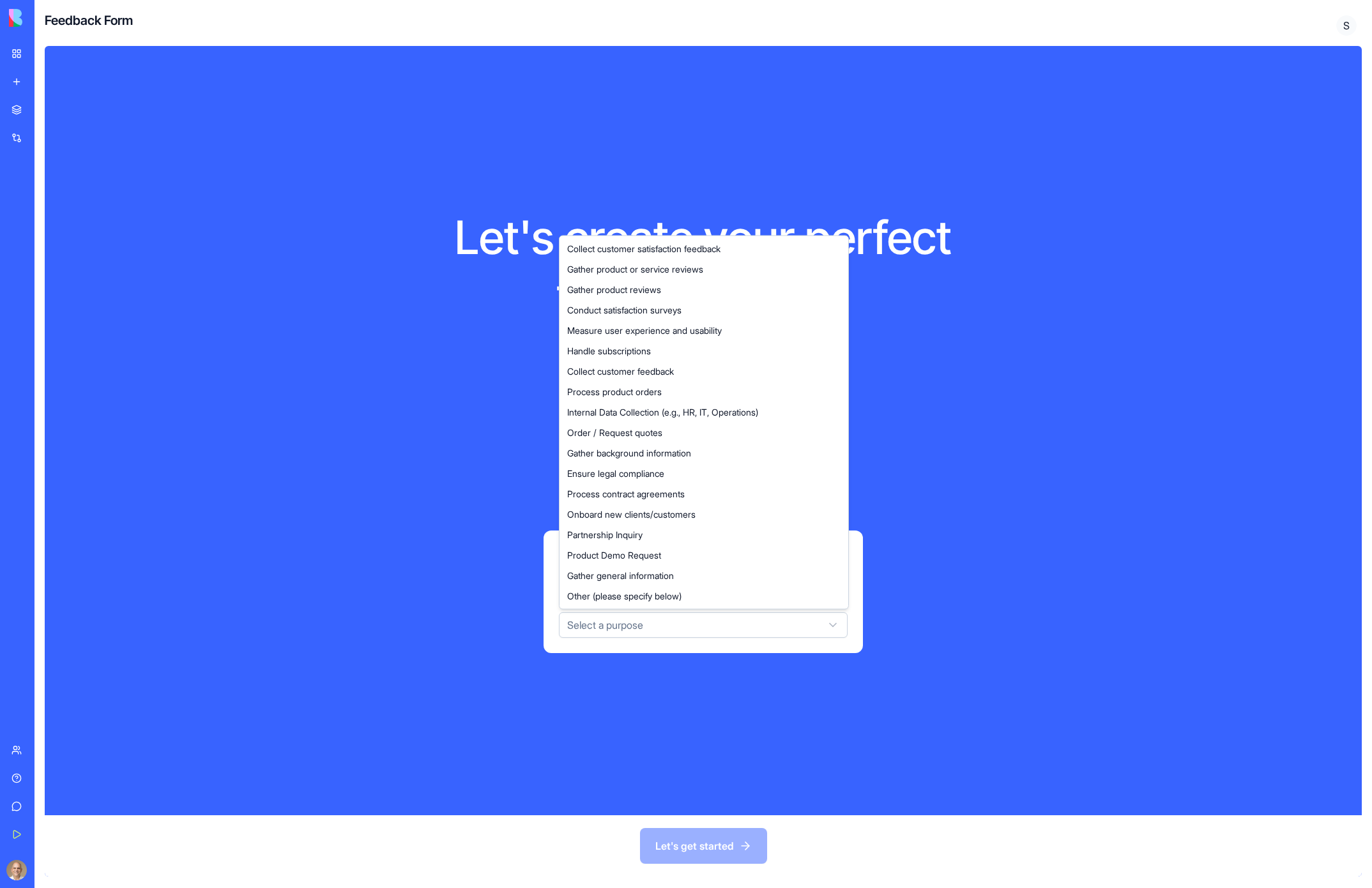
click at [702, 633] on html "BETA My Workspace New app Marketplace Integrations Recent Gmail AI Assistant AI…" at bounding box center [686, 444] width 1372 height 888
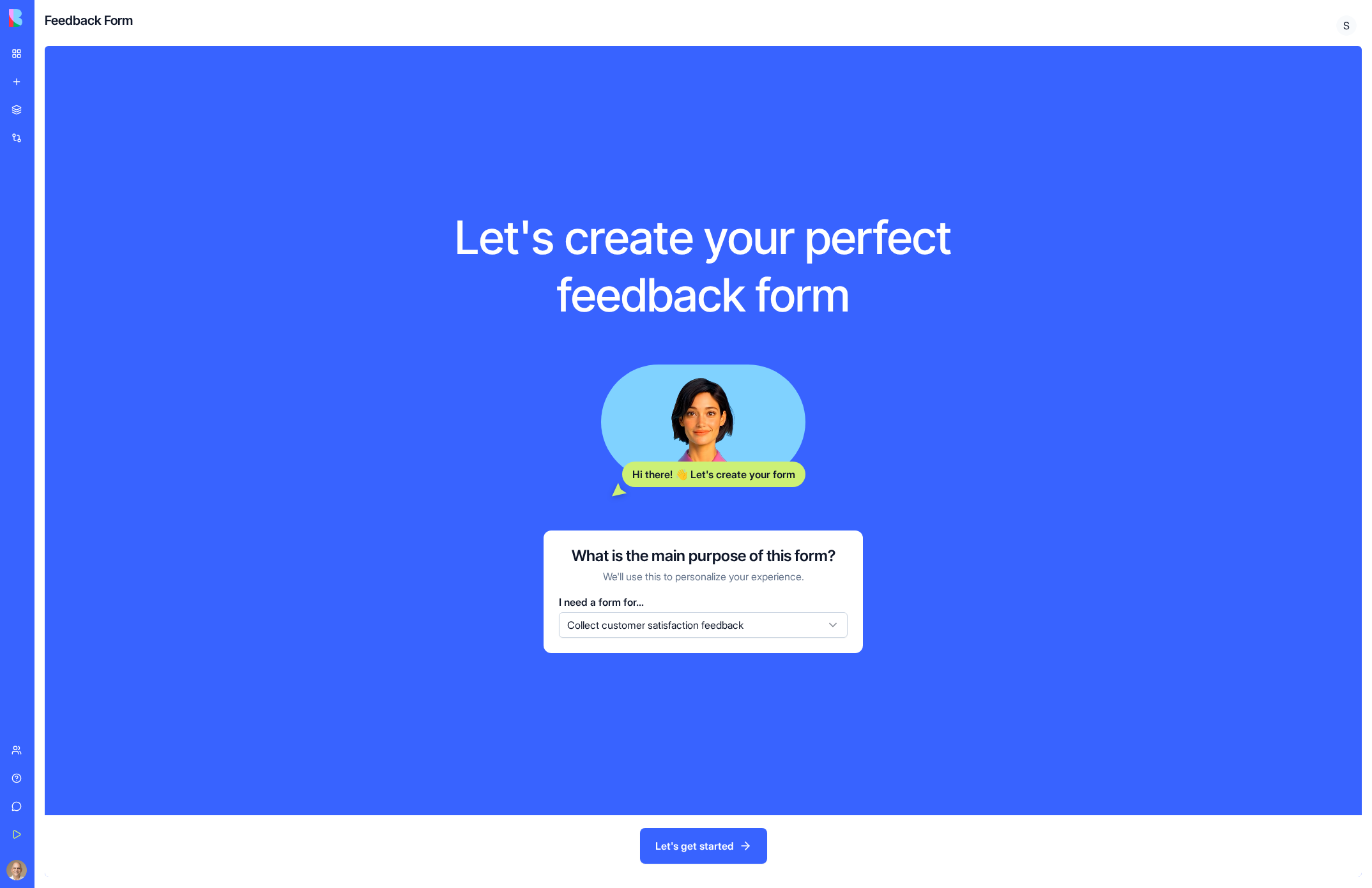
click at [695, 846] on button "Let's get started" at bounding box center [704, 846] width 127 height 36
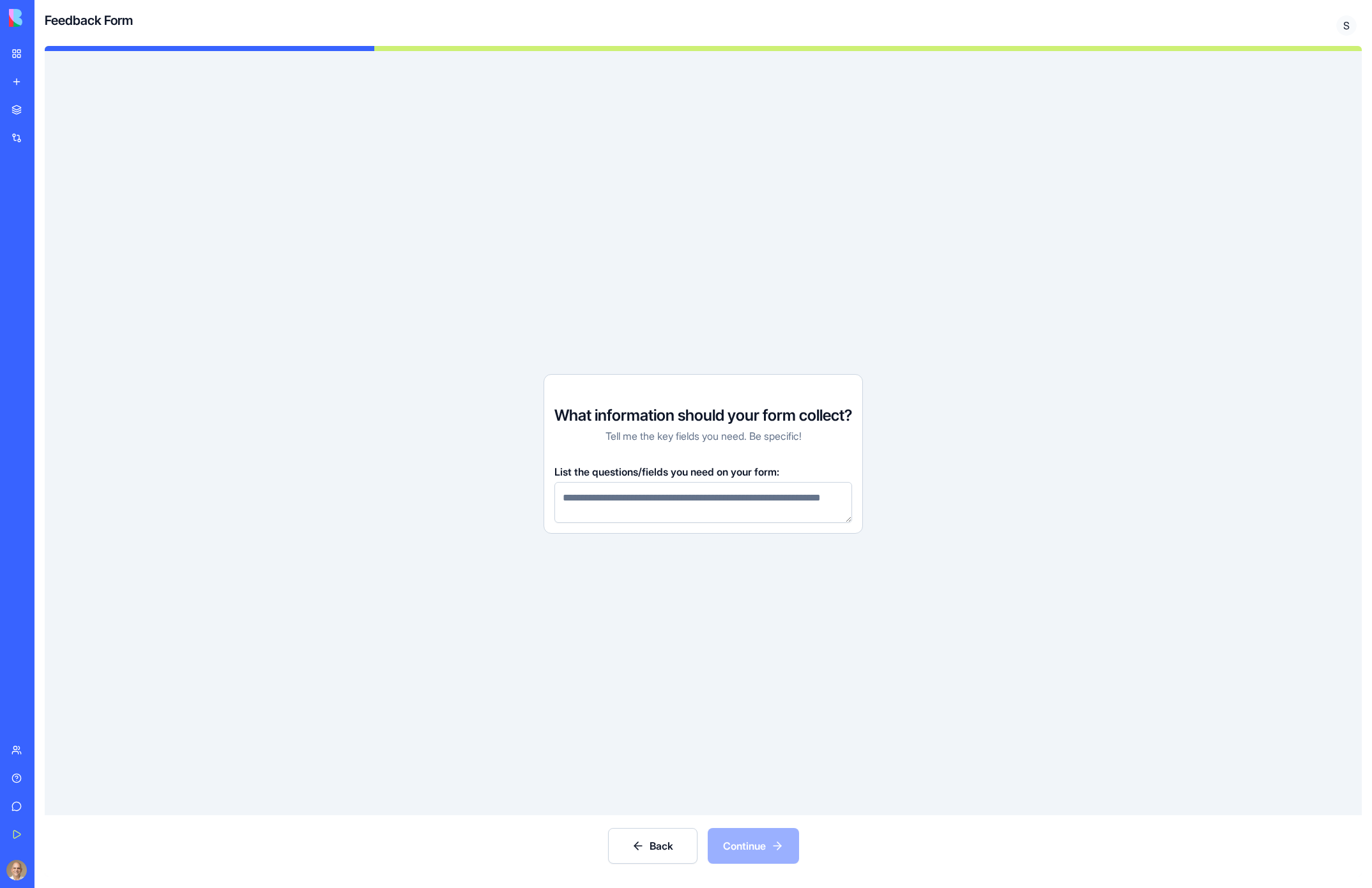
click at [687, 489] on textarea at bounding box center [704, 503] width 298 height 41
type textarea "**********"
click at [750, 850] on button "Continue" at bounding box center [753, 846] width 91 height 36
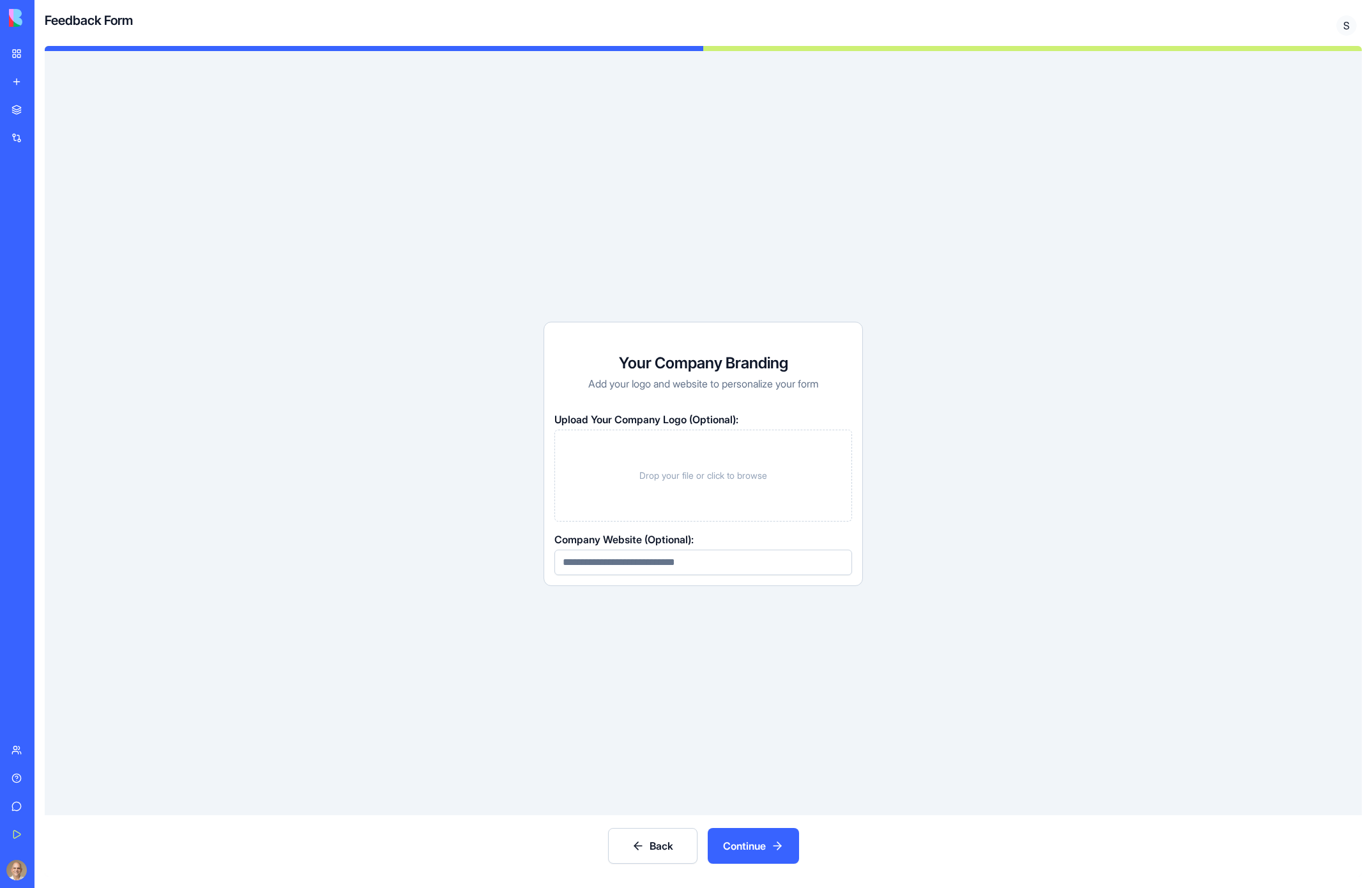
click at [729, 476] on span "Drop your file or click to browse" at bounding box center [703, 475] width 128 height 13
click at [721, 560] on input at bounding box center [704, 563] width 298 height 26
type input "*"
type input "**********"
drag, startPoint x: 740, startPoint y: 852, endPoint x: 732, endPoint y: 852, distance: 8.0
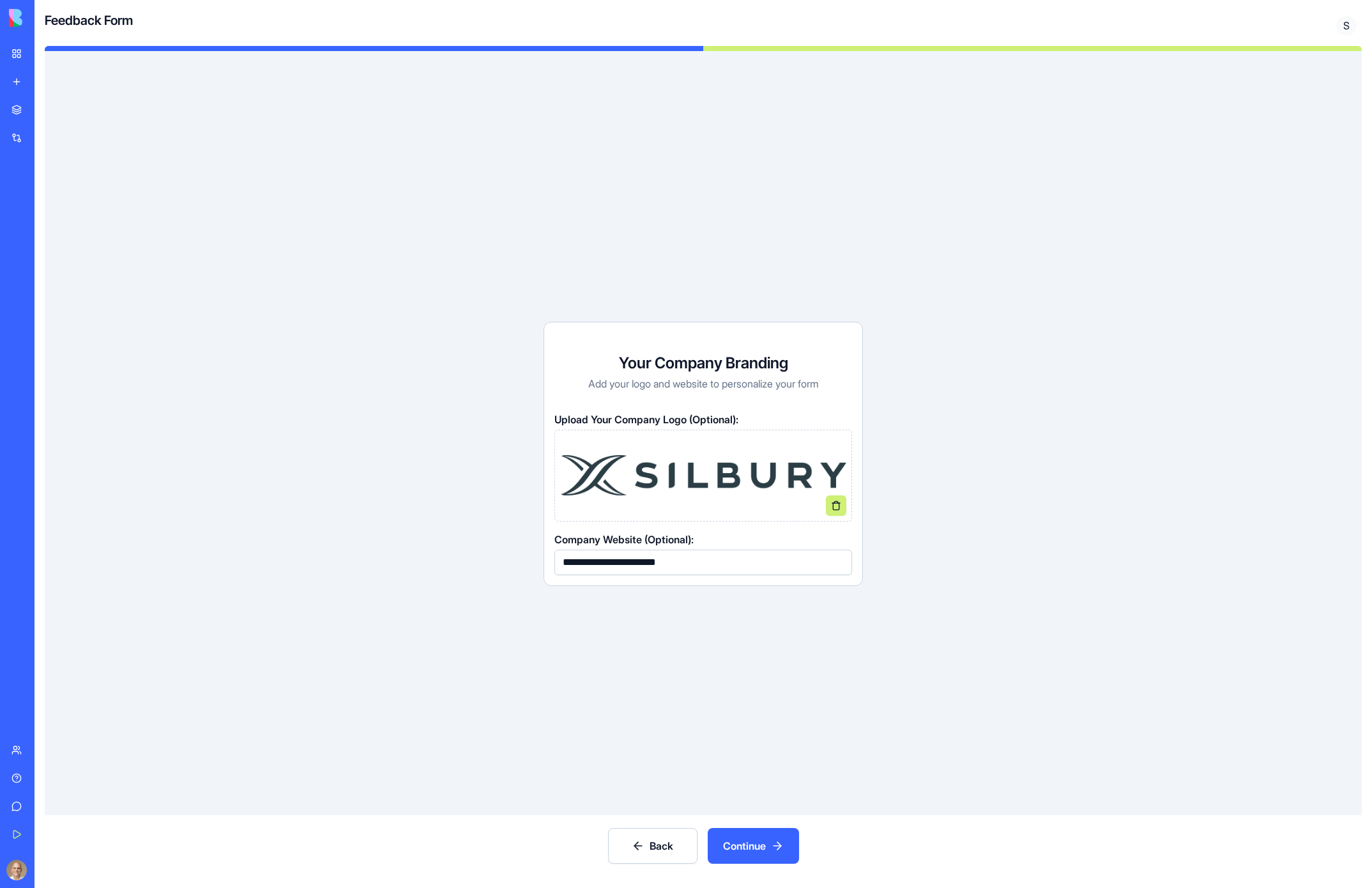
click at [732, 852] on button "Continue" at bounding box center [753, 846] width 91 height 36
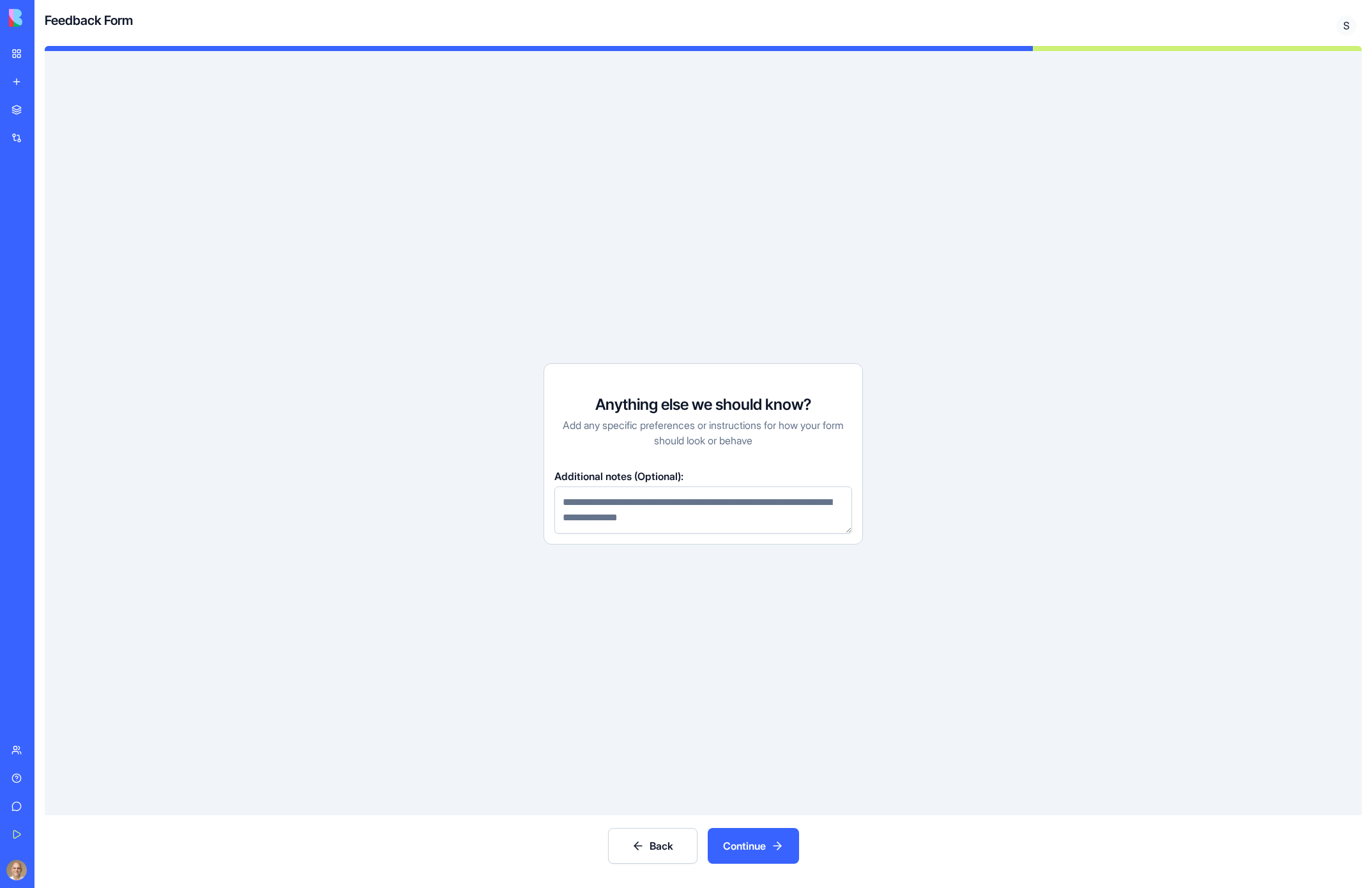
click at [748, 855] on button "Continue" at bounding box center [753, 846] width 91 height 36
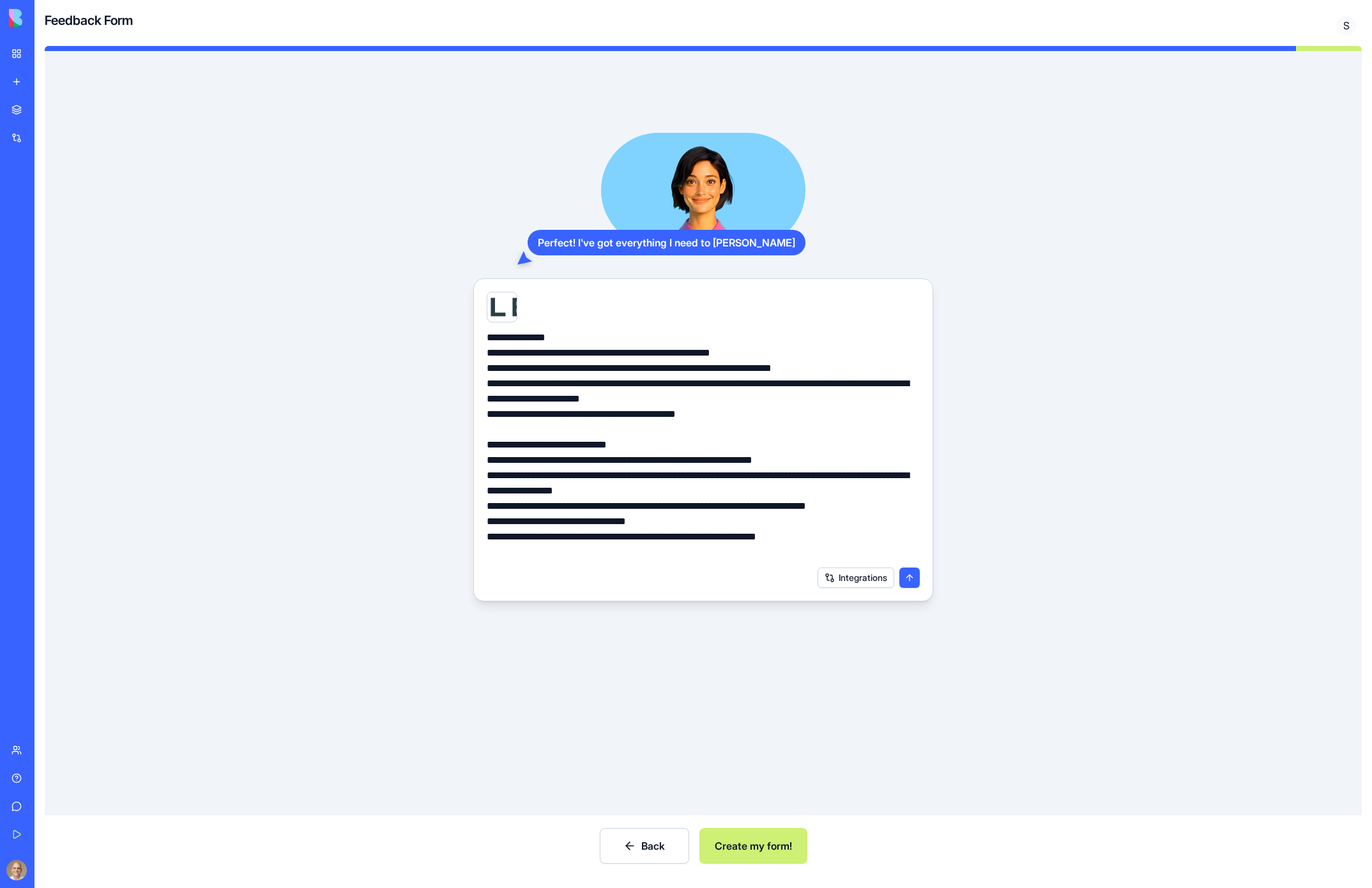
click at [752, 843] on button "Create my form!" at bounding box center [753, 846] width 108 height 36
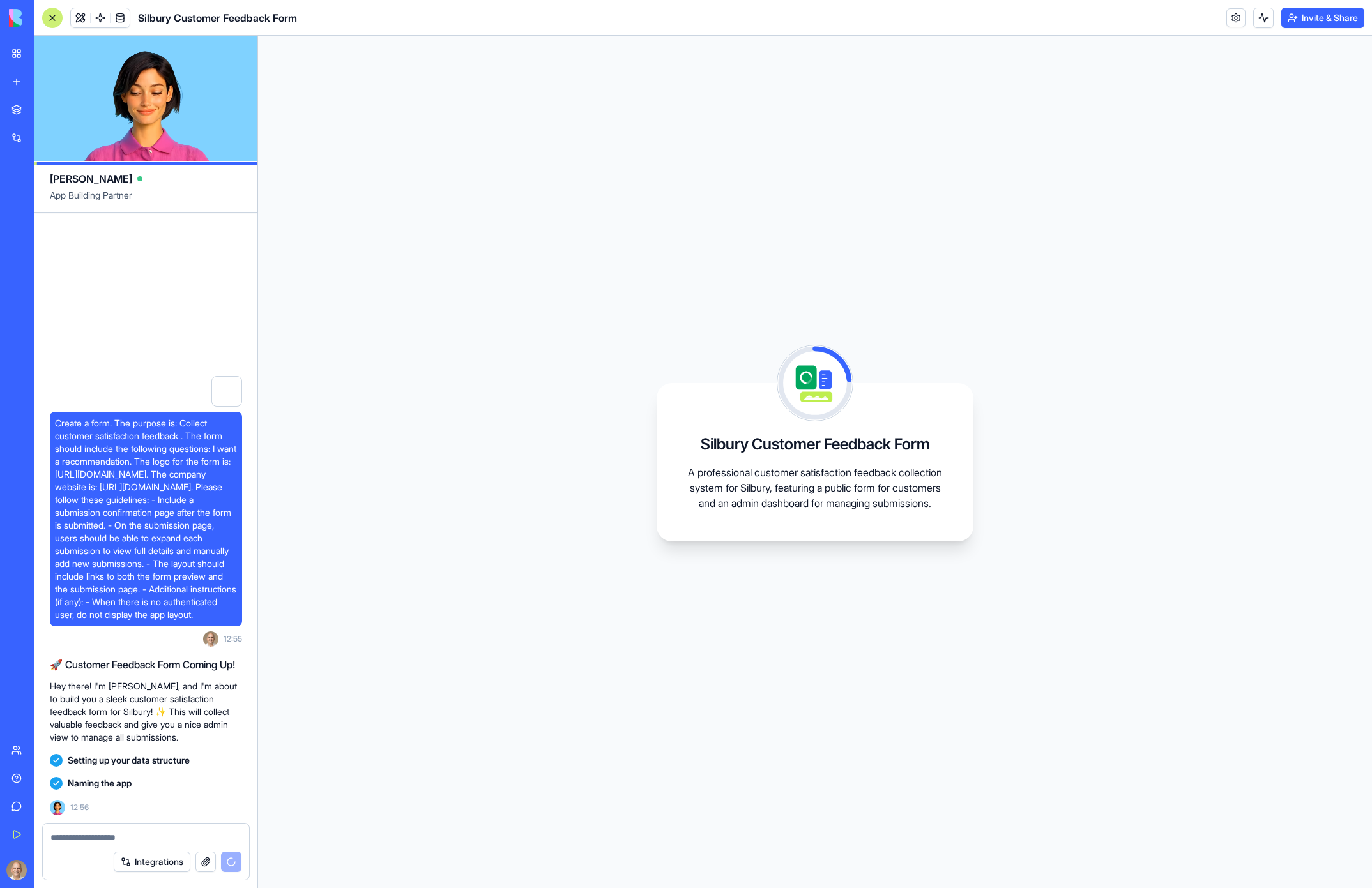
scroll to position [2, 0]
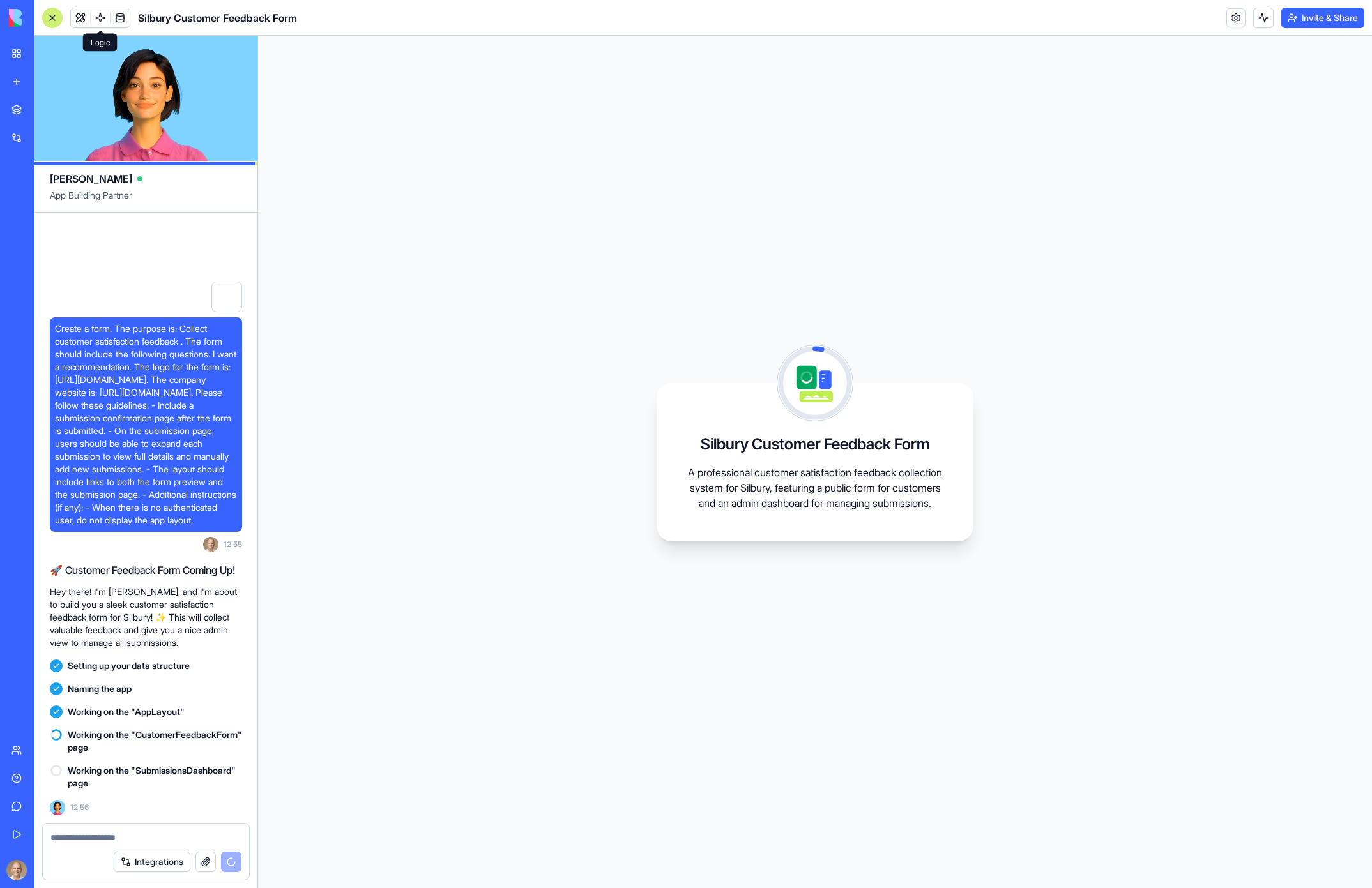
click at [86, 14] on span at bounding box center [100, 17] width 36 height 36
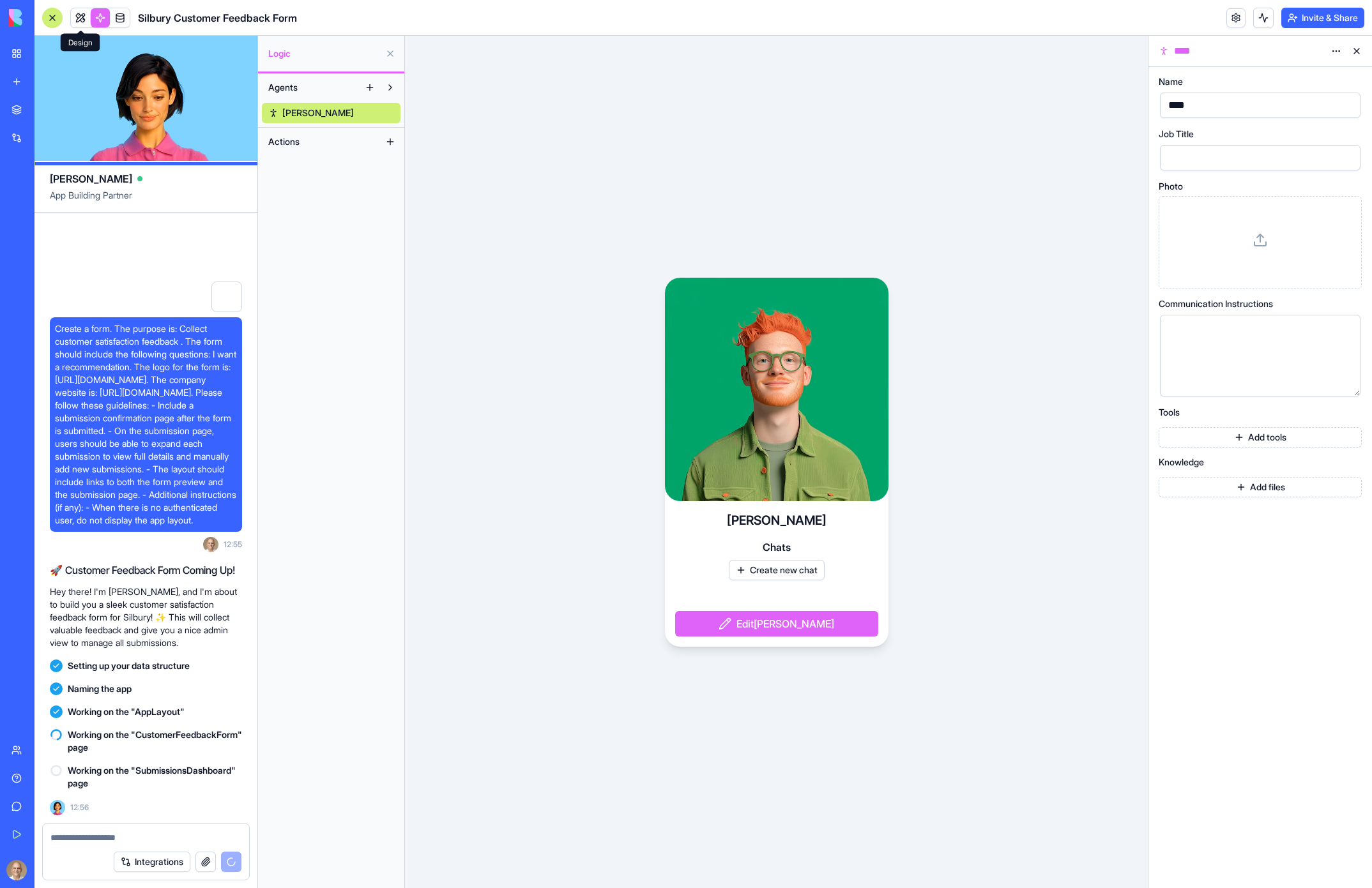
click at [82, 16] on link at bounding box center [80, 17] width 19 height 19
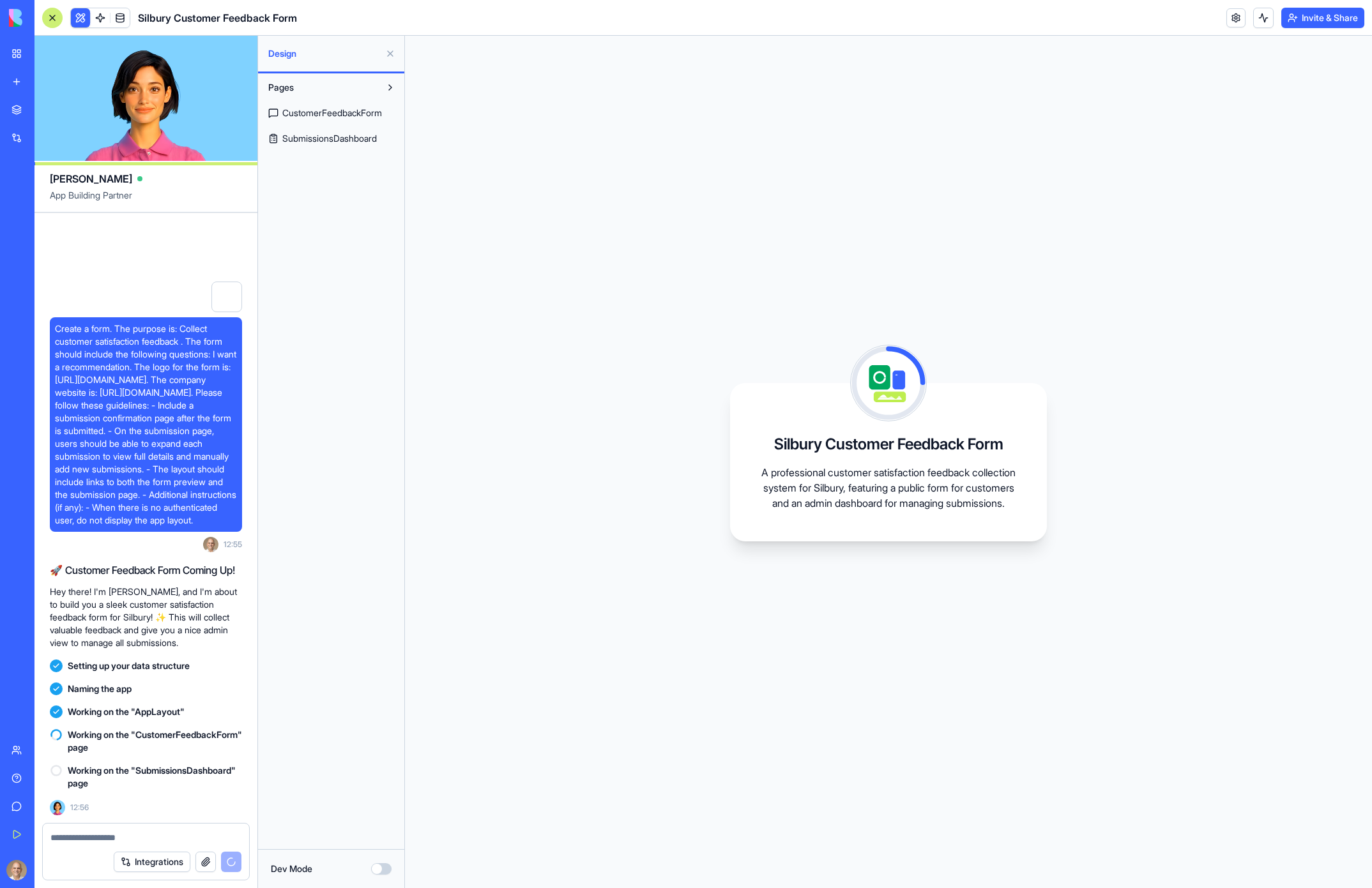
click at [336, 110] on span "CustomerFeedbackForm" at bounding box center [333, 113] width 100 height 13
click at [119, 20] on span at bounding box center [119, 17] width 36 height 36
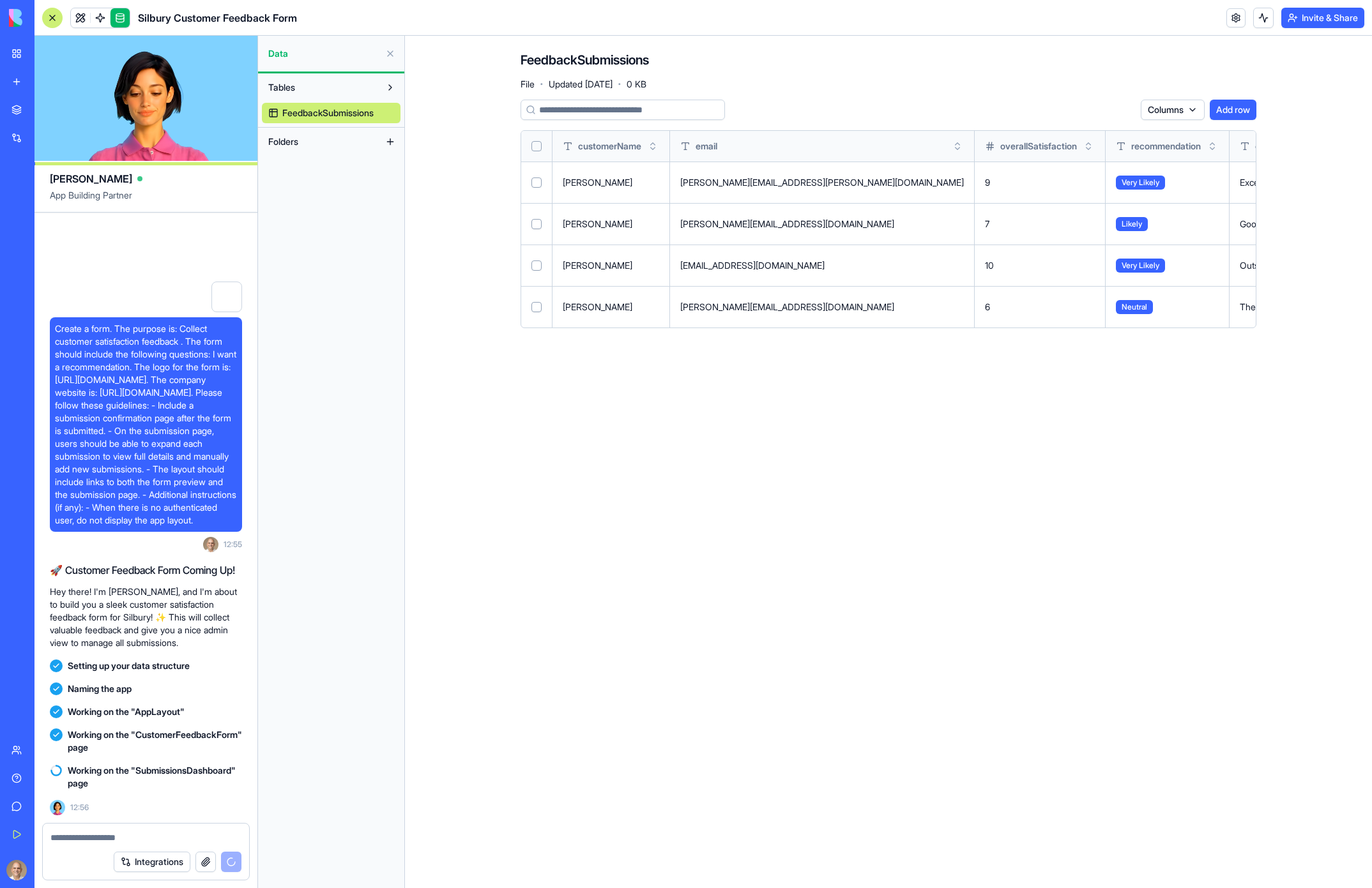
click at [101, 15] on link at bounding box center [100, 17] width 19 height 19
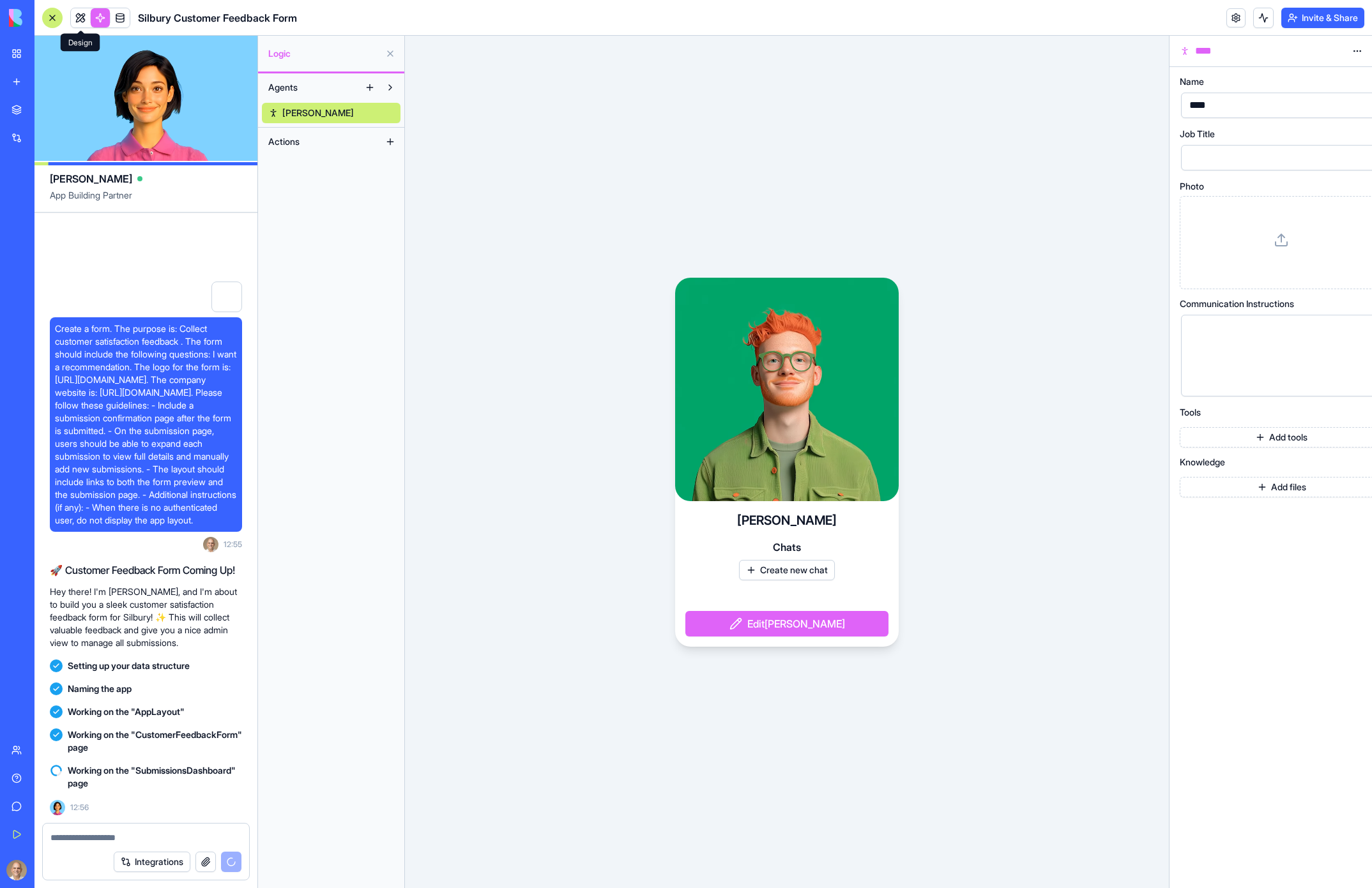
click at [82, 19] on link at bounding box center [80, 17] width 19 height 19
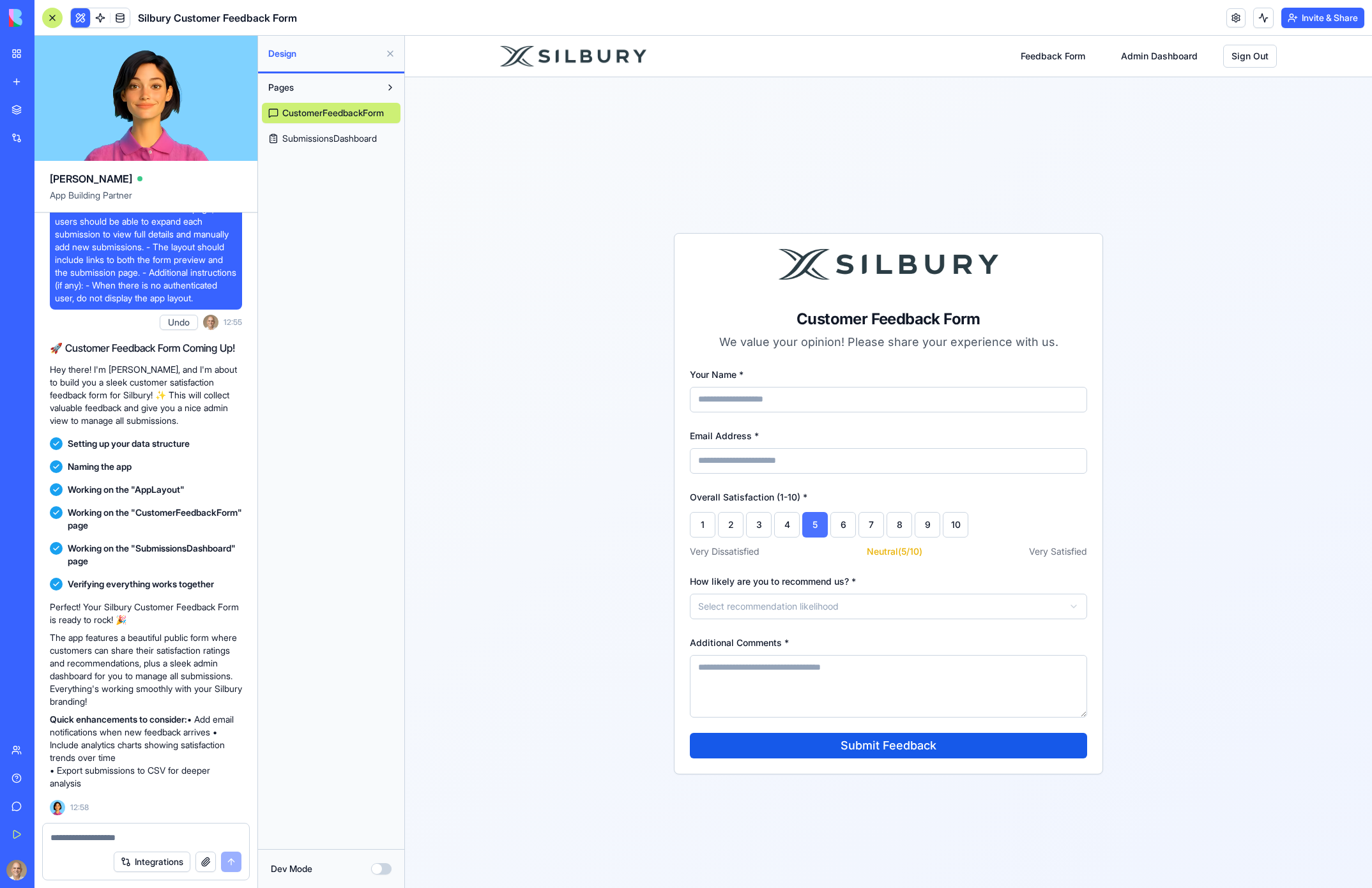
click at [814, 524] on button "5" at bounding box center [815, 525] width 26 height 26
click at [881, 525] on button "7" at bounding box center [872, 525] width 26 height 26
click at [815, 534] on button "5" at bounding box center [815, 525] width 26 height 26
click at [636, 568] on div "**********" at bounding box center [888, 503] width 967 height 852
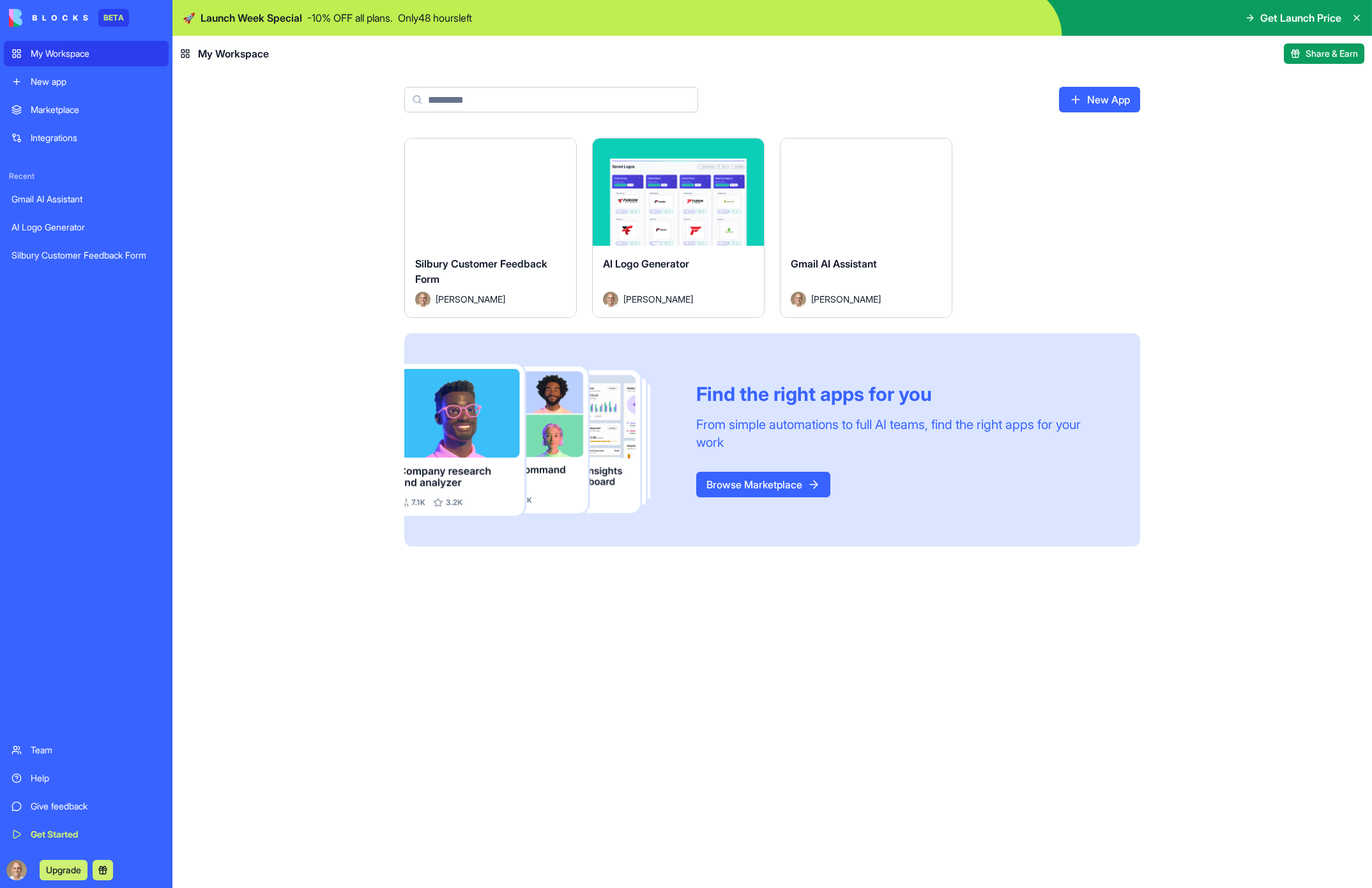
click at [85, 105] on div "Marketplace" at bounding box center [96, 110] width 130 height 13
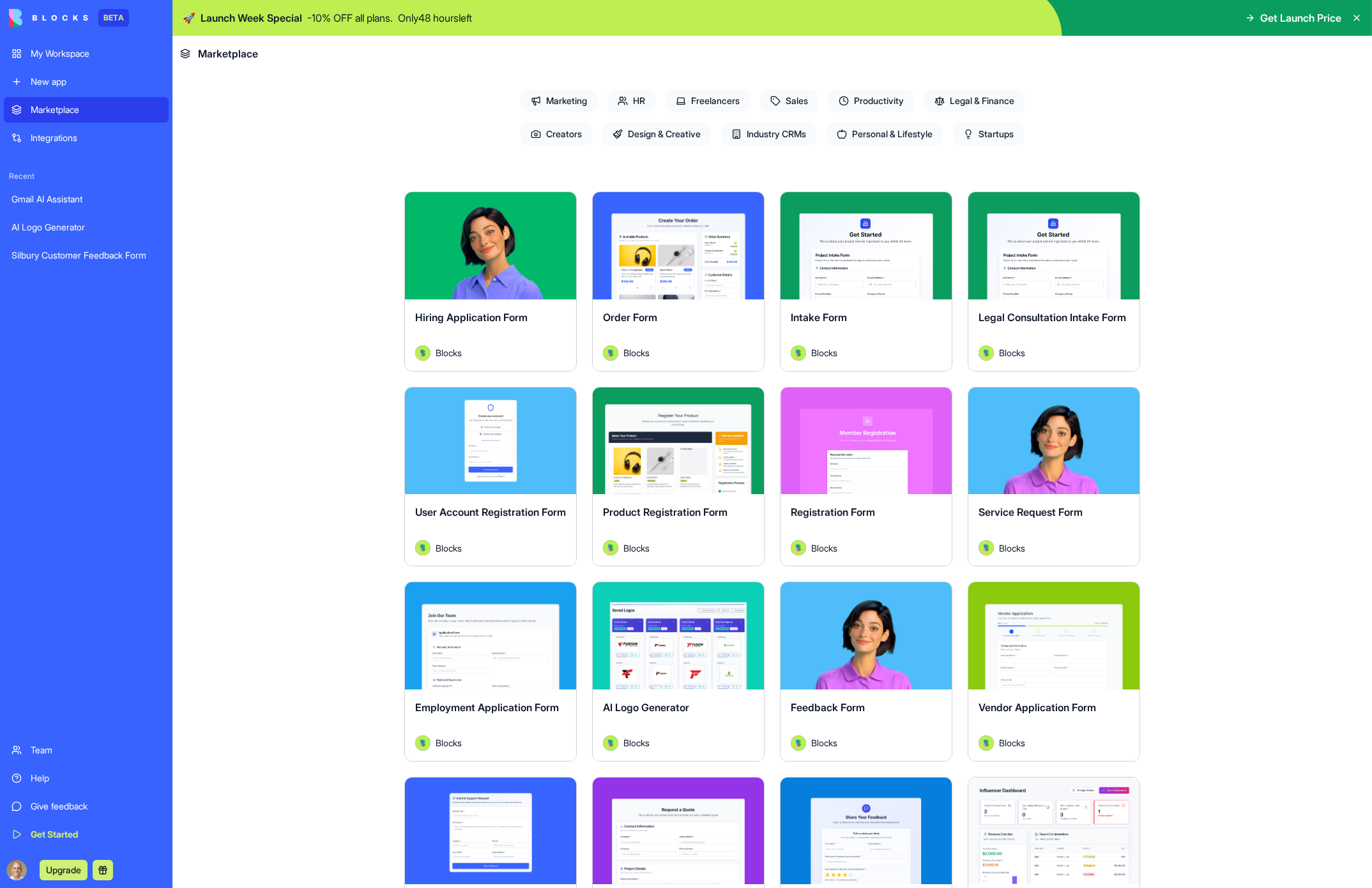
scroll to position [139, 0]
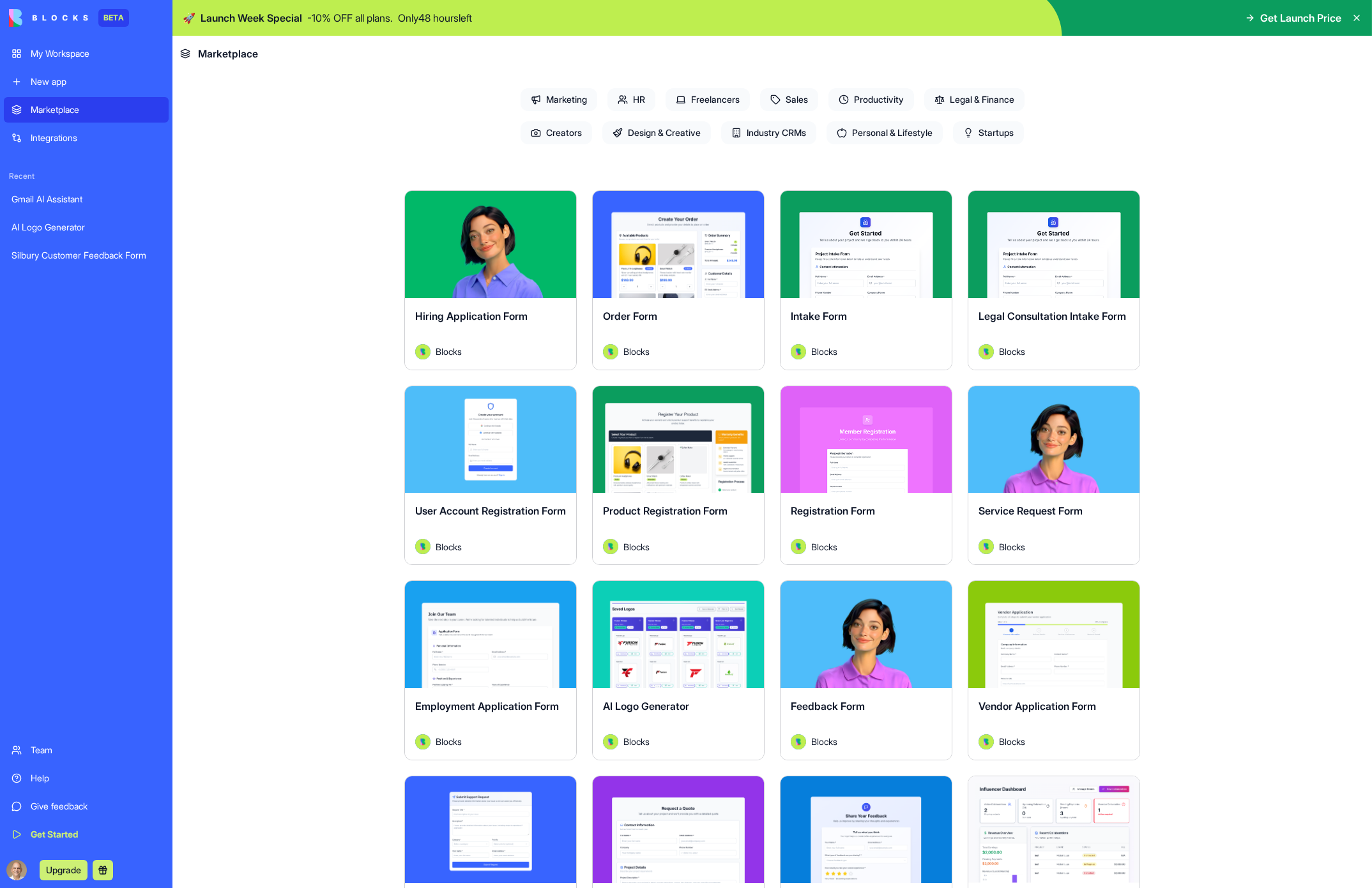
click at [859, 89] on span "Productivity" at bounding box center [871, 100] width 85 height 23
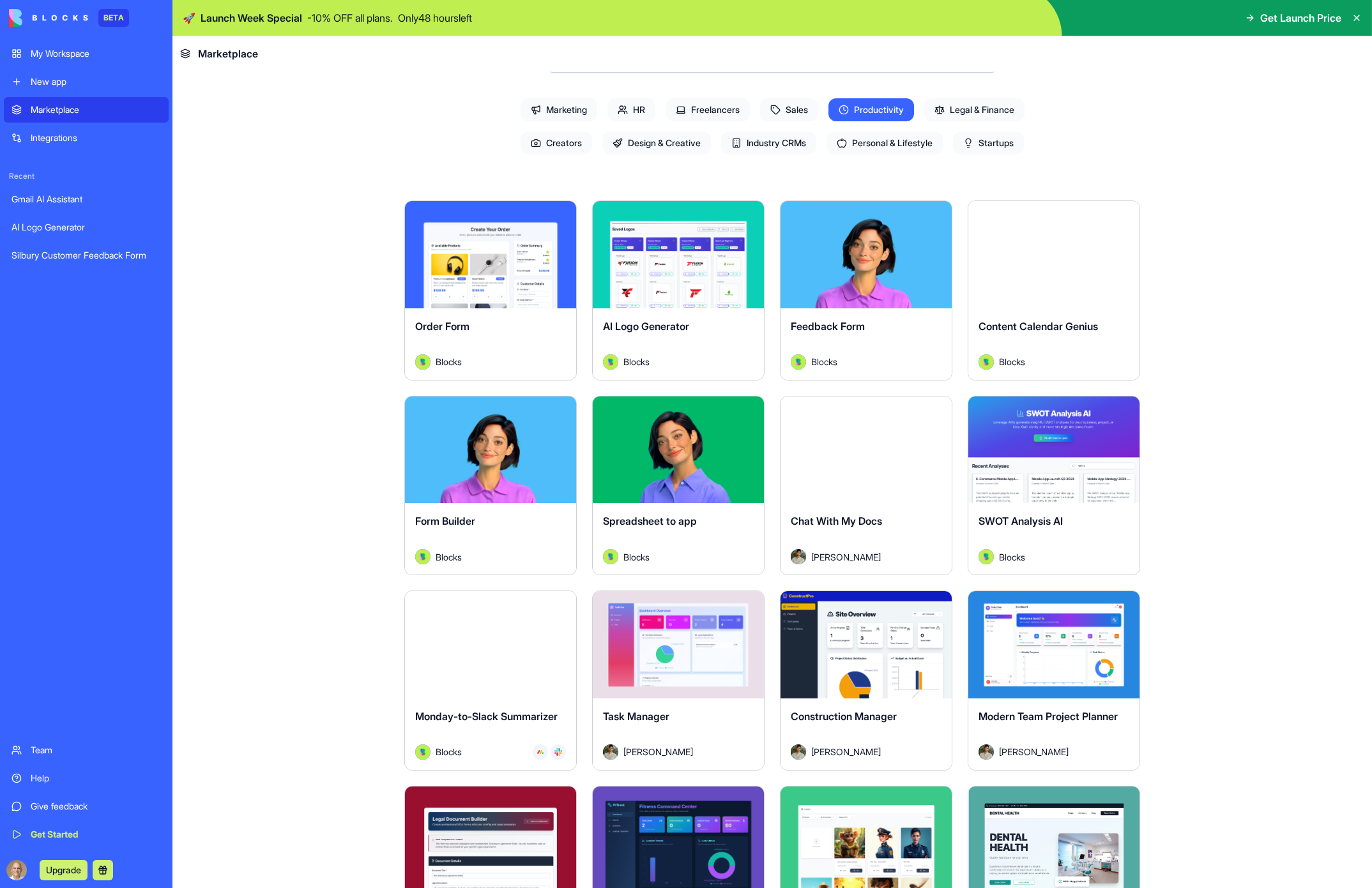
scroll to position [0, 0]
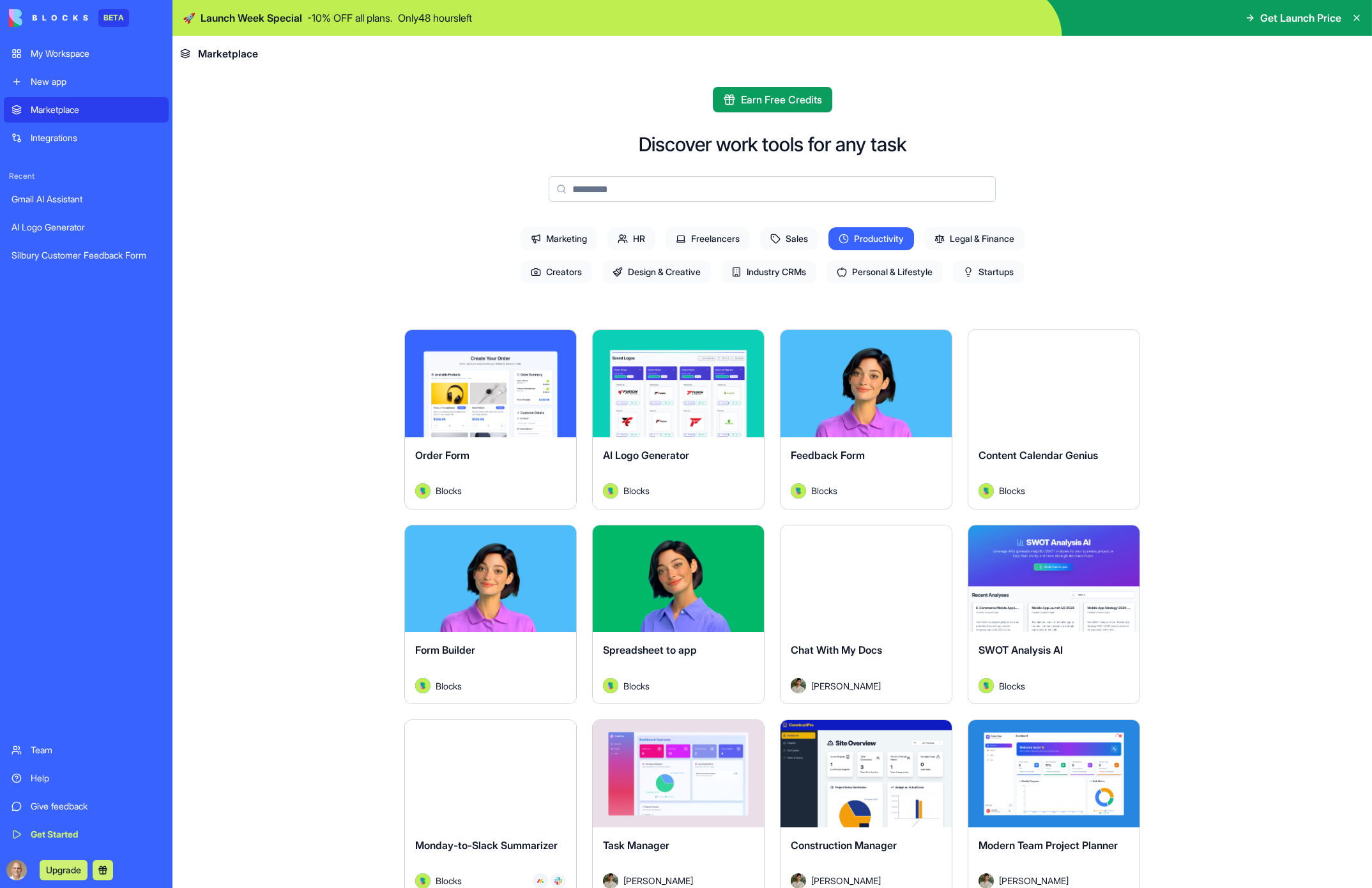
click at [59, 79] on div "New app" at bounding box center [96, 82] width 130 height 13
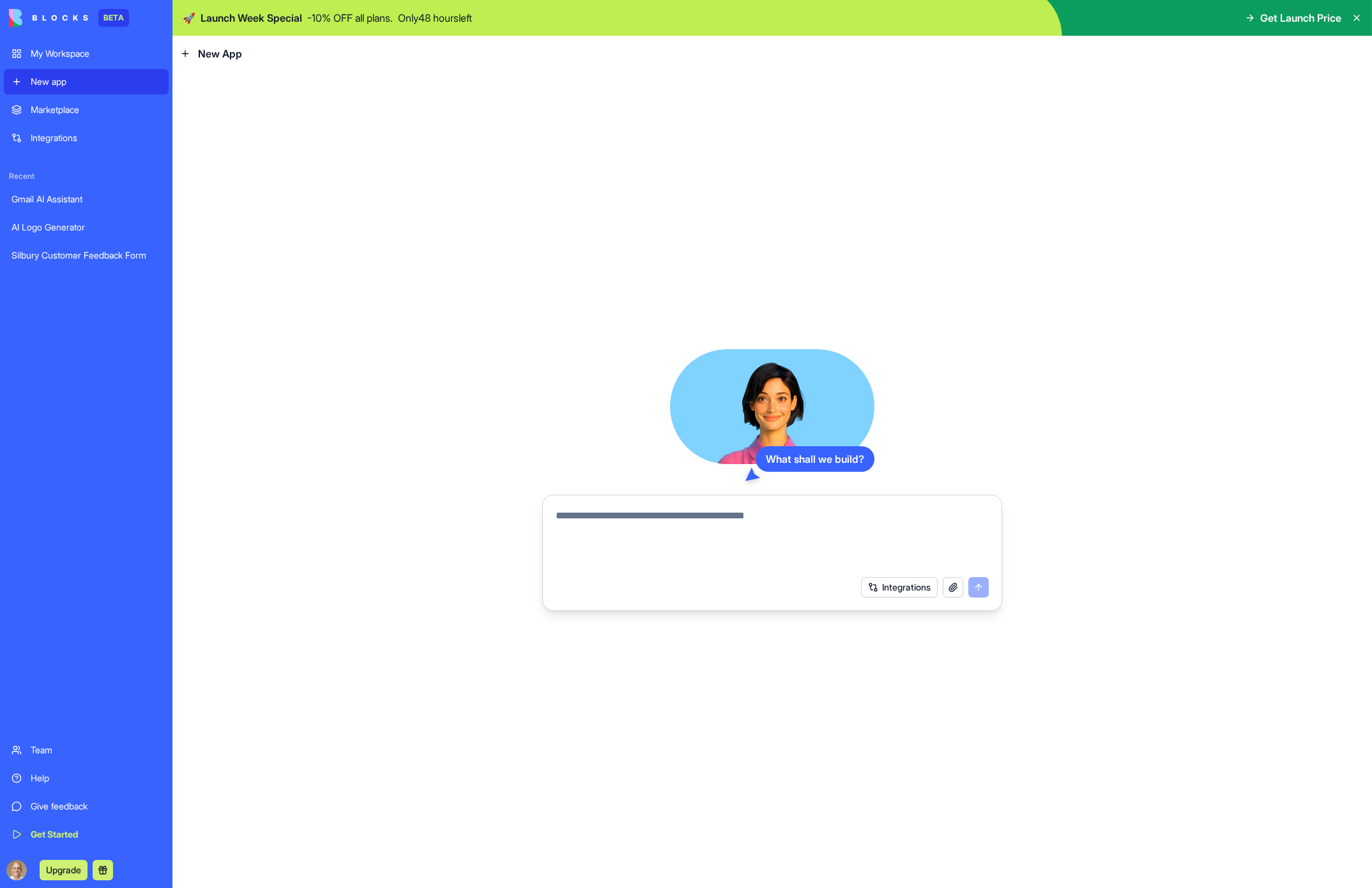
click at [899, 571] on div "Integrations" at bounding box center [772, 587] width 448 height 36
click at [897, 585] on button "Integrations" at bounding box center [899, 587] width 76 height 20
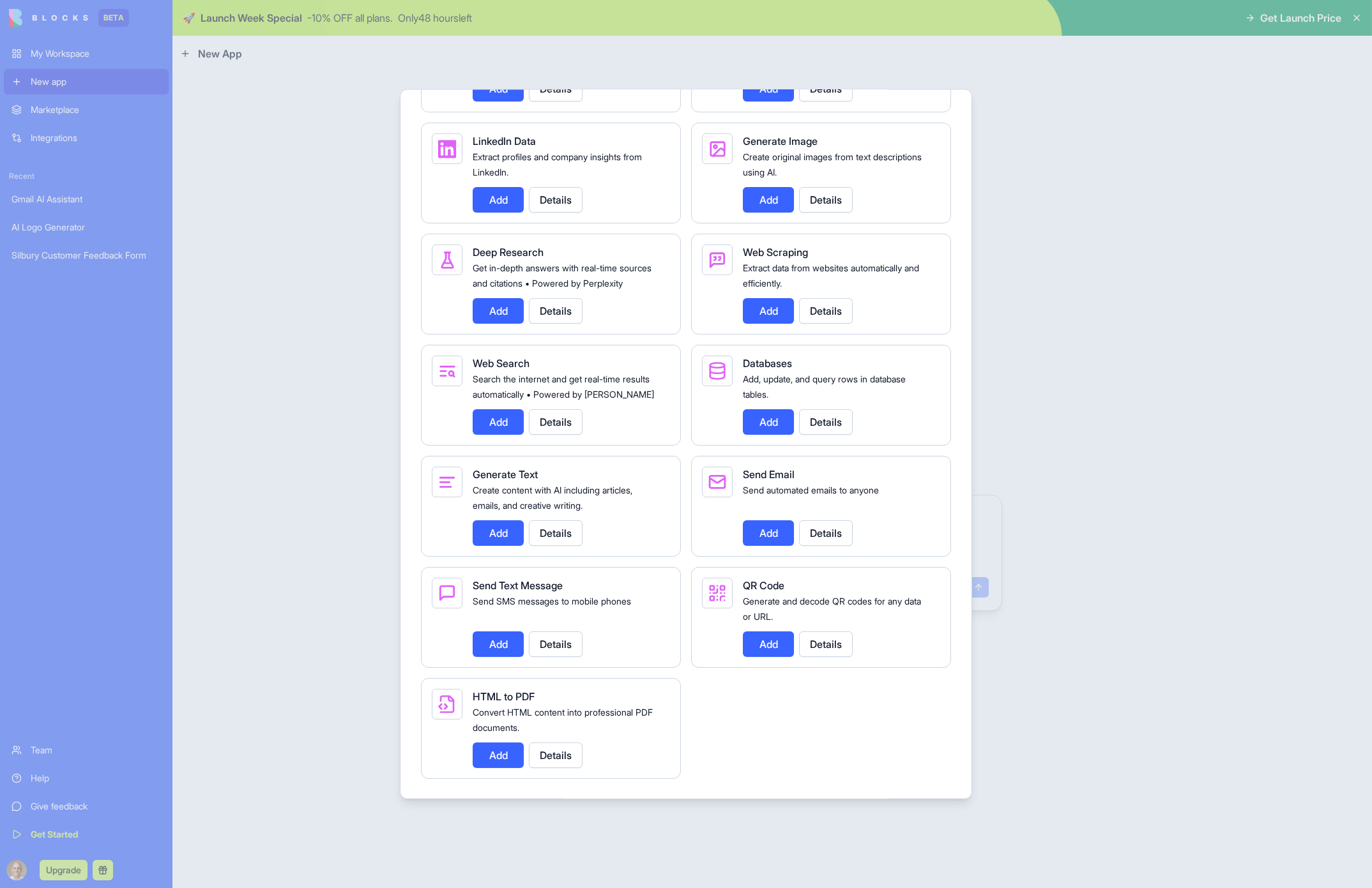
scroll to position [1799, 0]
